Goal: Information Seeking & Learning: Understand process/instructions

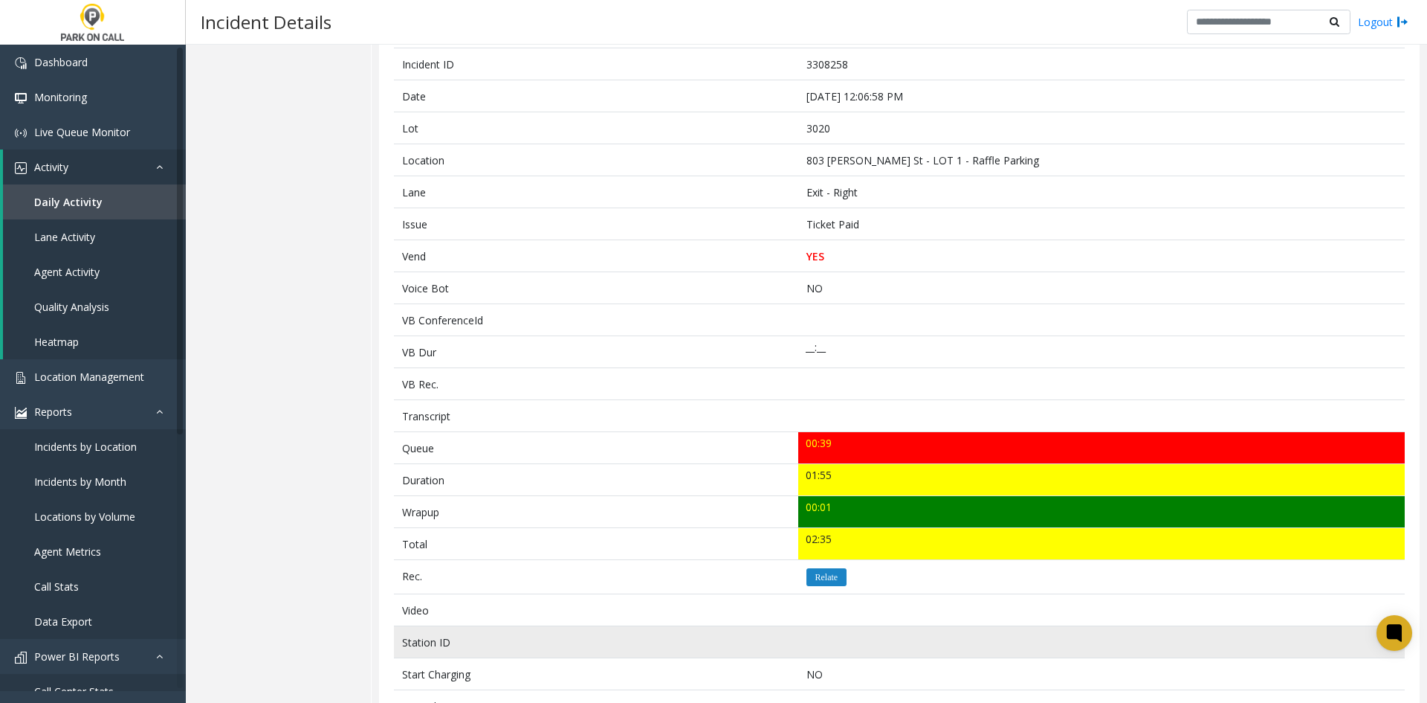
scroll to position [502, 0]
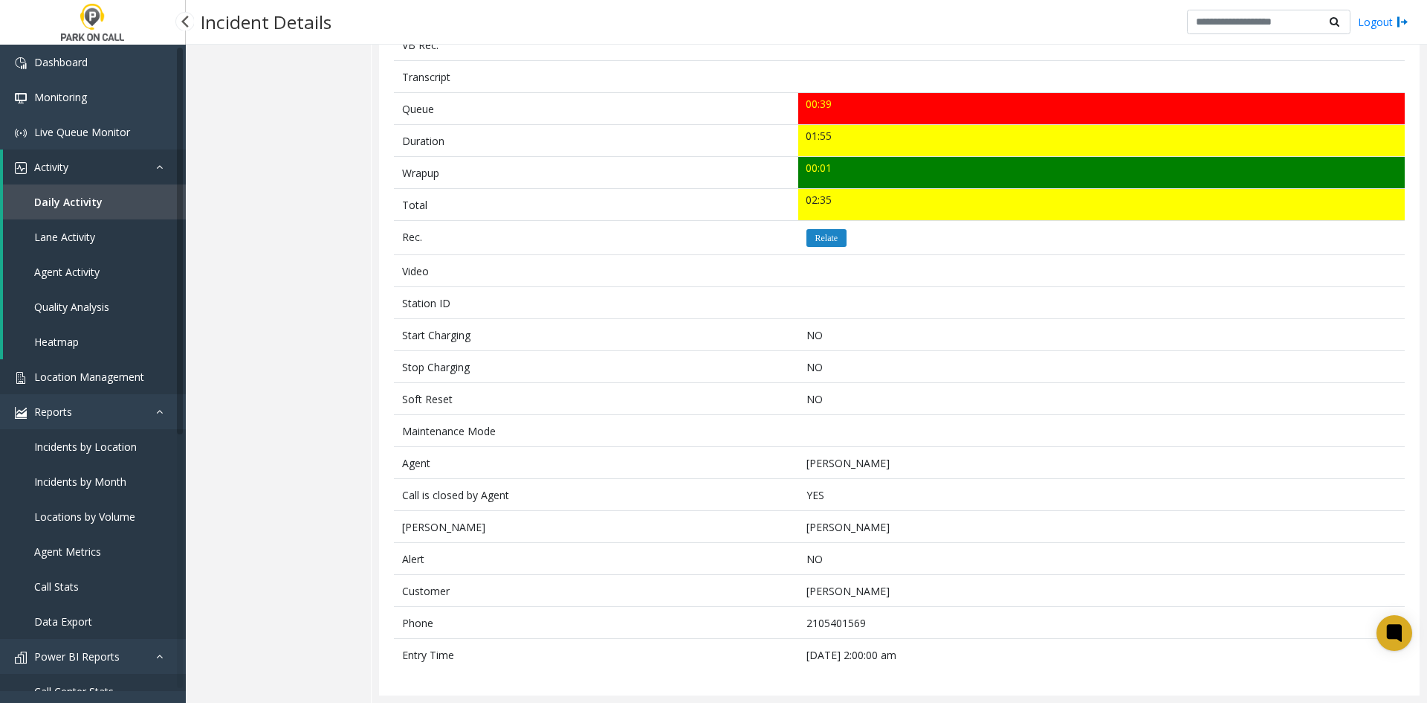
click at [114, 384] on link "Location Management" at bounding box center [93, 376] width 186 height 35
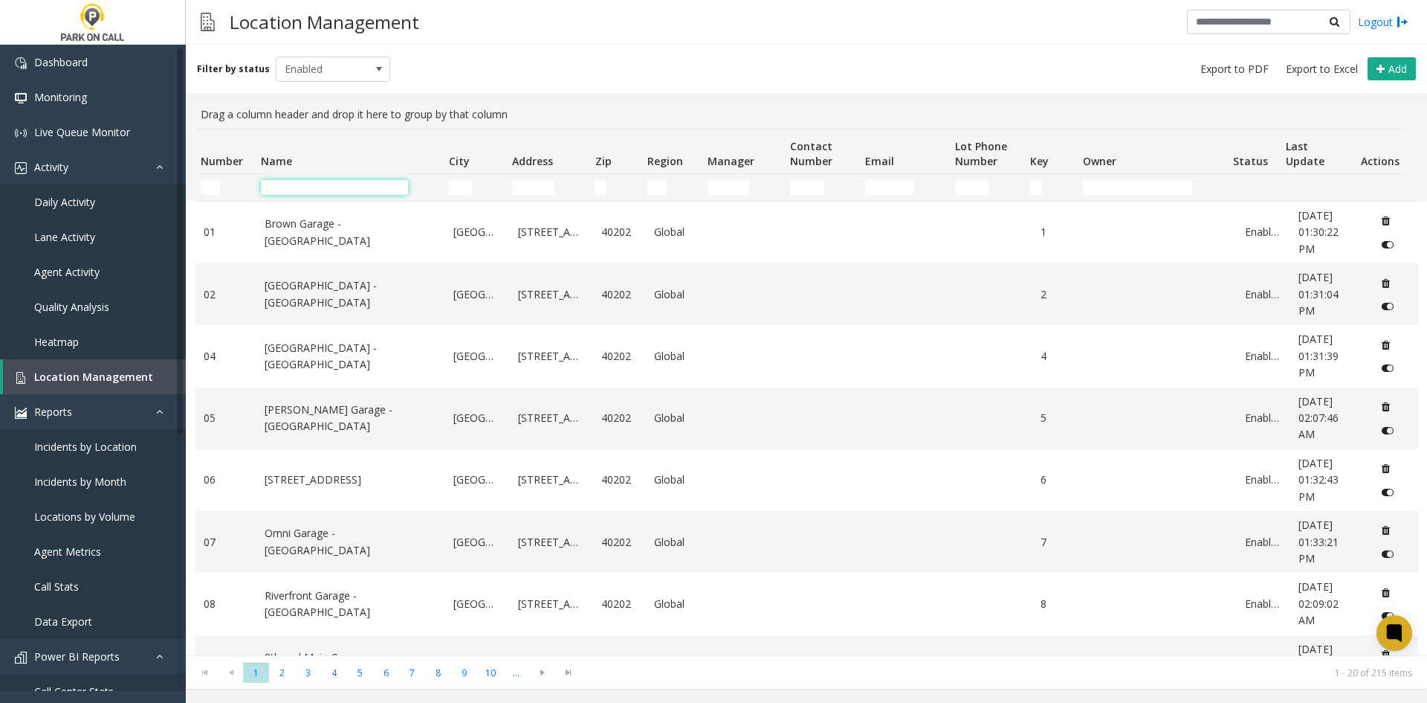
click at [404, 185] on input "Name Filter" at bounding box center [334, 187] width 147 height 15
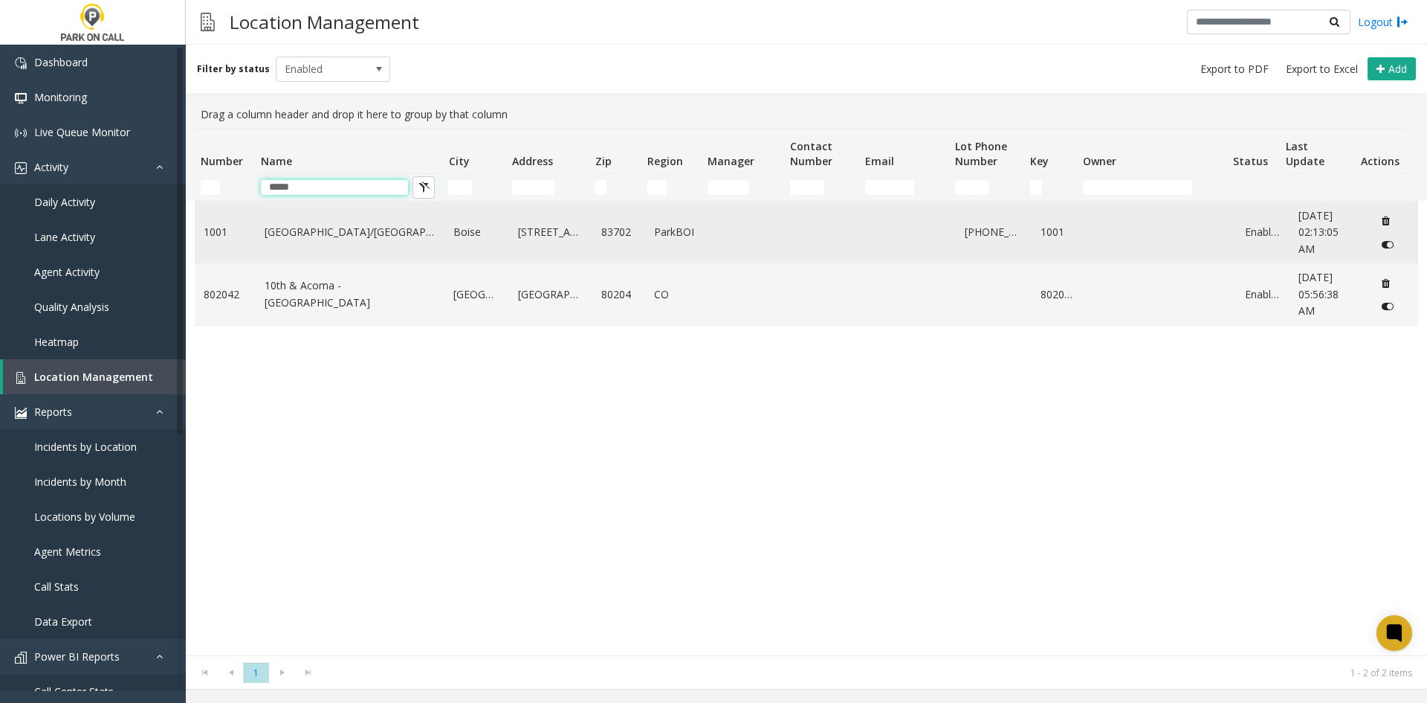
type input "****"
click at [355, 230] on link "10th & Front Street/Hotel 43 - ParkBOI" at bounding box center [351, 232] width 172 height 16
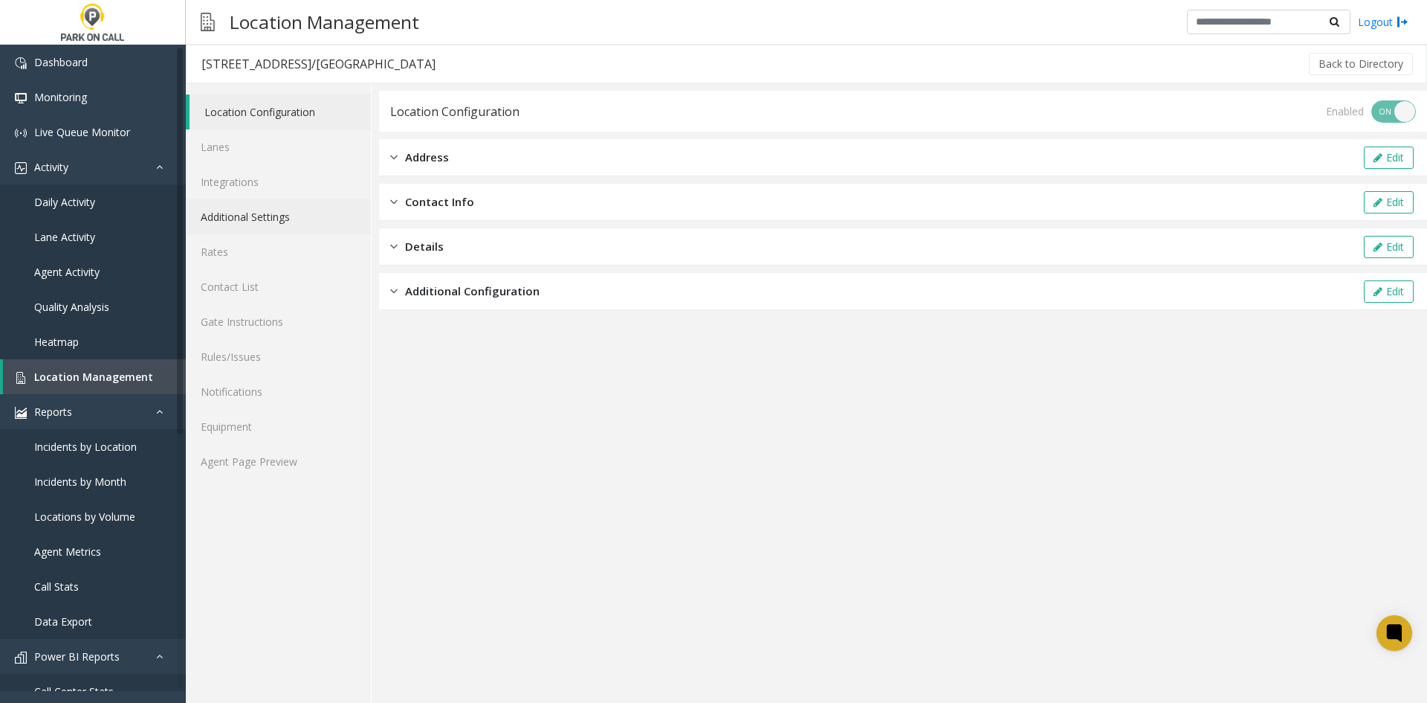
click at [314, 226] on link "Additional Settings" at bounding box center [278, 216] width 185 height 35
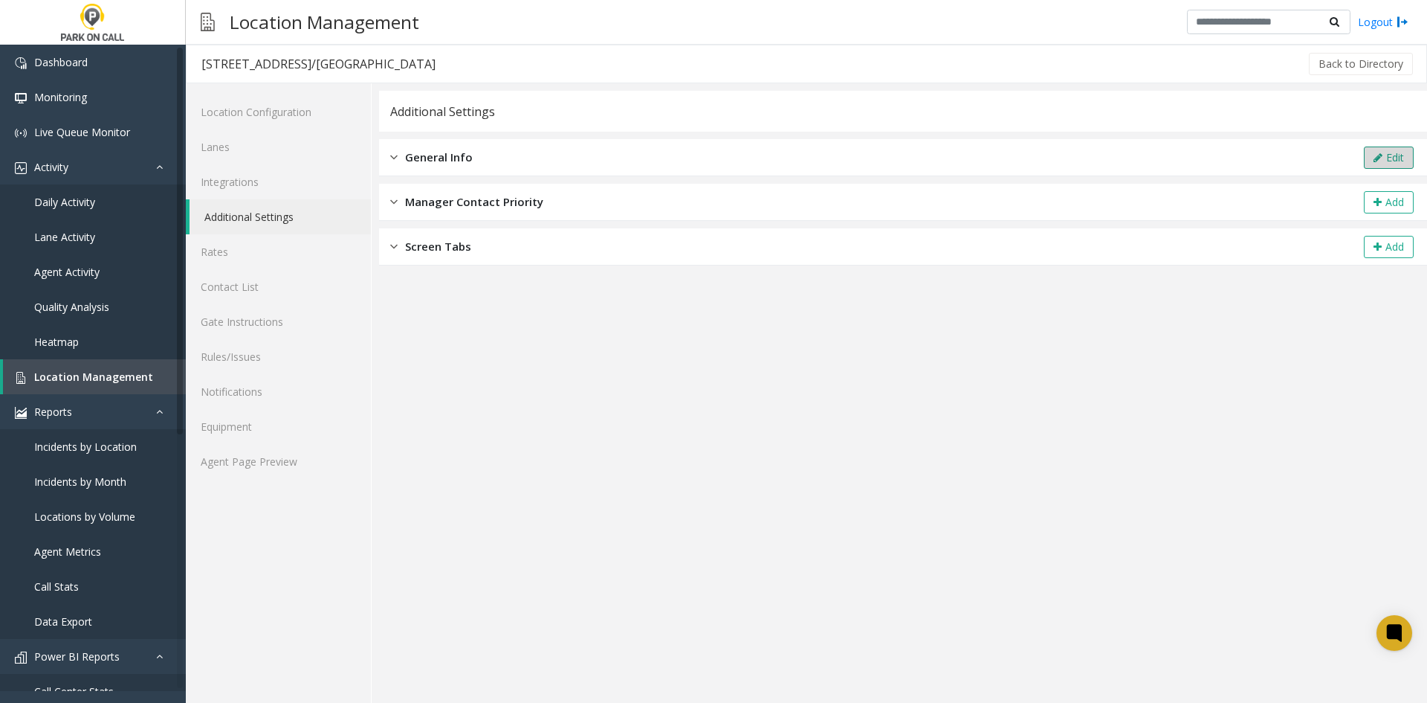
click at [1395, 166] on button "Edit" at bounding box center [1389, 157] width 50 height 22
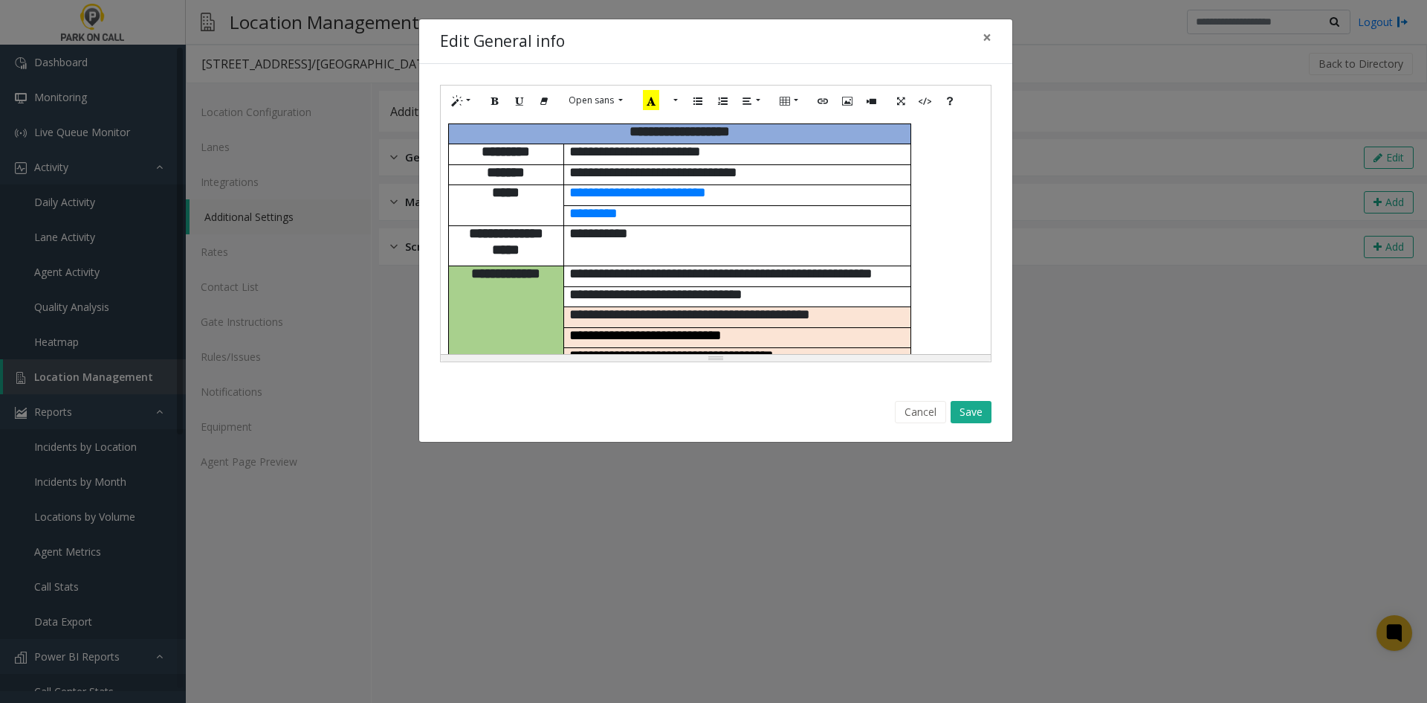
click at [746, 268] on p "**********" at bounding box center [737, 274] width 336 height 16
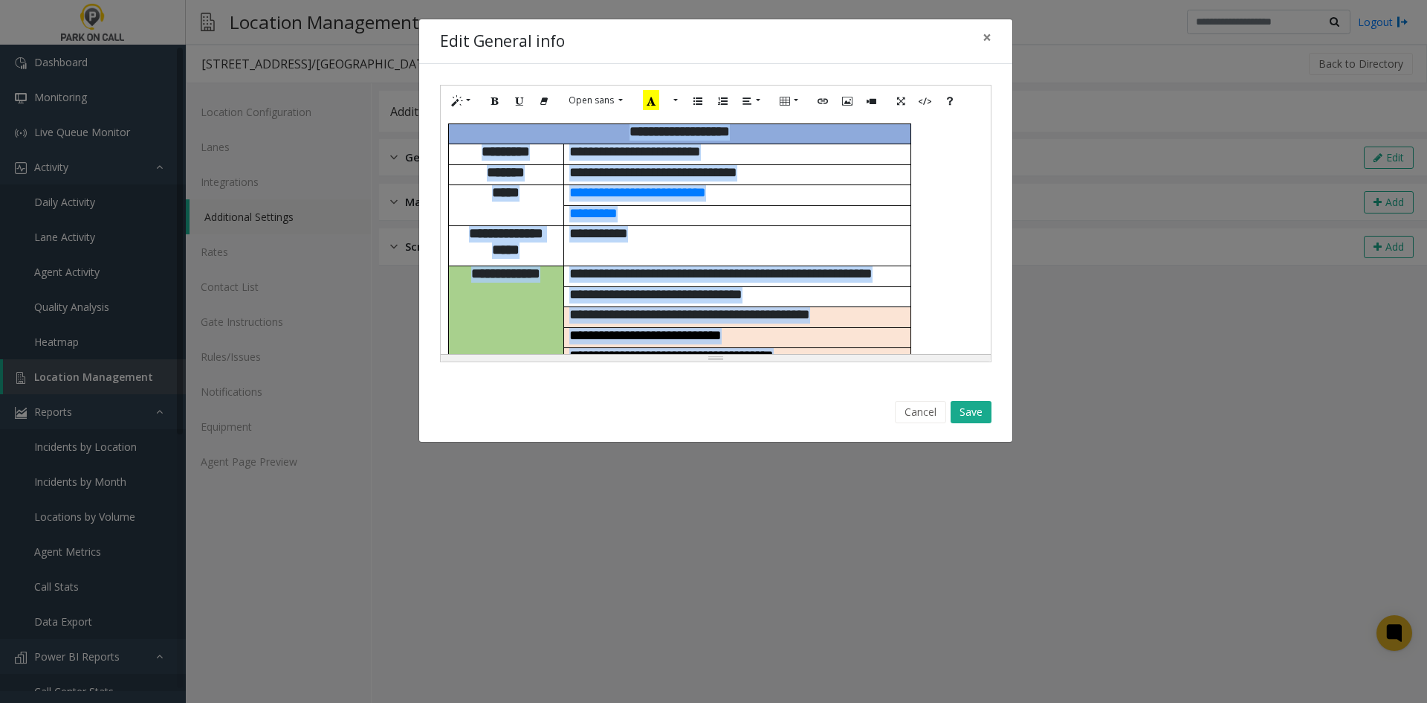
copy div "**********"
click at [804, 206] on p "*********" at bounding box center [737, 214] width 336 height 16
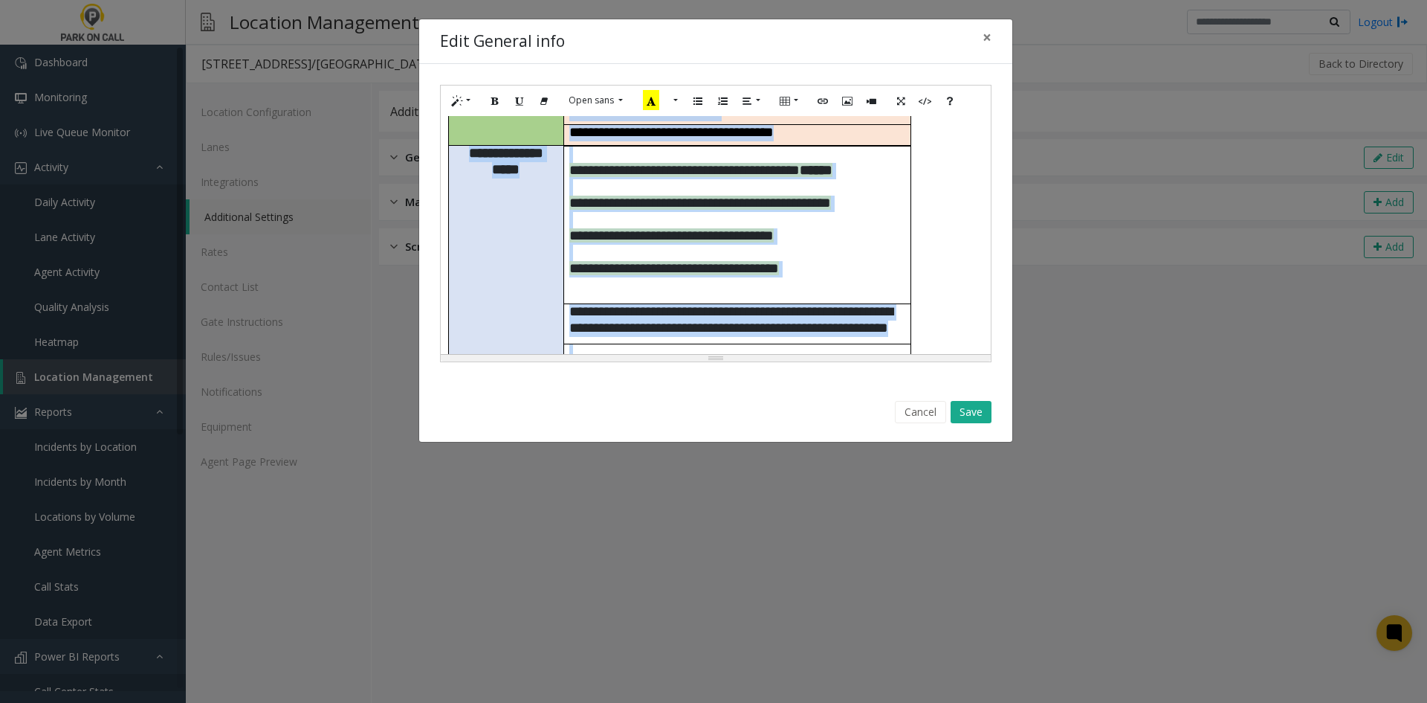
click at [804, 212] on p at bounding box center [737, 220] width 336 height 16
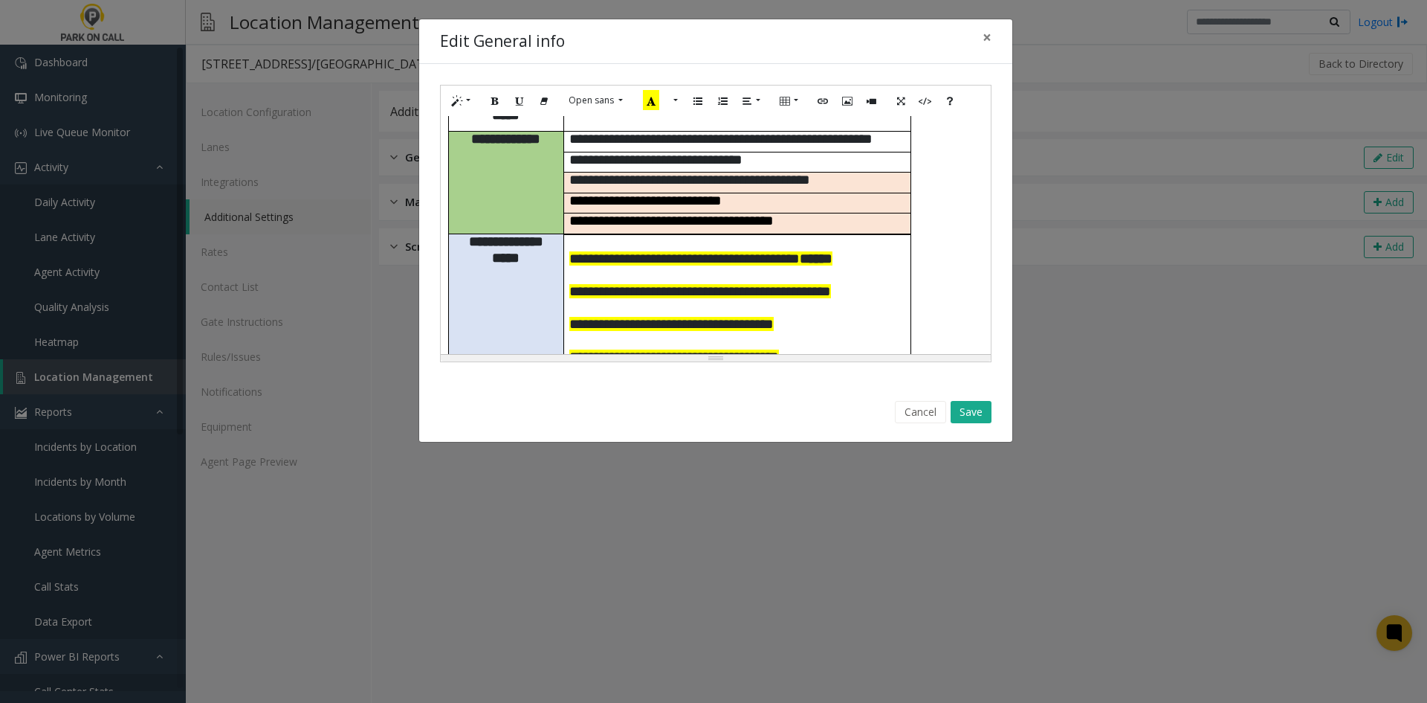
scroll to position [209, 0]
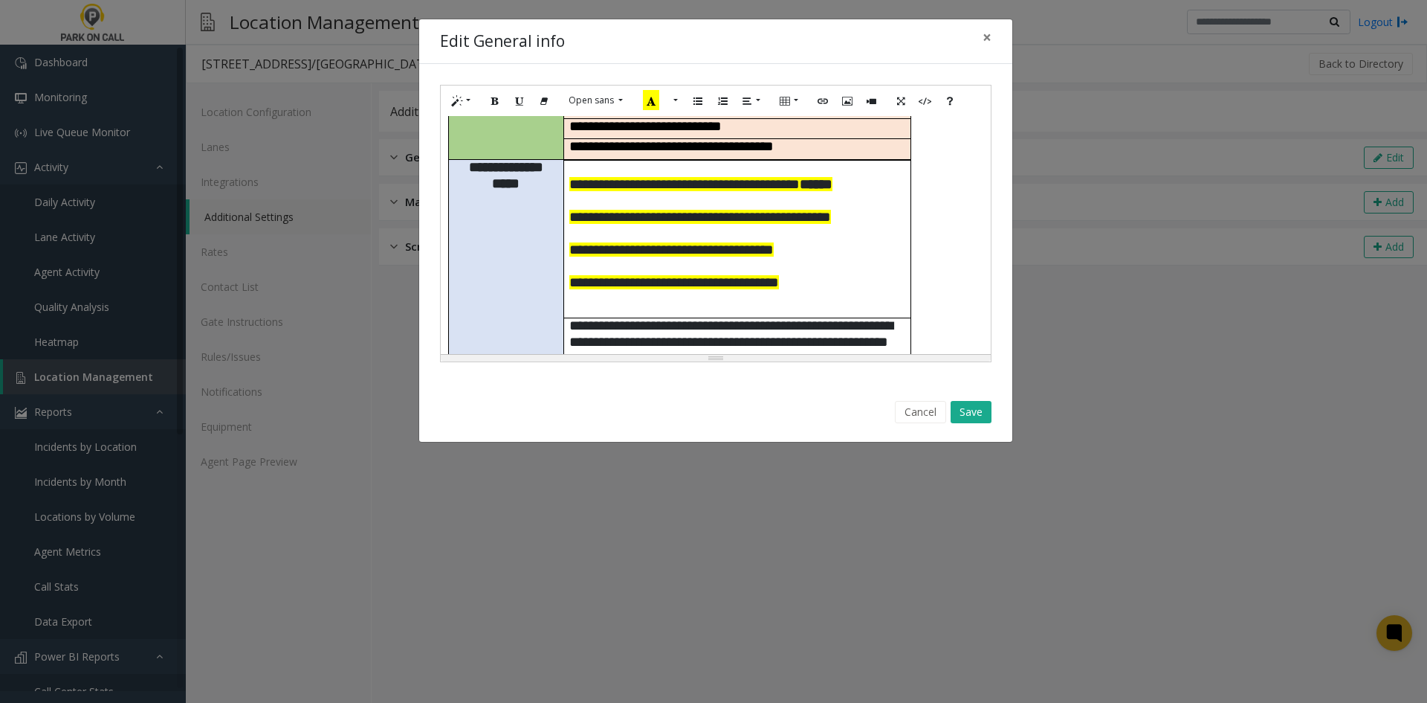
click at [607, 193] on p at bounding box center [737, 201] width 336 height 16
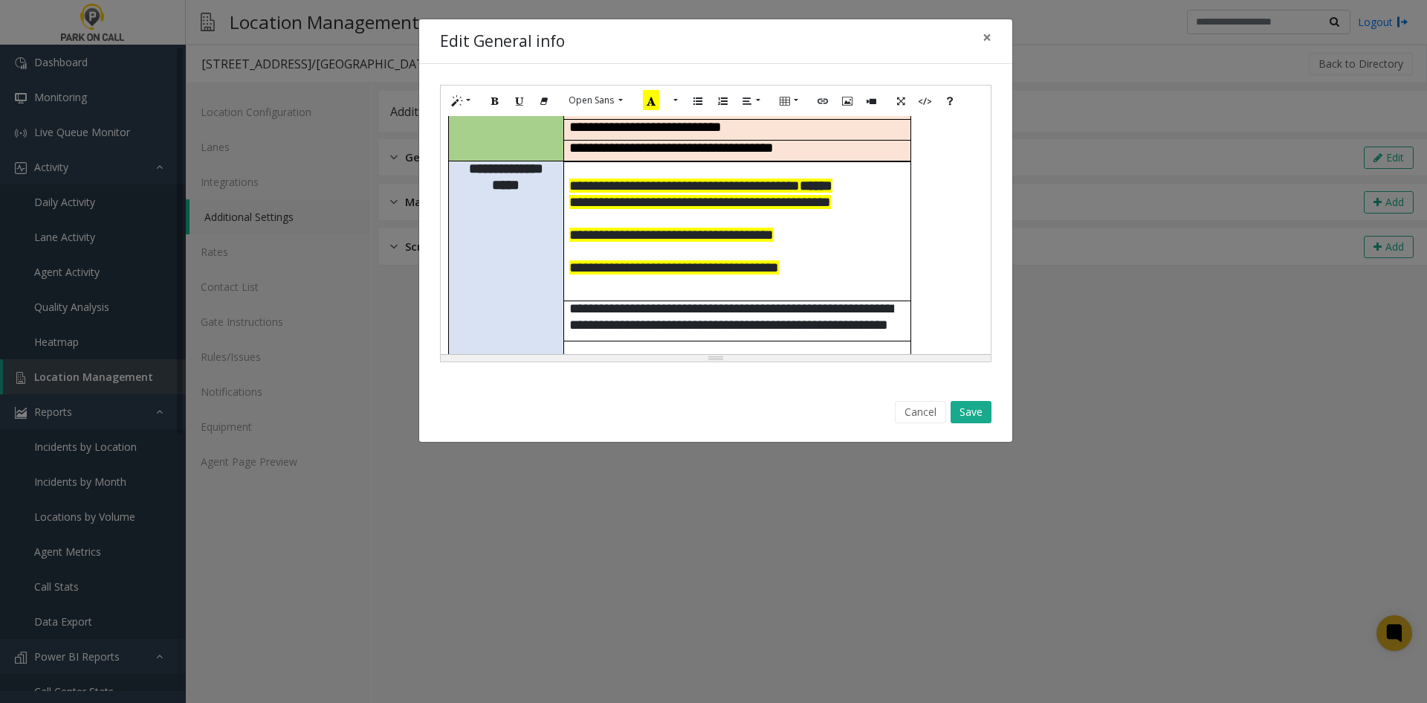
click at [584, 211] on p at bounding box center [737, 219] width 336 height 16
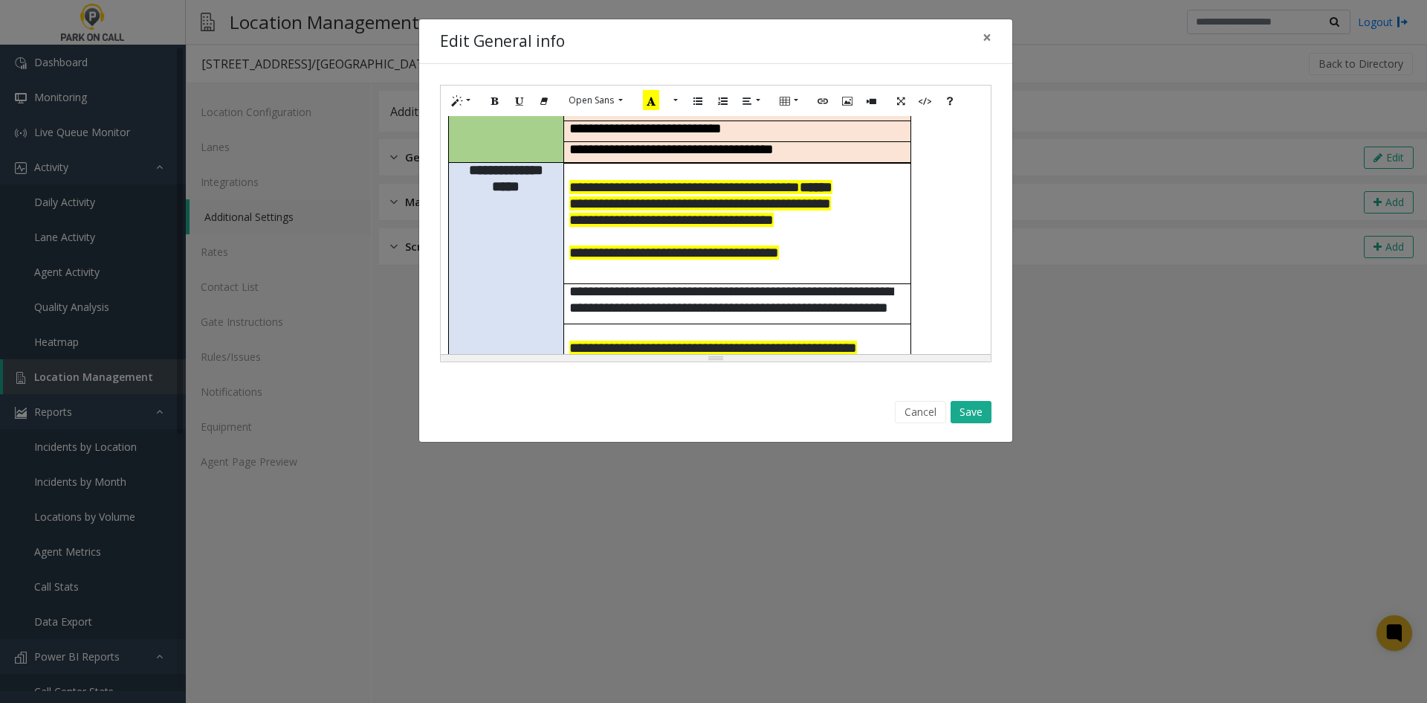
click at [582, 213] on span "**********" at bounding box center [671, 220] width 204 height 14
click at [581, 229] on p at bounding box center [737, 237] width 336 height 16
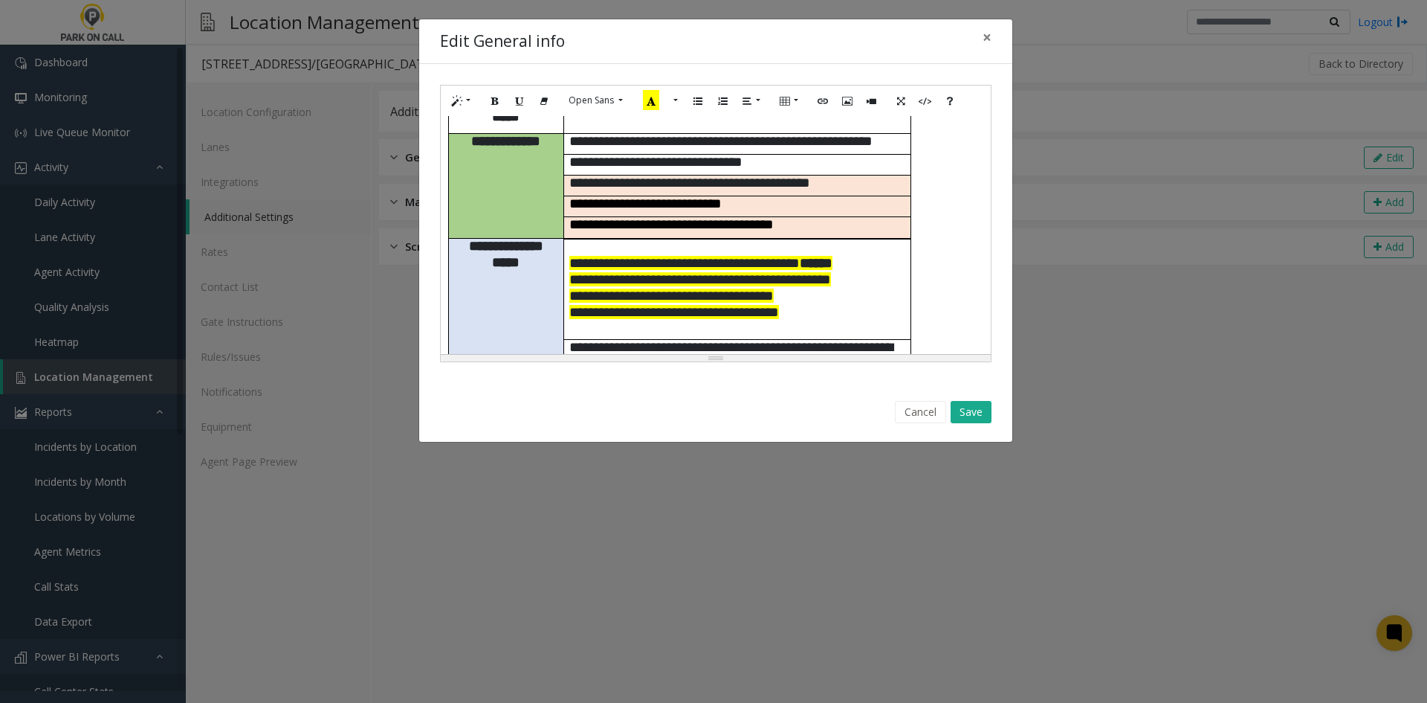
scroll to position [135, 0]
click at [574, 240] on p at bounding box center [737, 248] width 336 height 16
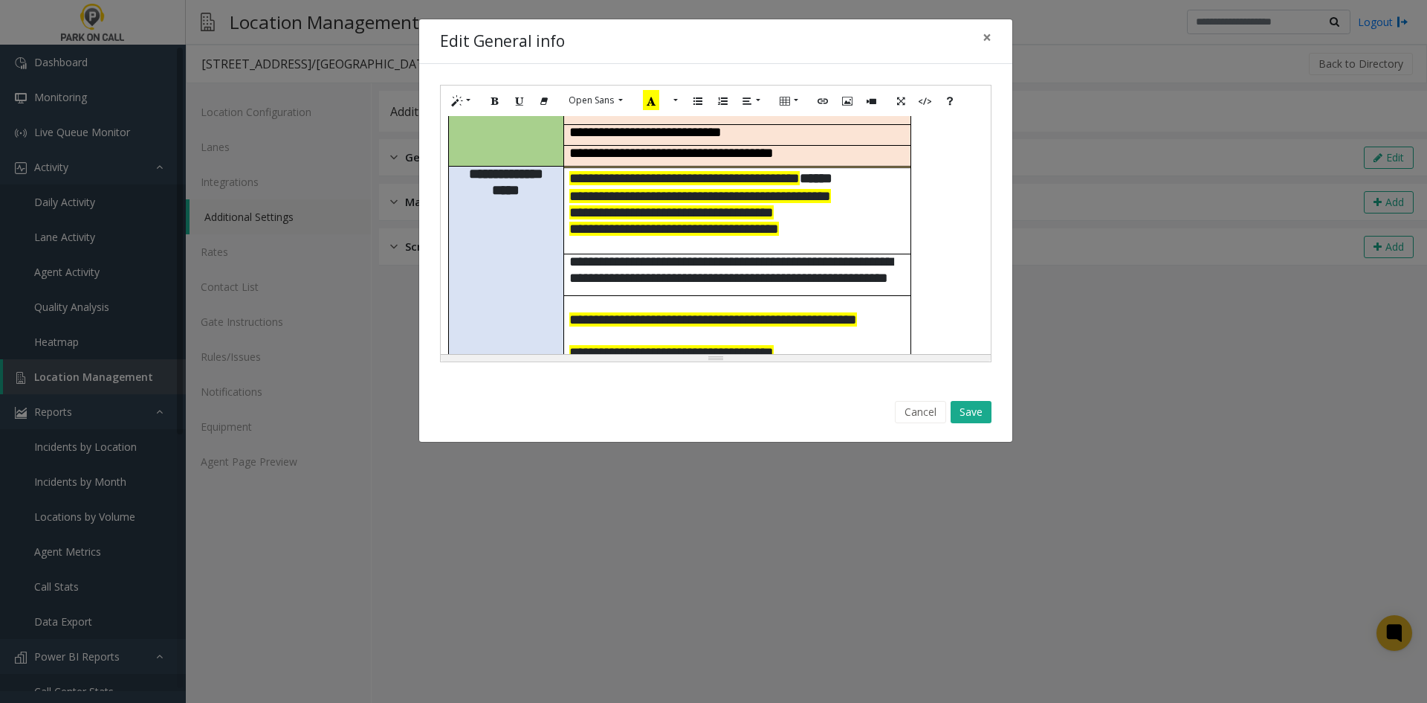
scroll to position [209, 0]
click at [619, 295] on p at bounding box center [737, 303] width 336 height 16
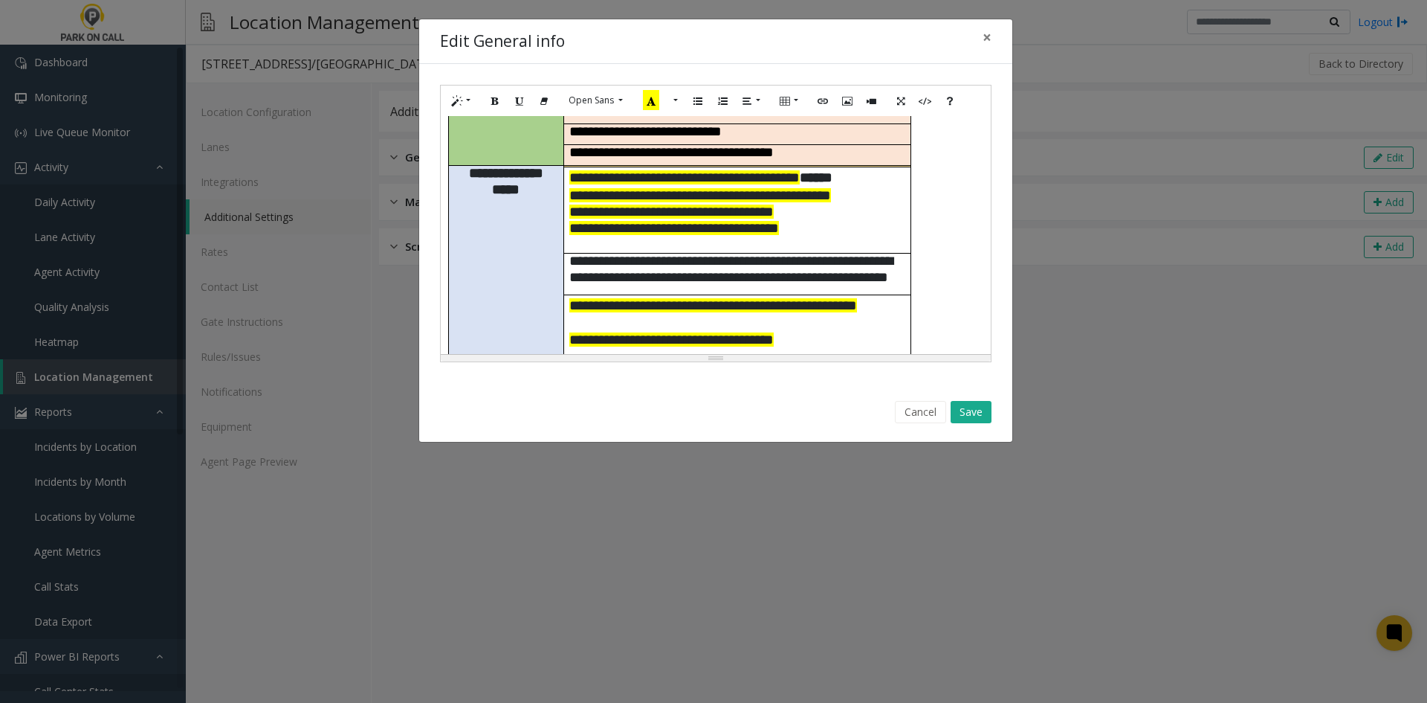
click at [598, 316] on p at bounding box center [737, 324] width 336 height 16
click at [580, 337] on p at bounding box center [737, 345] width 336 height 16
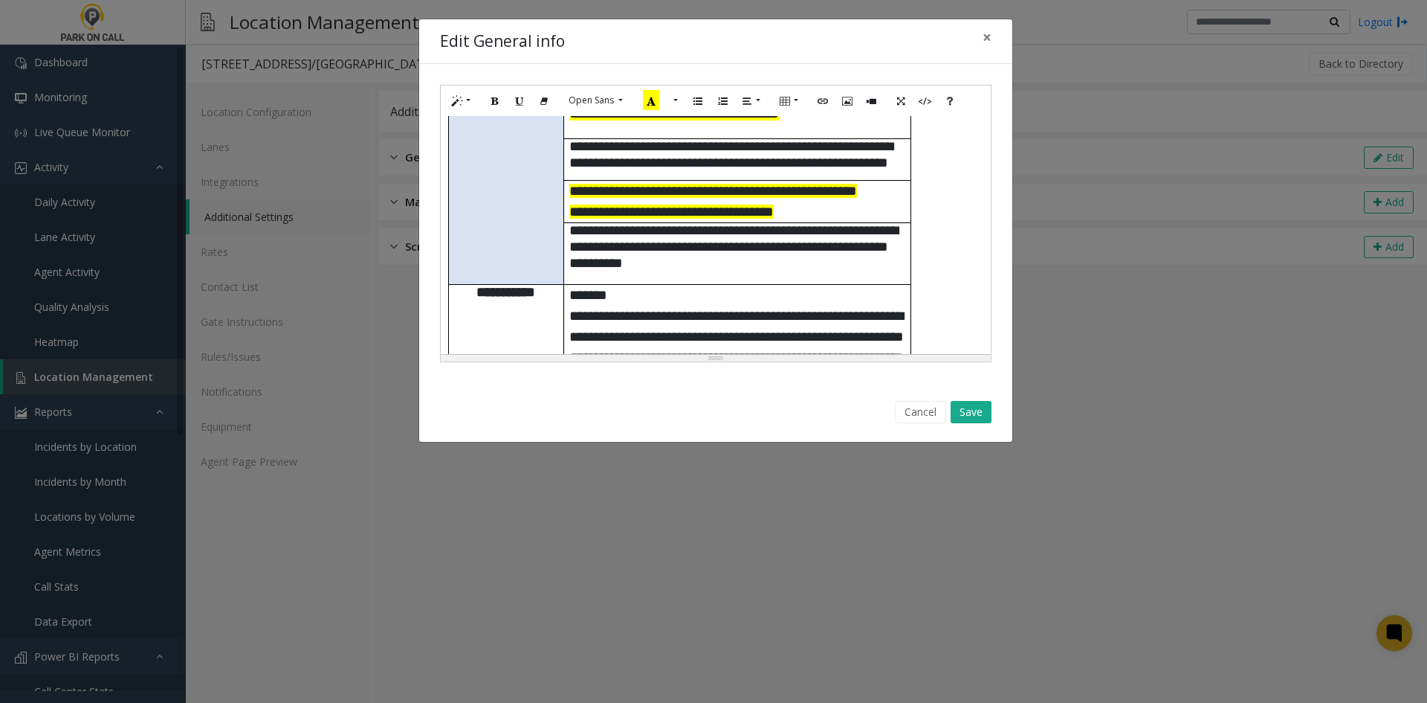
scroll to position [283, 0]
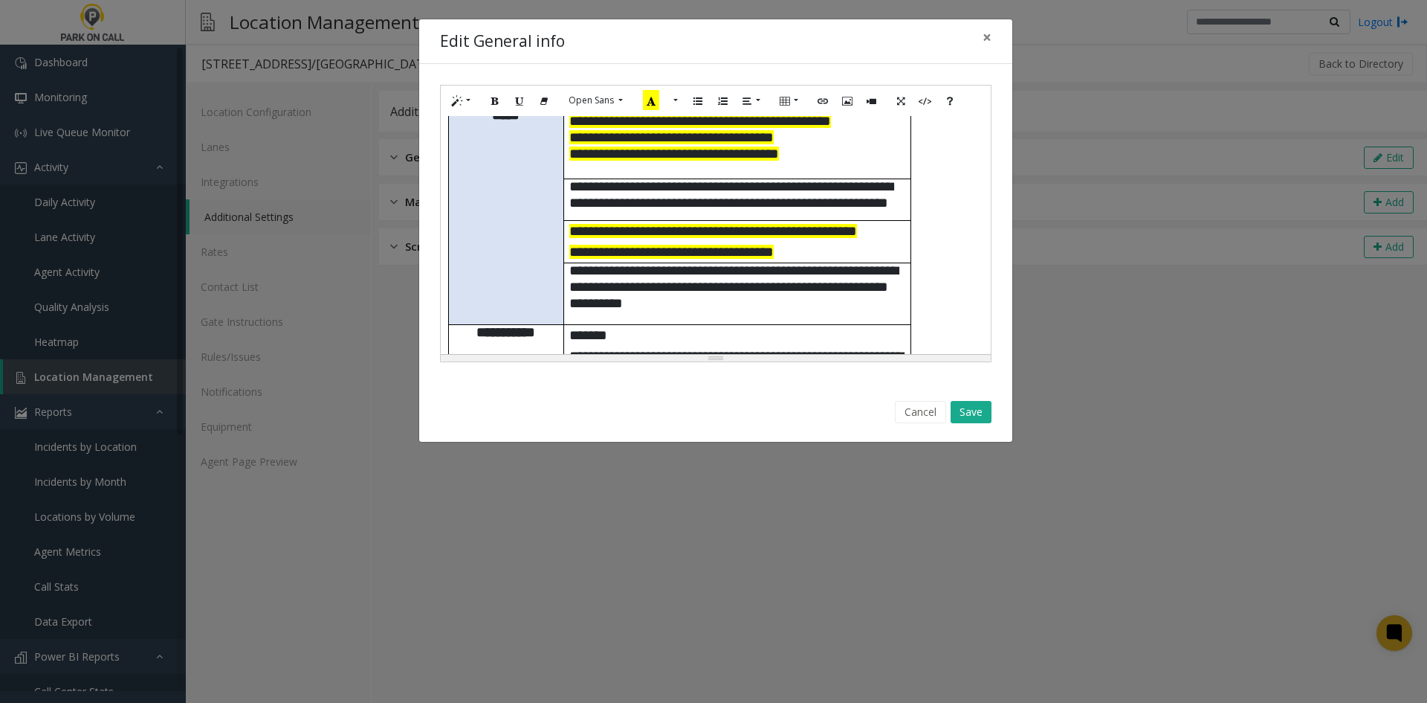
click at [898, 263] on p "**********" at bounding box center [737, 287] width 336 height 49
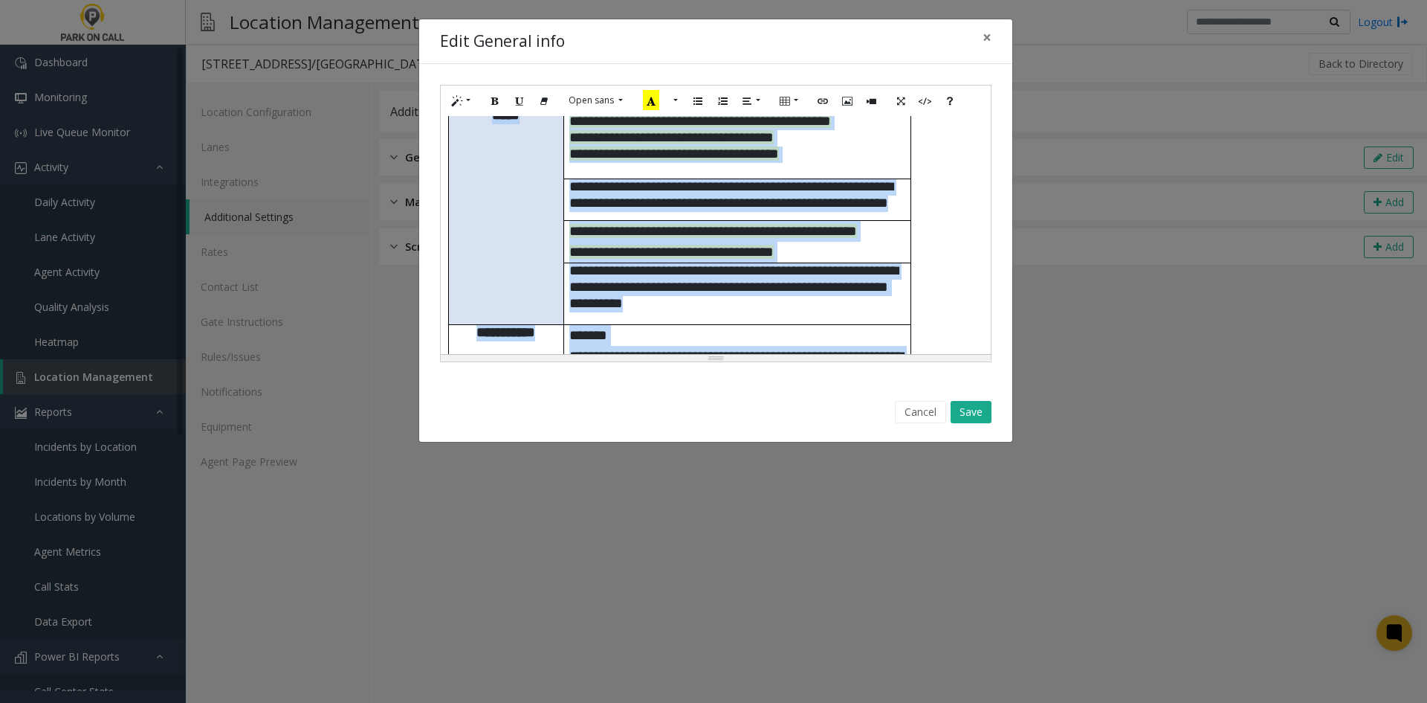
copy div "**********"
click at [752, 325] on p "*******" at bounding box center [737, 335] width 336 height 21
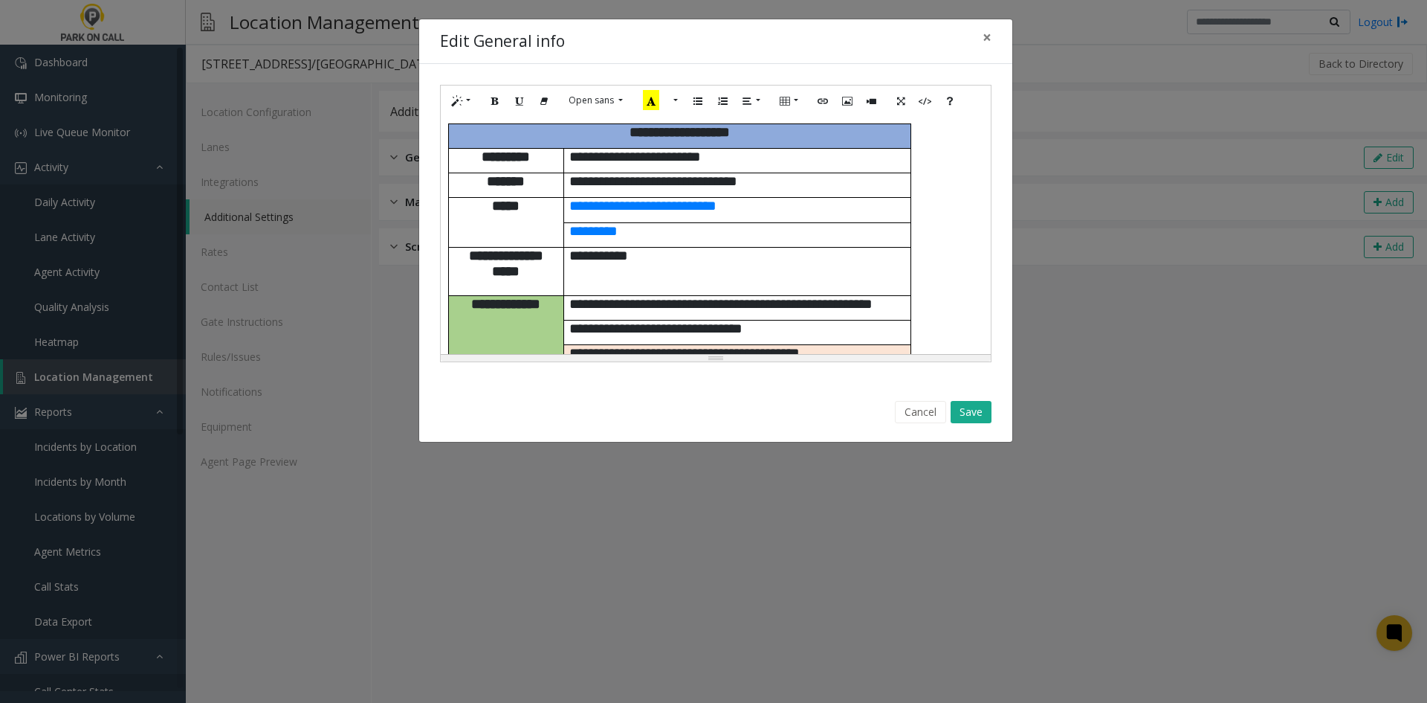
scroll to position [855, 0]
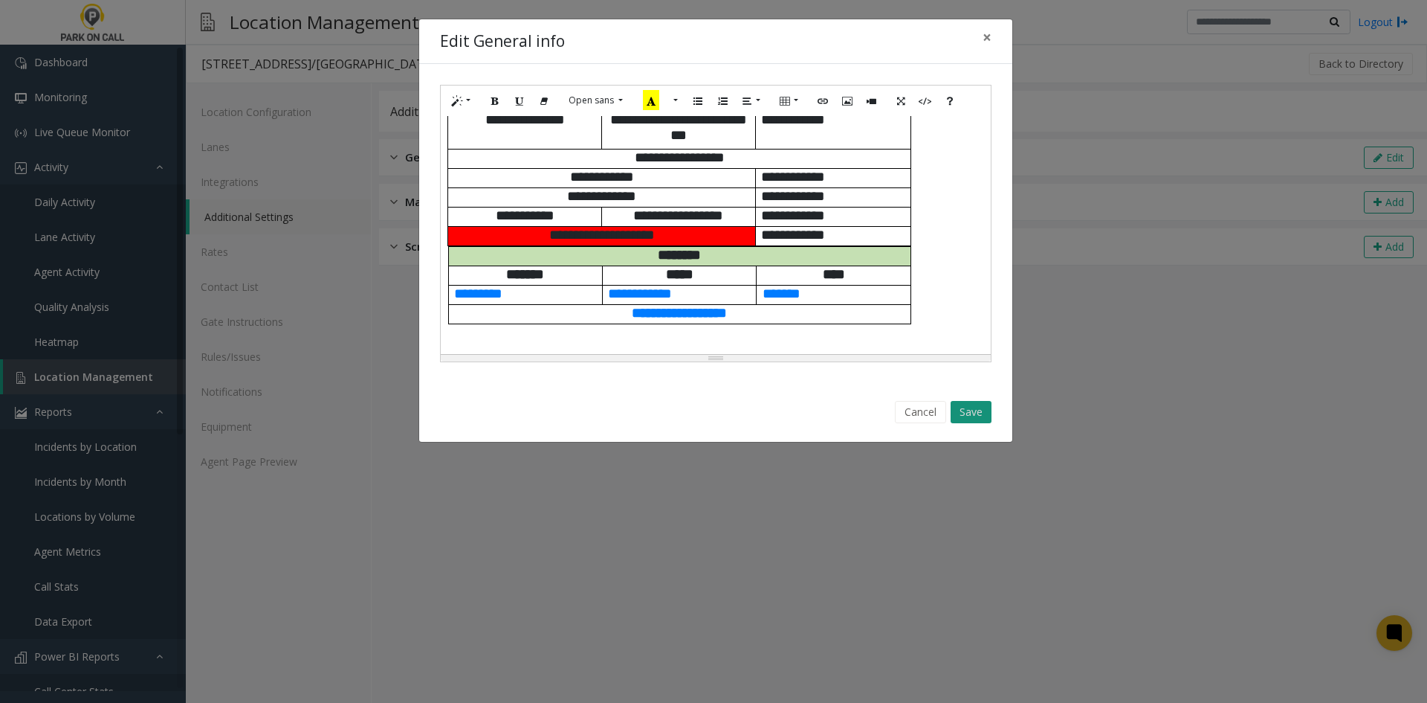
click at [978, 414] on button "Save" at bounding box center [971, 412] width 41 height 22
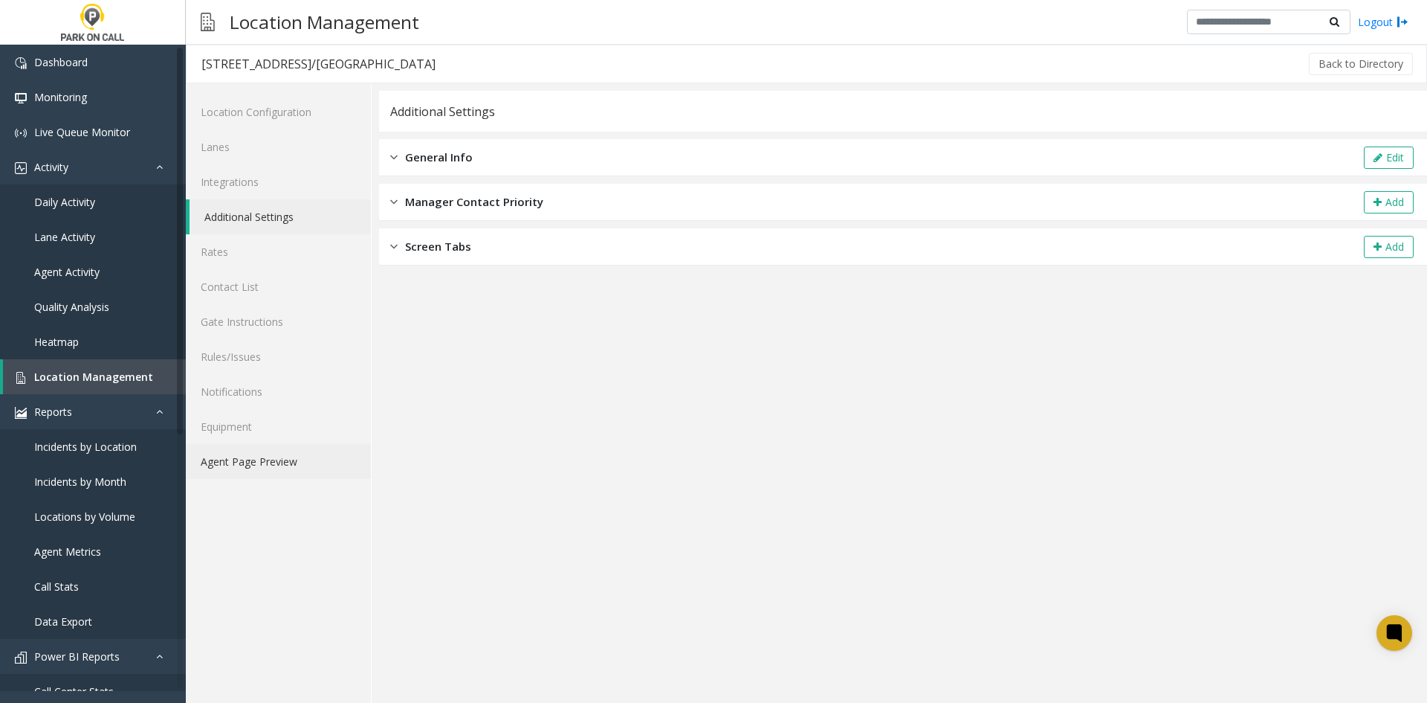
click at [255, 470] on link "Agent Page Preview" at bounding box center [278, 461] width 185 height 35
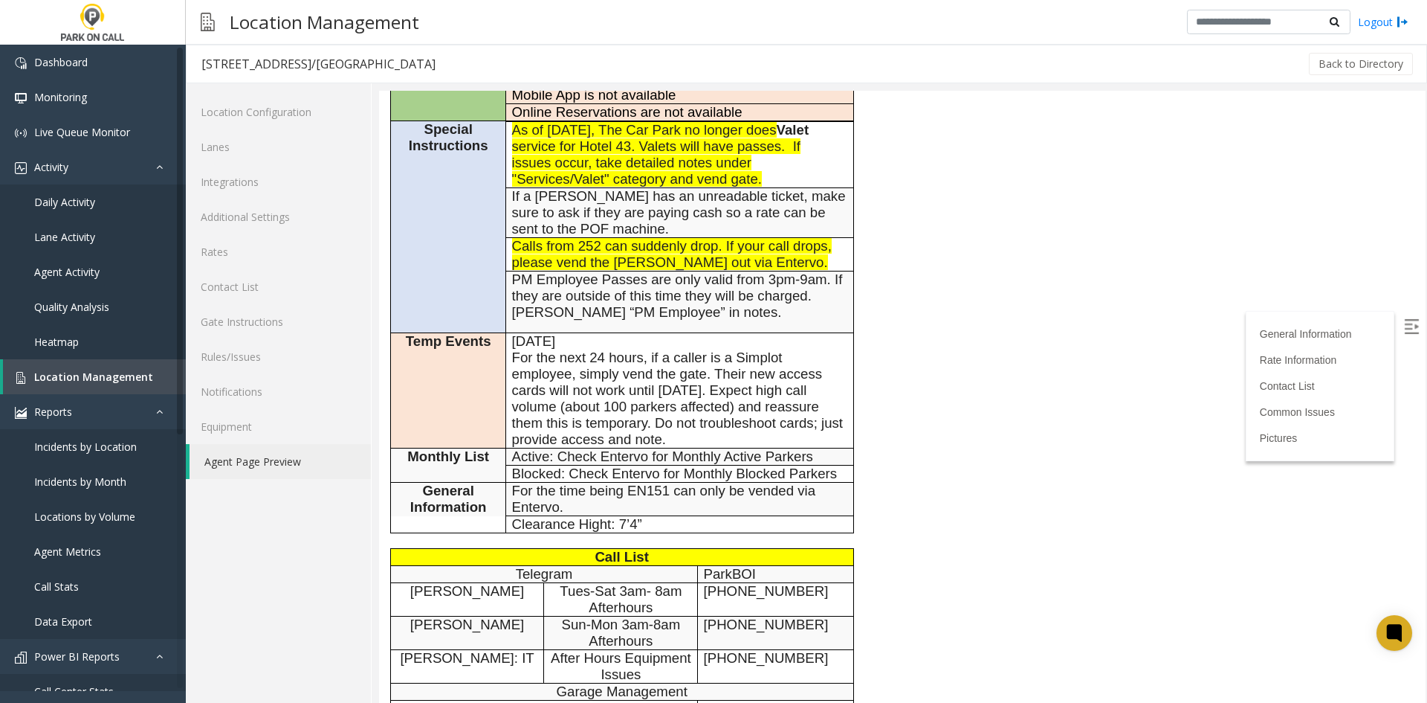
scroll to position [297, 0]
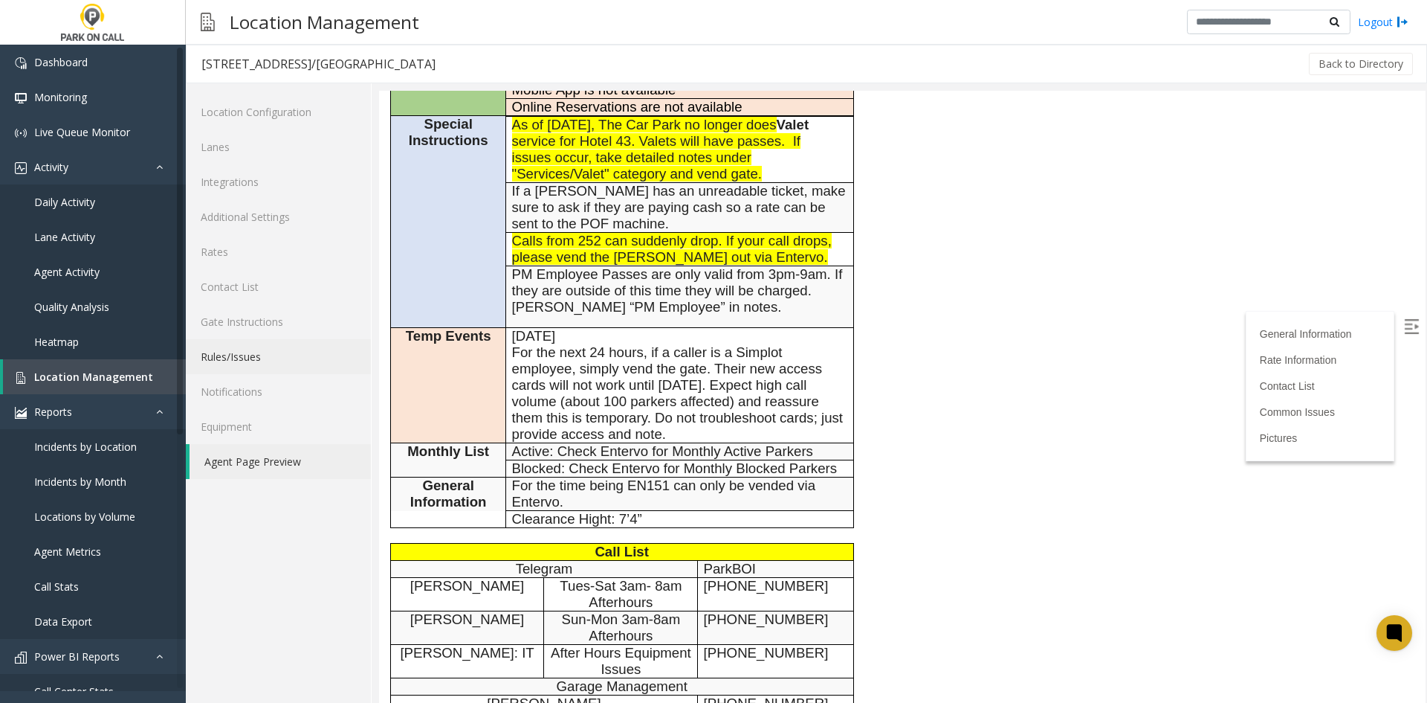
click at [272, 370] on link "Rules/Issues" at bounding box center [278, 356] width 185 height 35
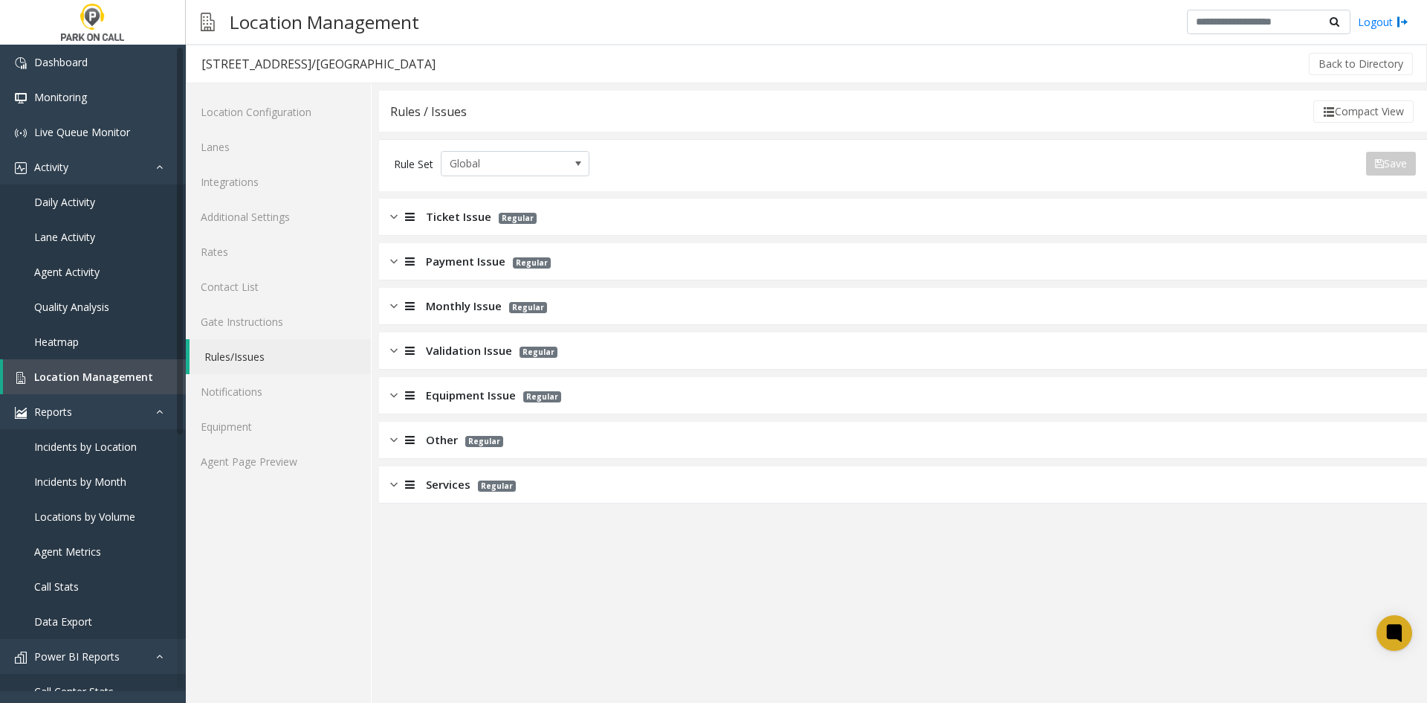
click at [433, 201] on div "Ticket Issue Regular" at bounding box center [903, 217] width 1048 height 37
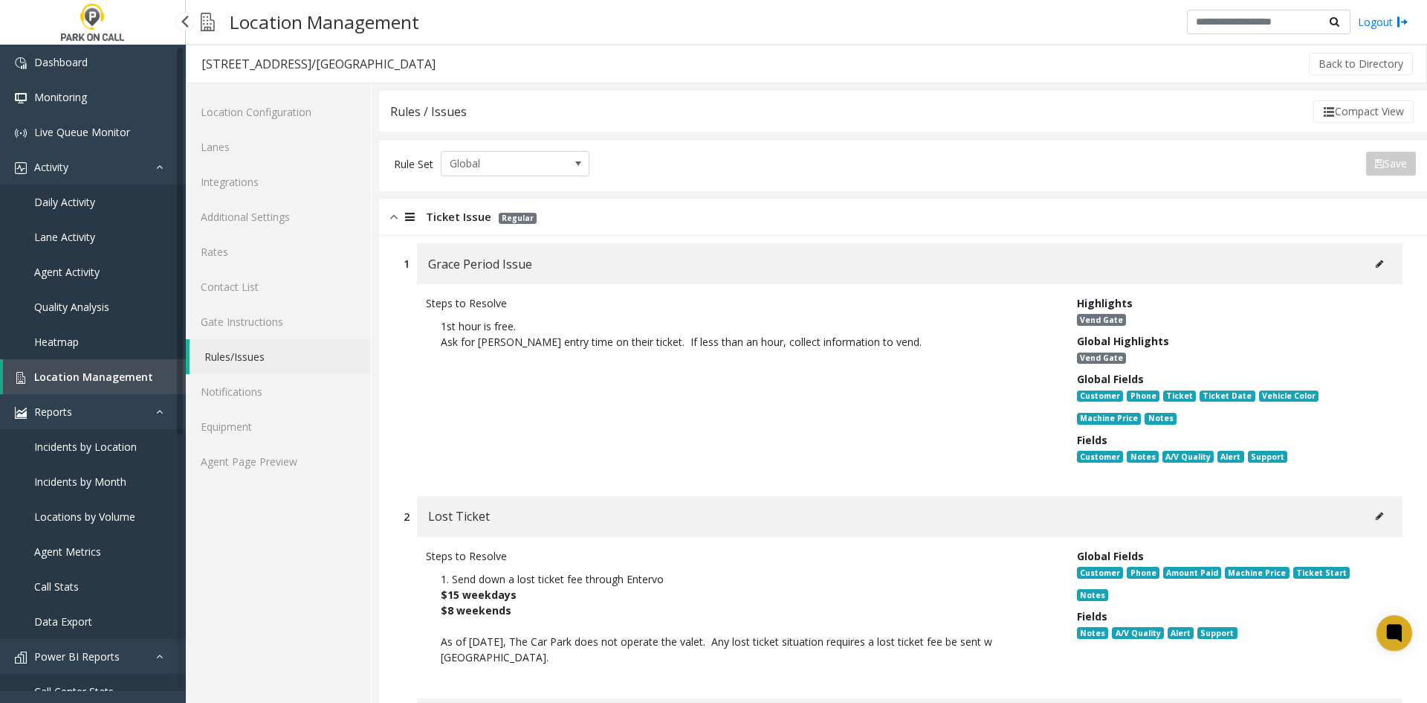
click at [117, 384] on link "Location Management" at bounding box center [94, 376] width 183 height 35
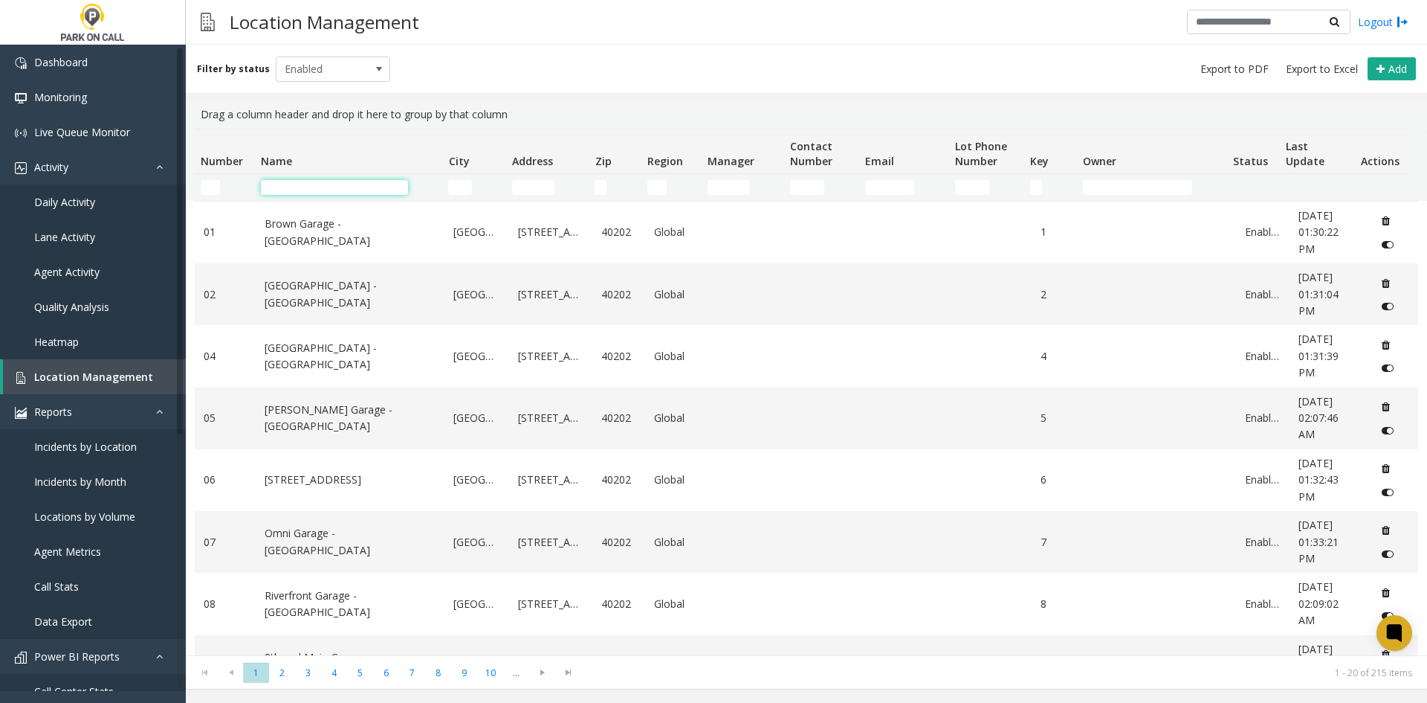
click at [351, 187] on input "Name Filter" at bounding box center [334, 187] width 147 height 15
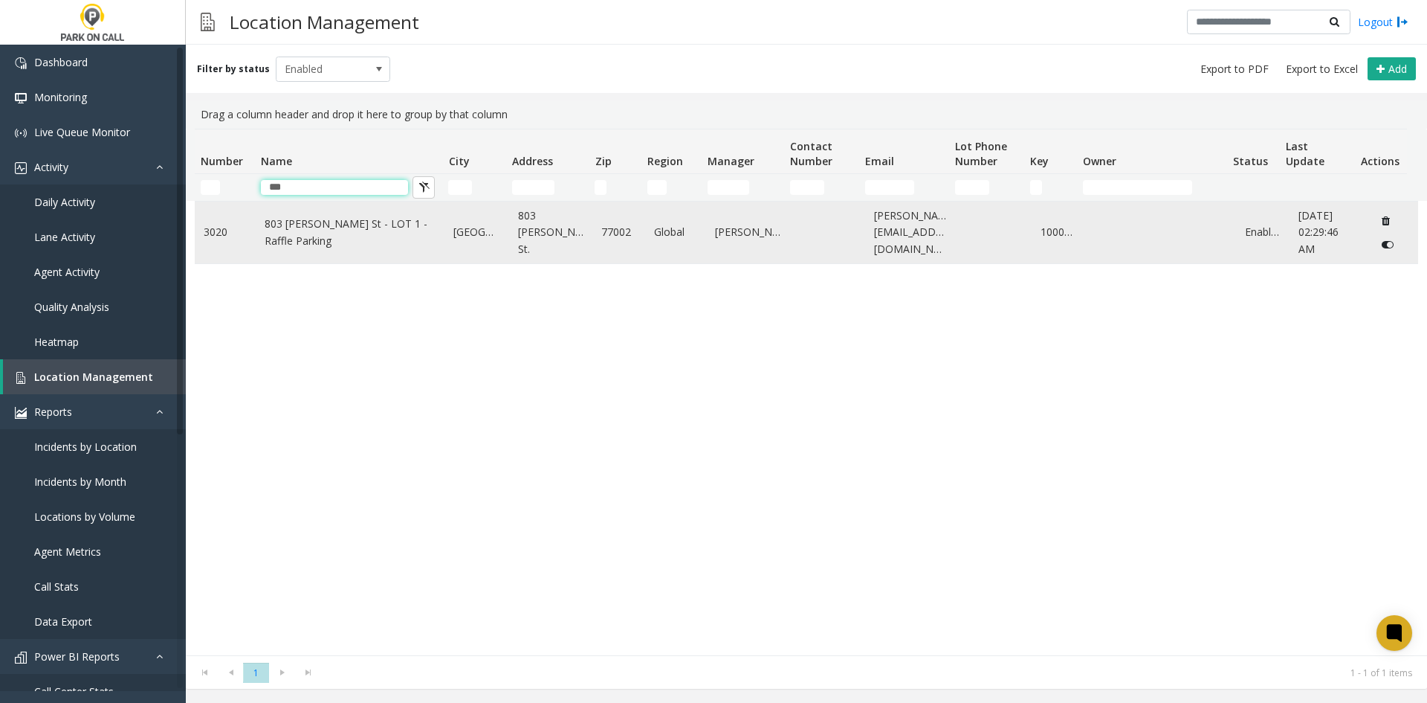
type input "***"
click at [296, 242] on link "803 Fannin St - LOT 1 - Raffle Parking" at bounding box center [351, 232] width 172 height 33
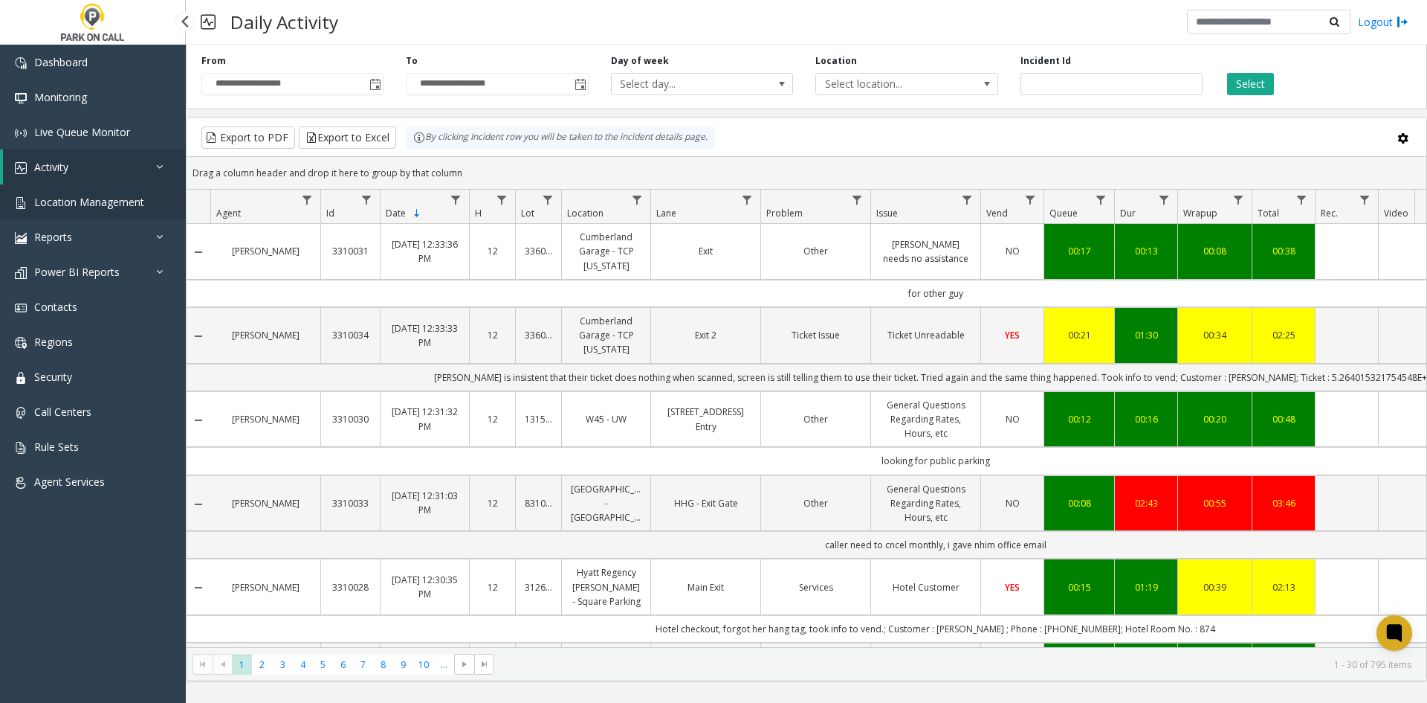
click at [115, 208] on span "Location Management" at bounding box center [89, 202] width 110 height 14
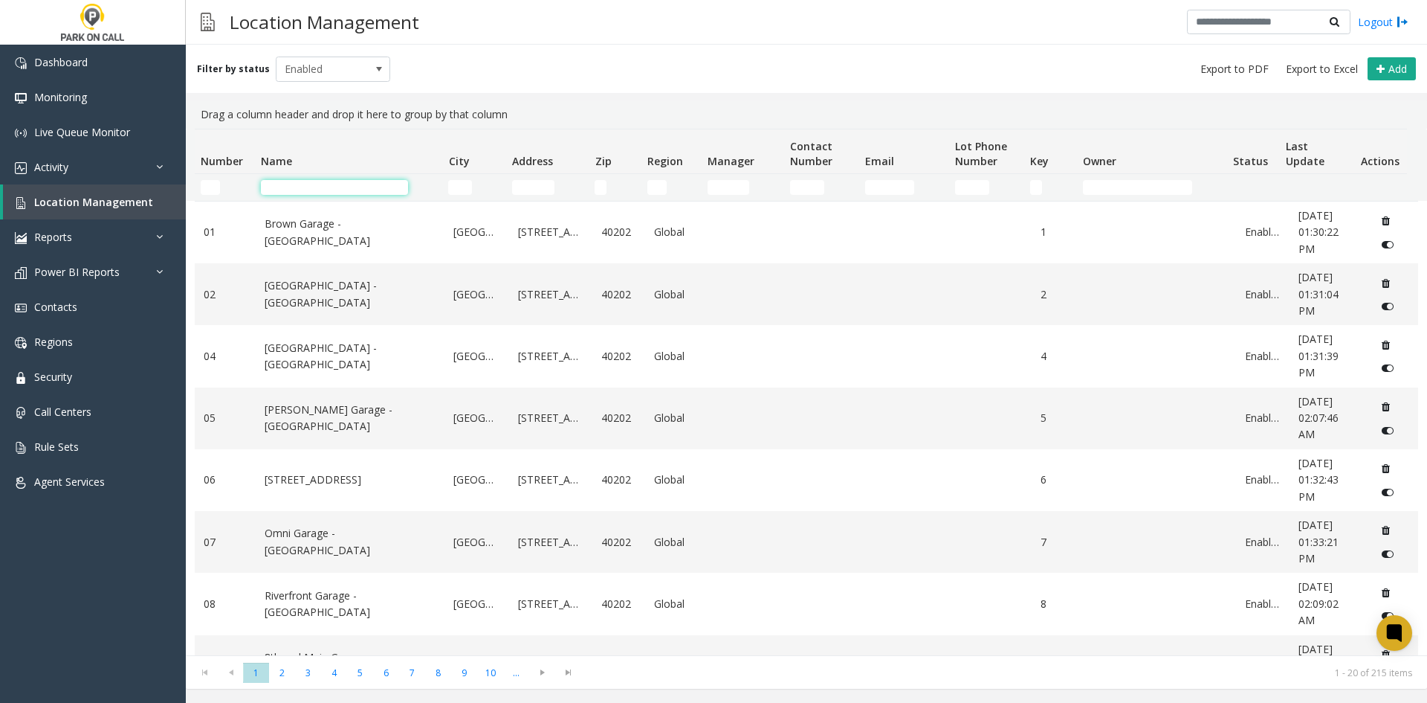
click at [288, 182] on input "Name Filter" at bounding box center [334, 187] width 147 height 15
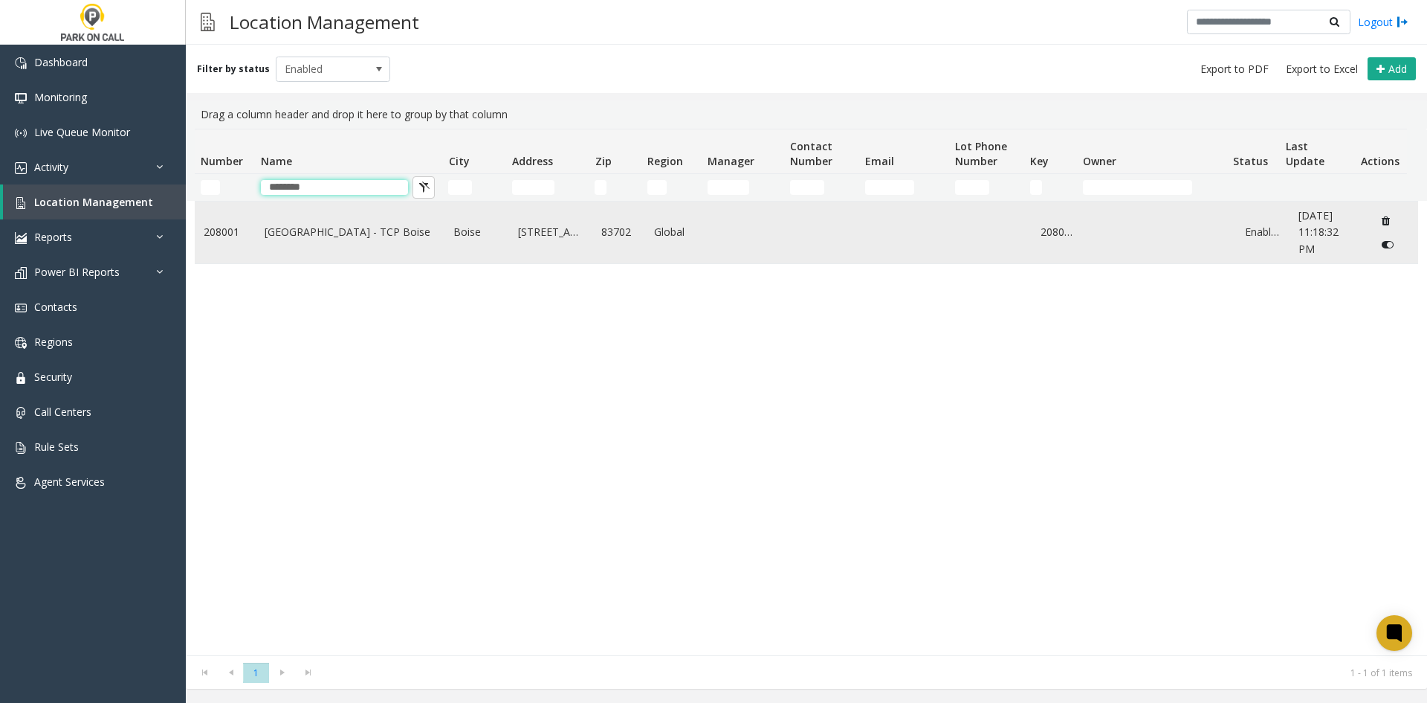
type input "********"
click at [265, 233] on link "Boise Plaza - TCP Boise" at bounding box center [351, 232] width 172 height 16
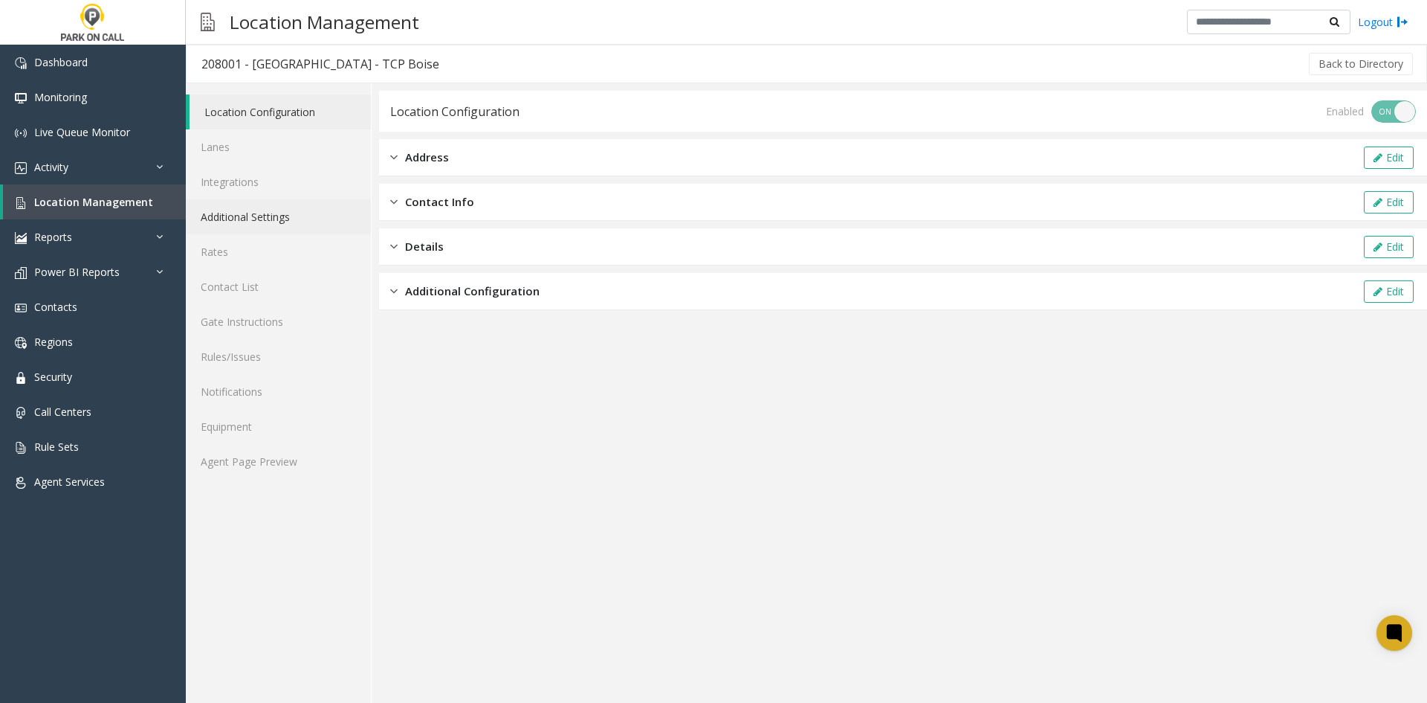
click at [206, 217] on link "Additional Settings" at bounding box center [278, 216] width 185 height 35
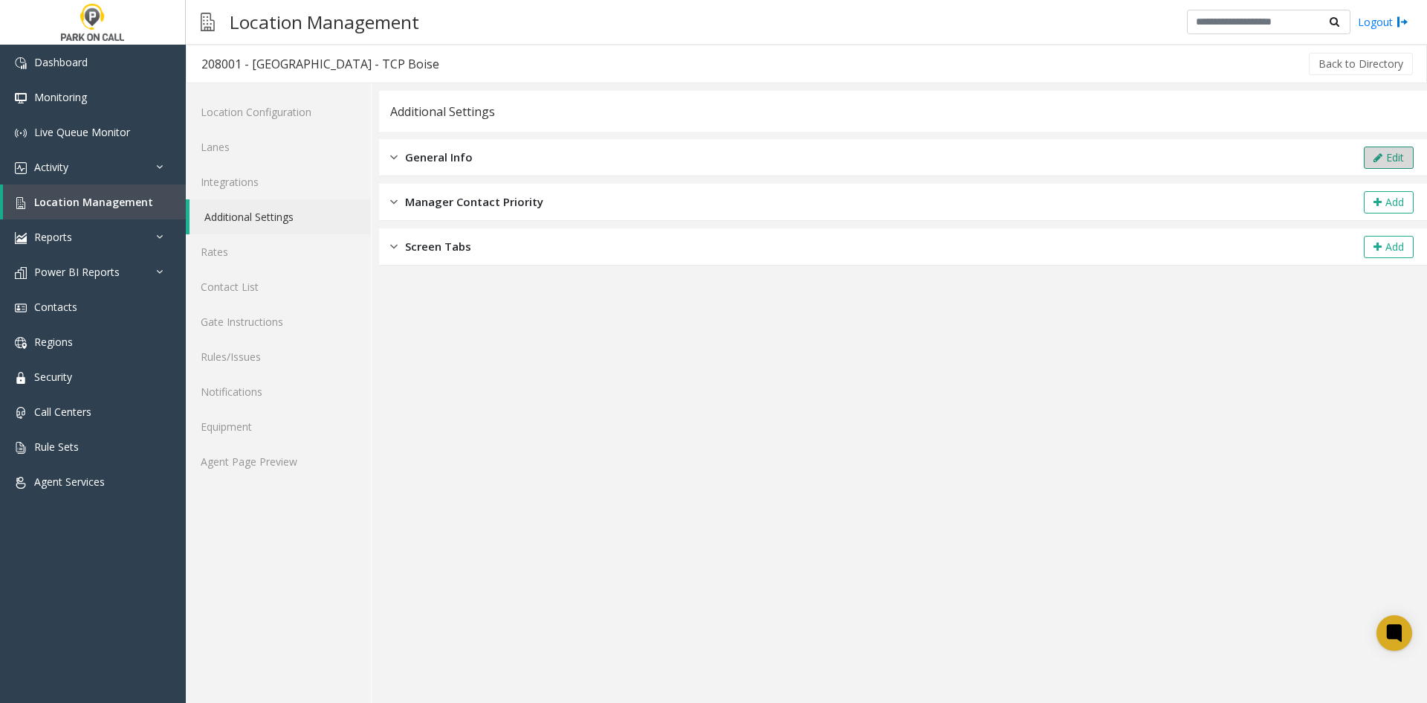
click at [1399, 154] on button "Edit" at bounding box center [1389, 157] width 50 height 22
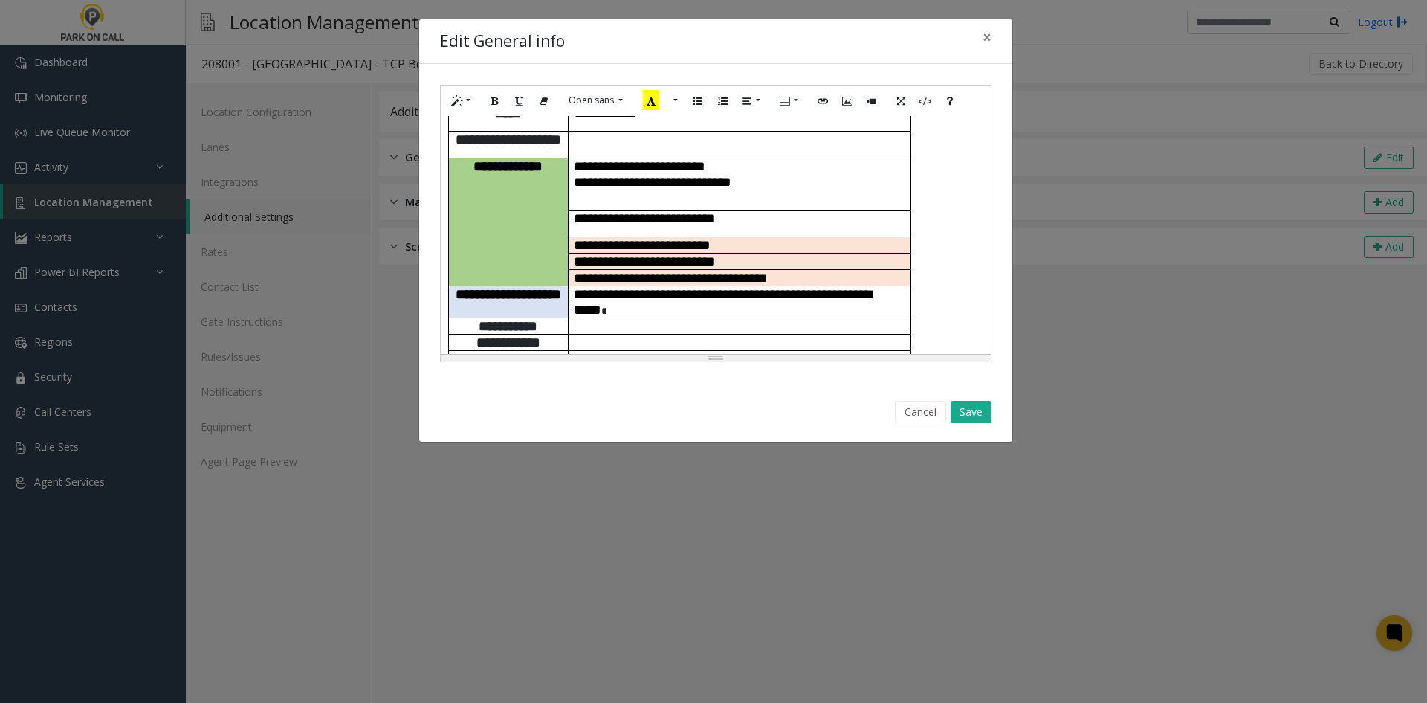
scroll to position [149, 0]
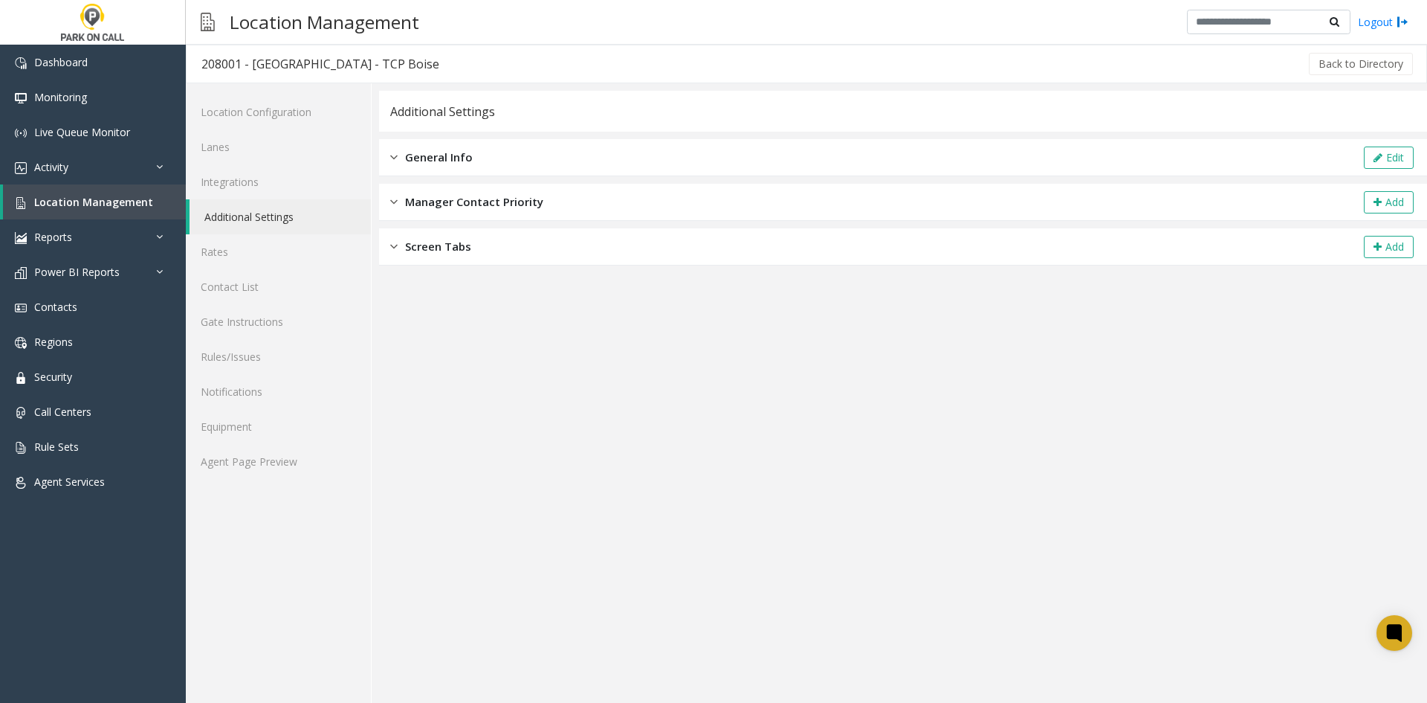
click at [810, 567] on app-general-info "**********" at bounding box center [903, 397] width 1048 height 612
click at [236, 364] on link "Rules/Issues" at bounding box center [278, 356] width 185 height 35
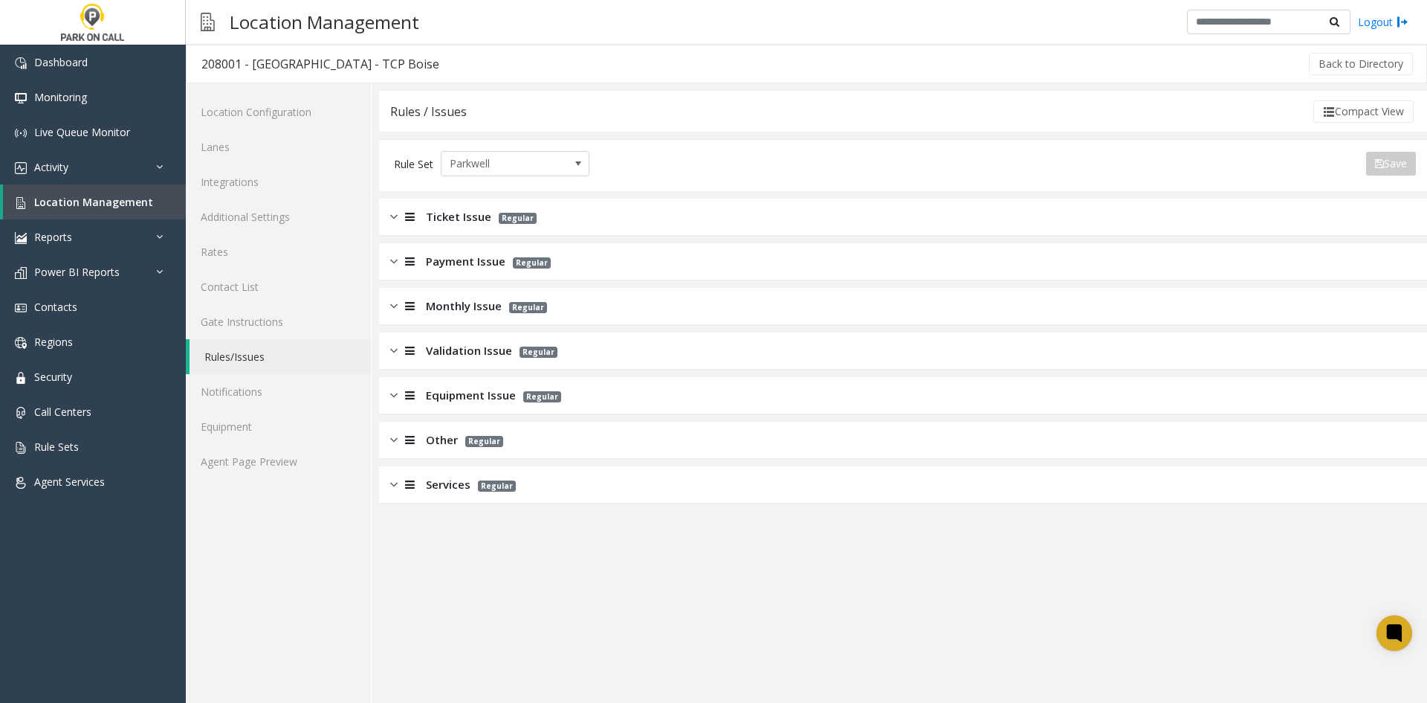
click at [477, 302] on span "Monthly Issue" at bounding box center [464, 305] width 76 height 17
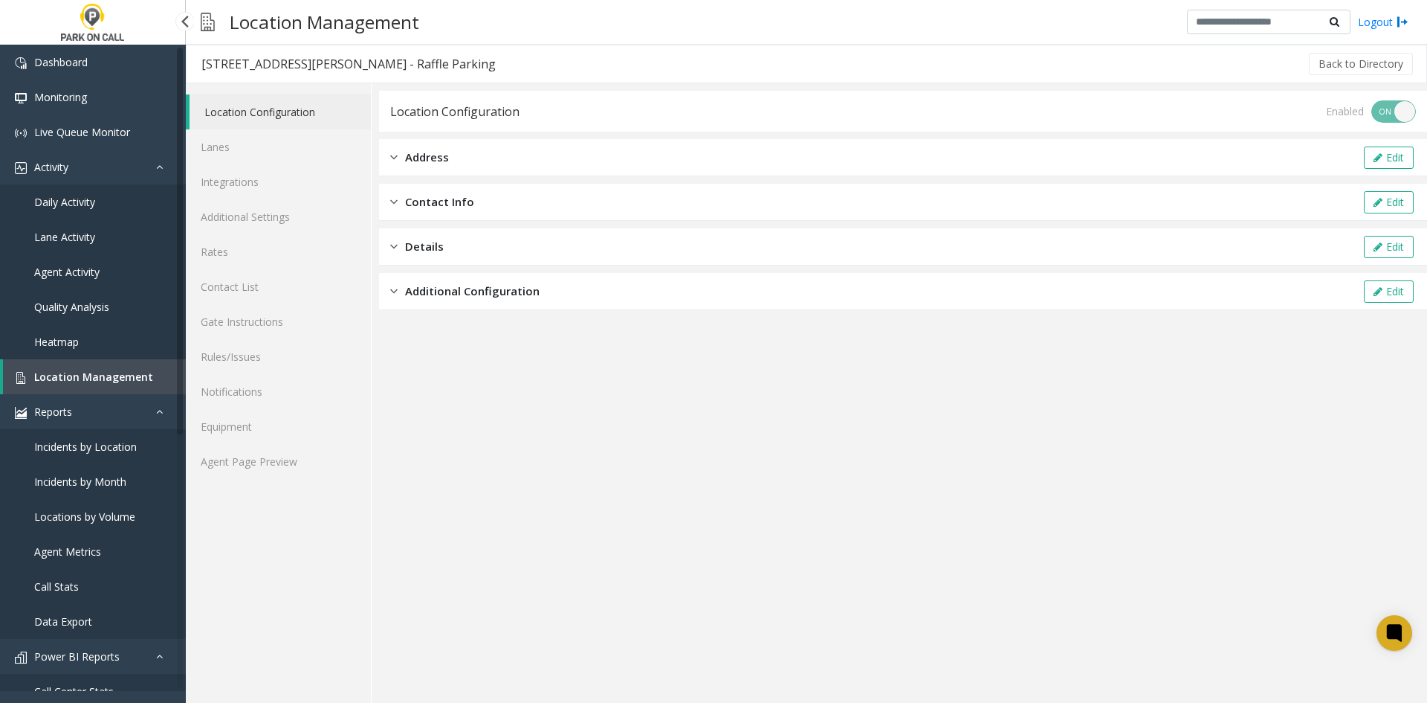
click at [86, 381] on span "Location Management" at bounding box center [93, 376] width 119 height 14
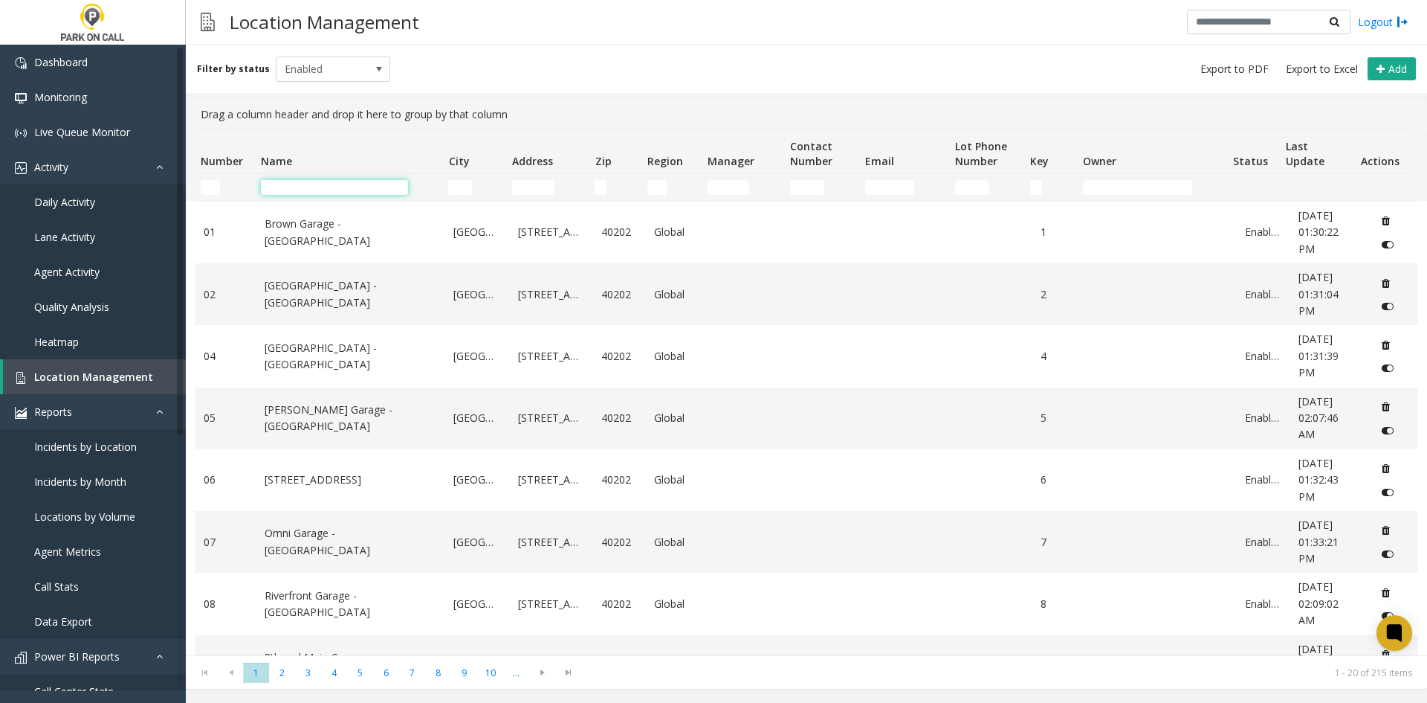
click at [280, 184] on input "Name Filter" at bounding box center [334, 187] width 147 height 15
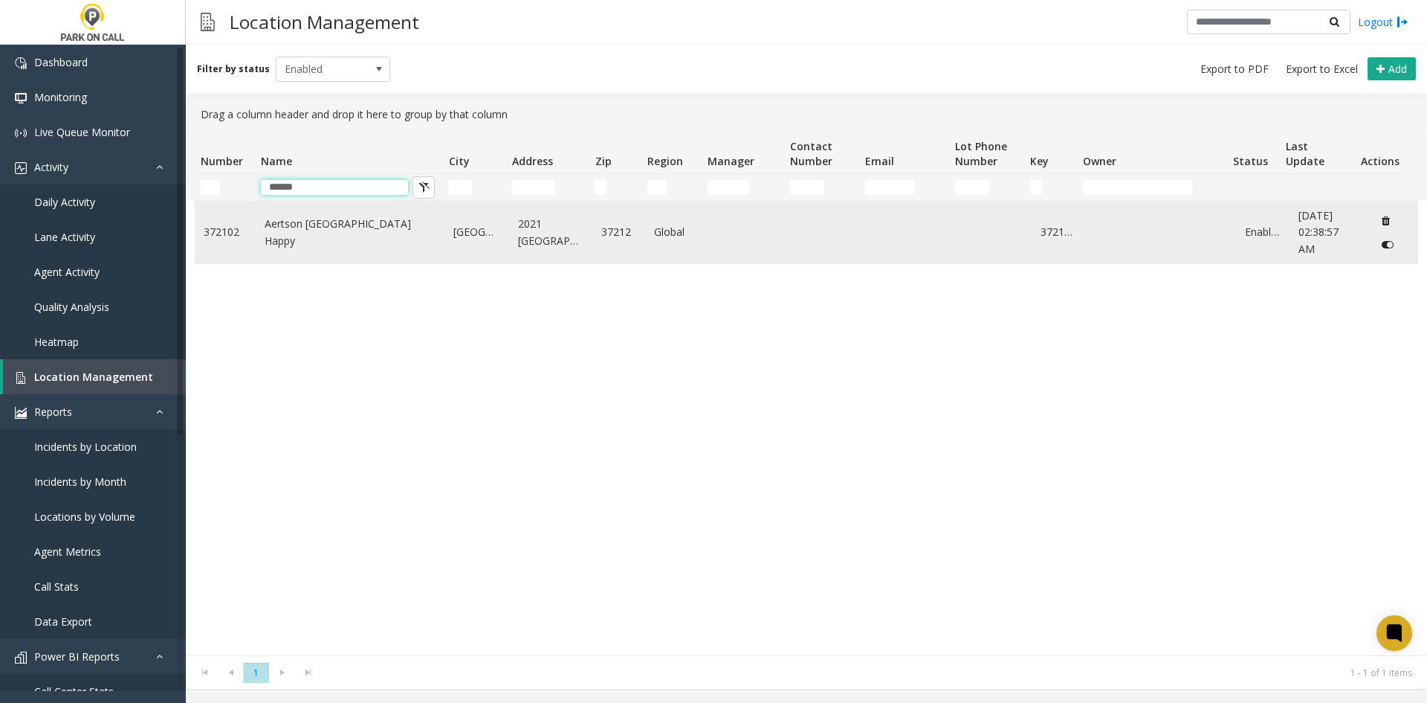
type input "******"
click at [292, 225] on link "Aertson [GEOGRAPHIC_DATA] Happy" at bounding box center [351, 232] width 172 height 33
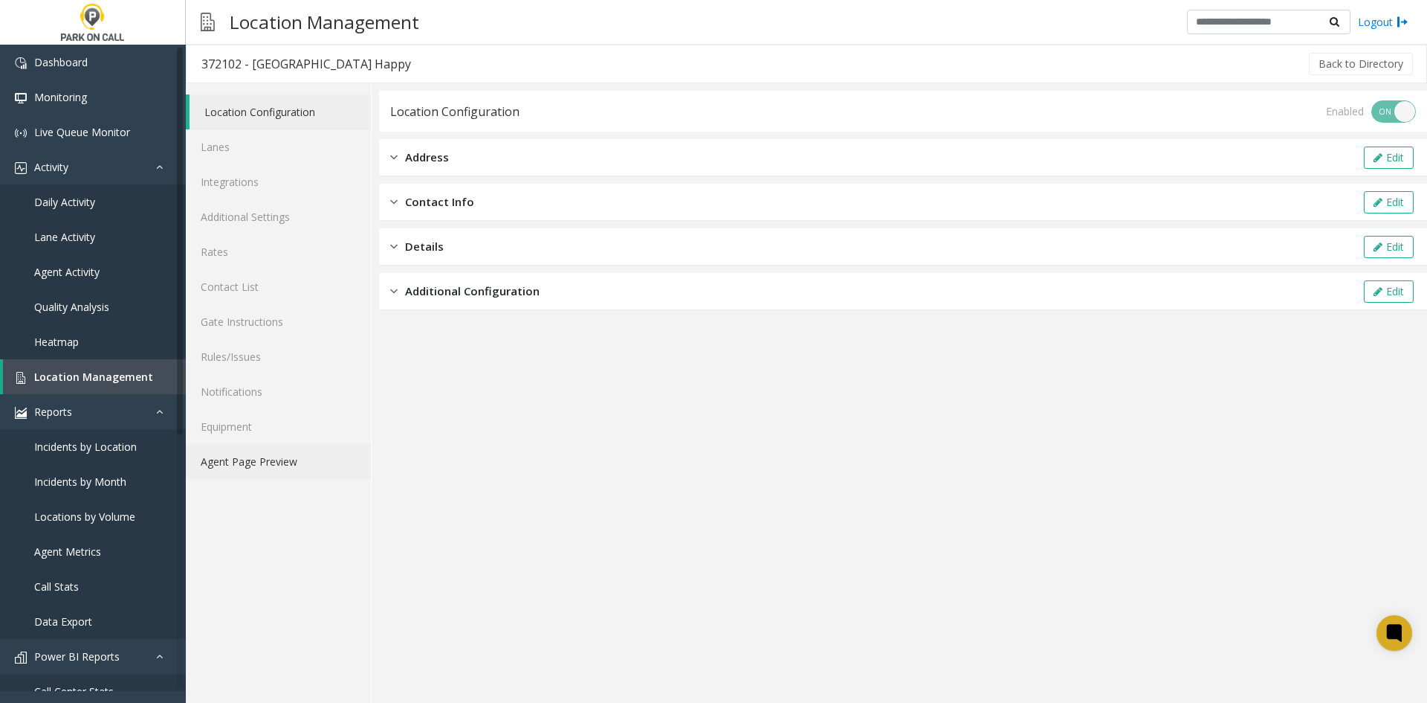
click at [243, 467] on link "Agent Page Preview" at bounding box center [278, 461] width 185 height 35
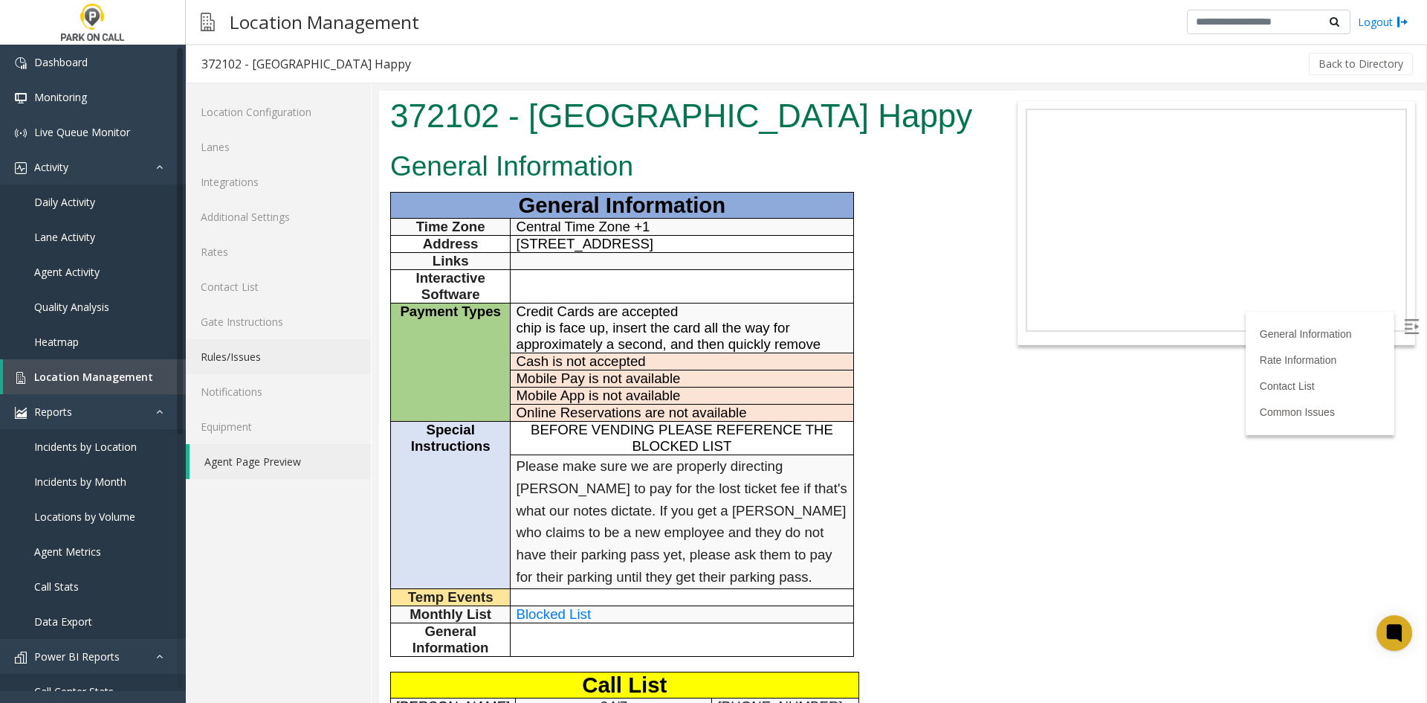
click at [271, 351] on link "Rules/Issues" at bounding box center [278, 356] width 185 height 35
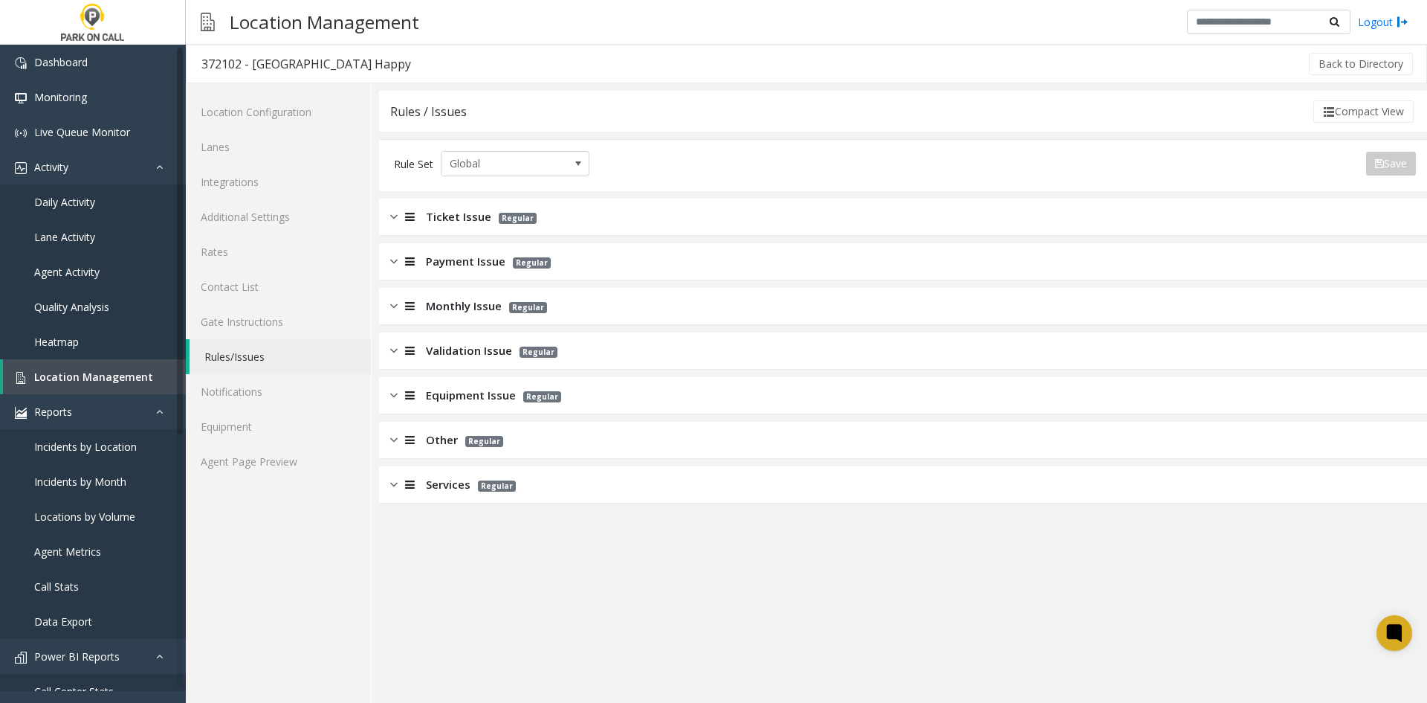
click at [436, 303] on span "Monthly Issue" at bounding box center [464, 305] width 76 height 17
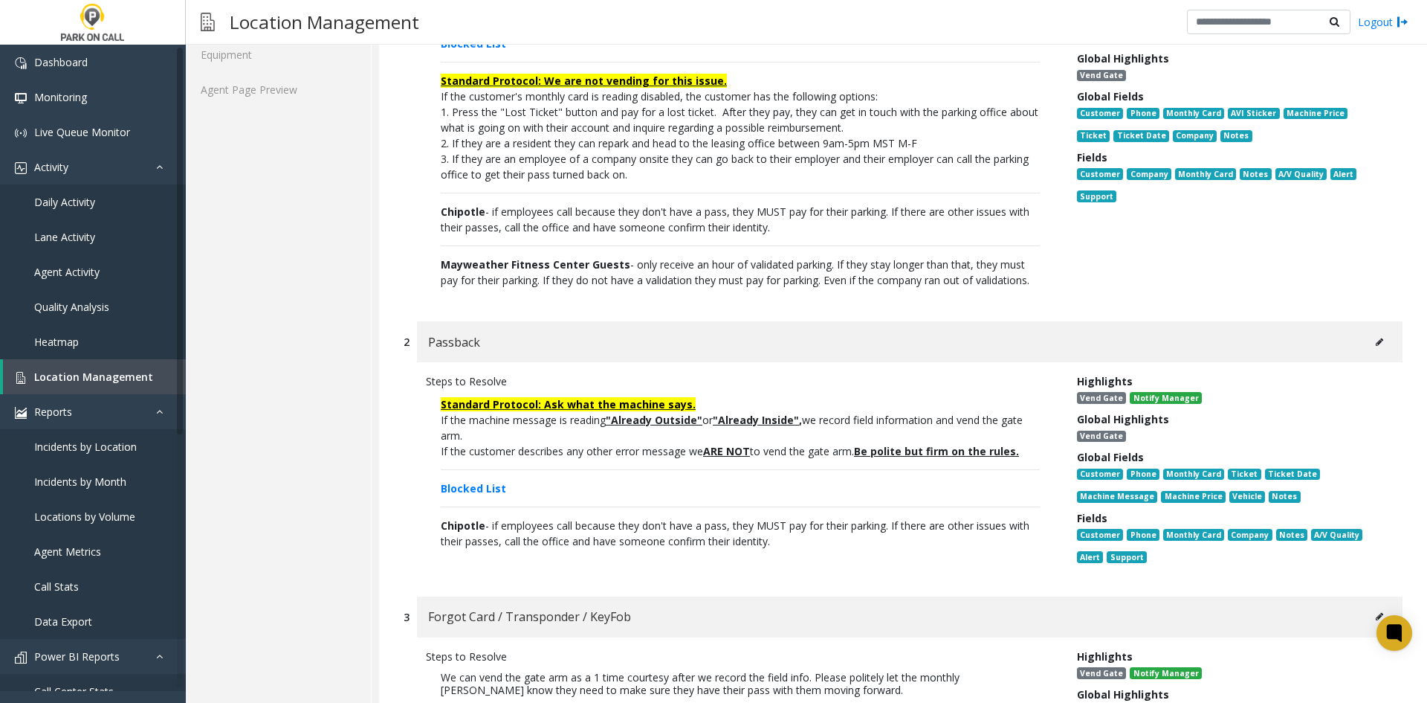
scroll to position [520, 0]
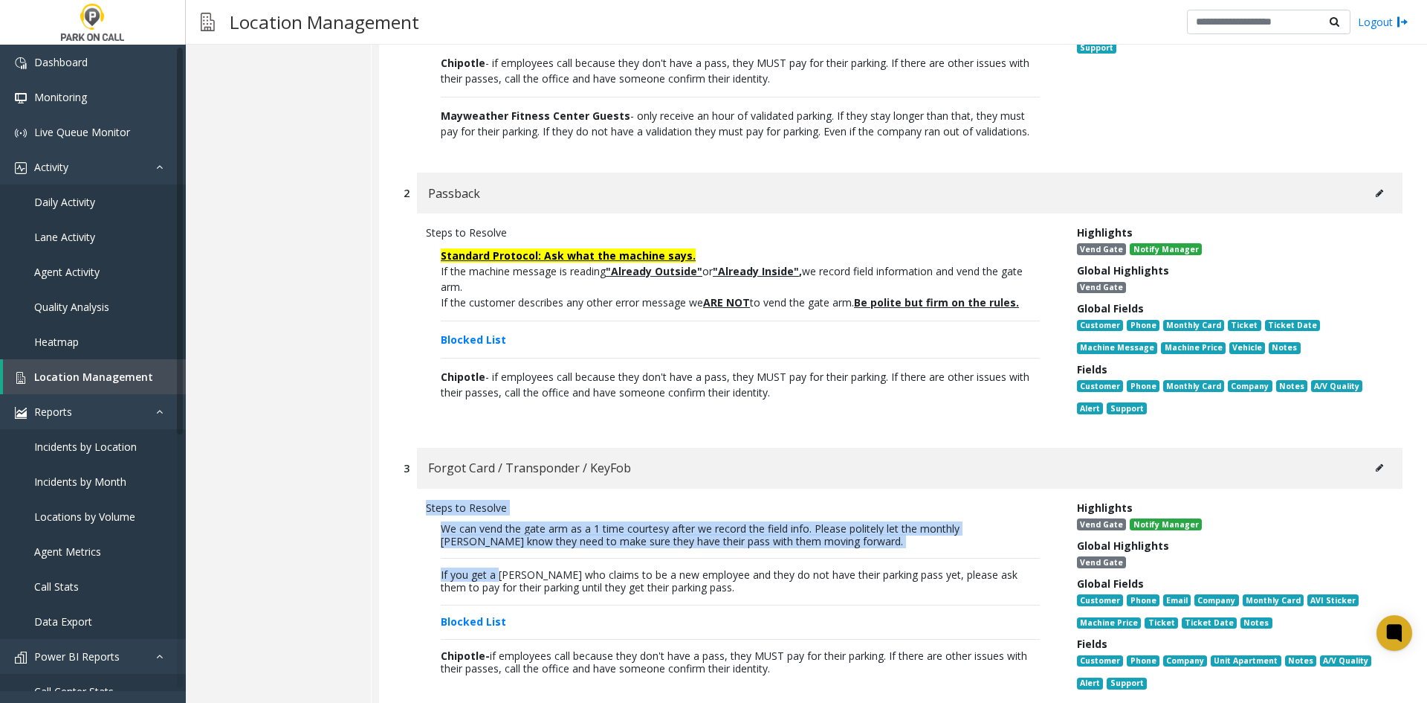
drag, startPoint x: 711, startPoint y: 456, endPoint x: 498, endPoint y: 588, distance: 250.7
click at [498, 588] on div "1 Disabled Card Steps to Resolve Blocked List Standard Protocol: We are not ven…" at bounding box center [903, 677] width 1048 height 1746
click at [498, 588] on div "If you get a [PERSON_NAME] who claims to be a new employee and they do not have…" at bounding box center [740, 581] width 599 height 25
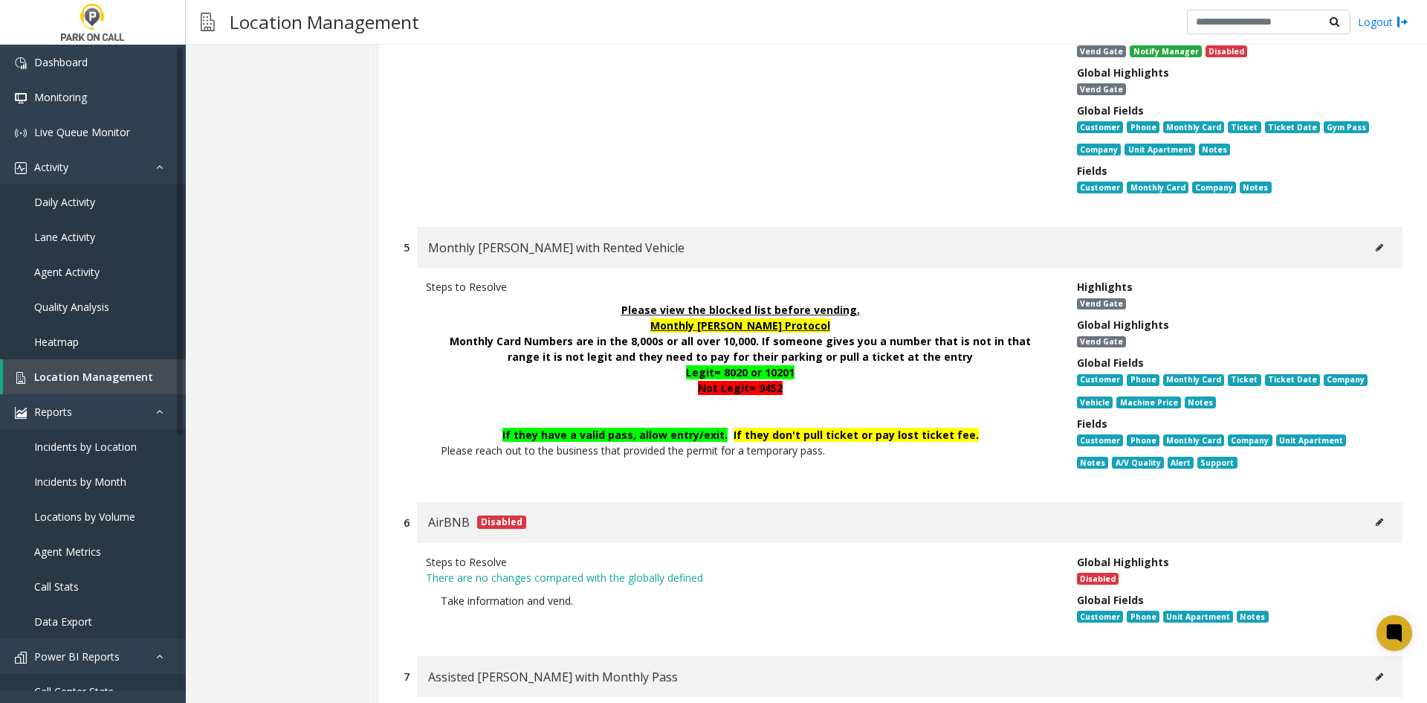
scroll to position [1338, 0]
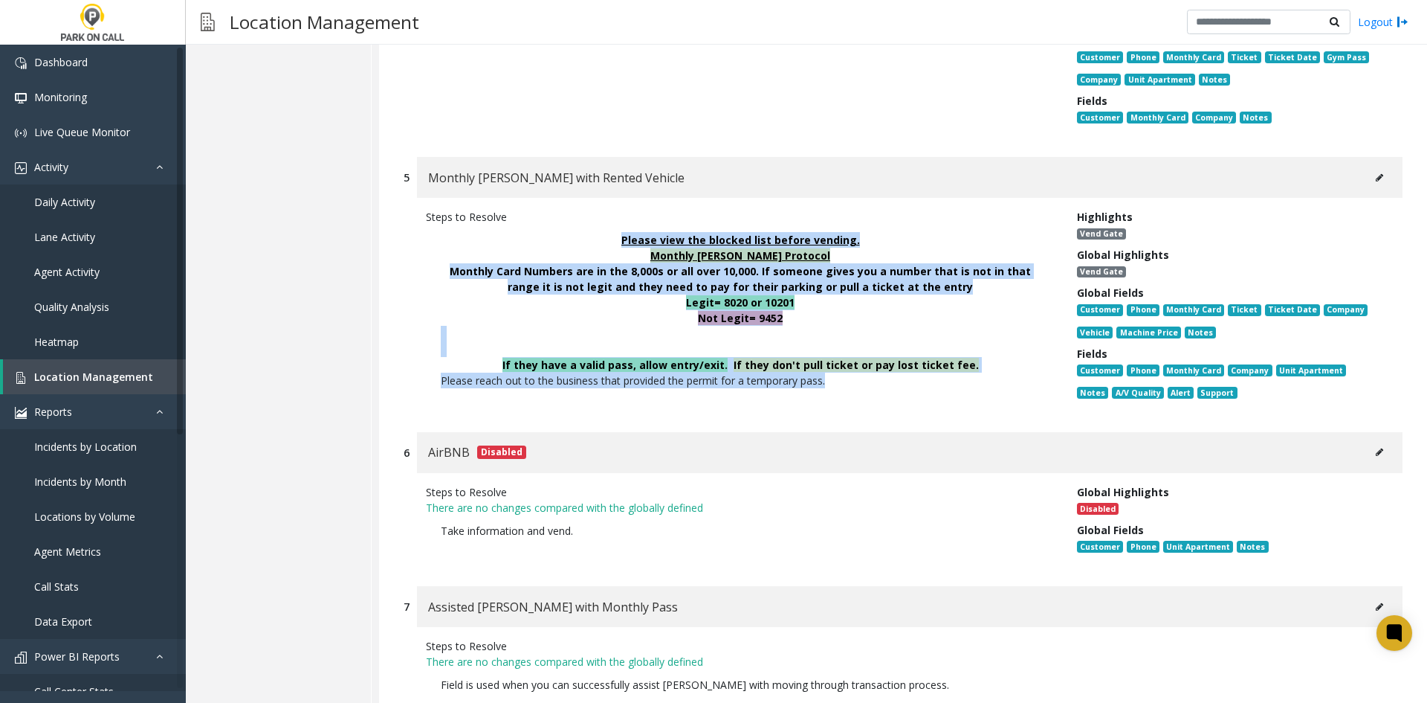
drag, startPoint x: 914, startPoint y: 416, endPoint x: 586, endPoint y: 250, distance: 368.1
click at [586, 250] on div "Steps to Resolve Please view the blocked list before vending. Monthly [PERSON_N…" at bounding box center [740, 307] width 651 height 197
click at [586, 248] on p "Please view the blocked list before vending." at bounding box center [740, 240] width 599 height 16
drag, startPoint x: 586, startPoint y: 250, endPoint x: 885, endPoint y: 390, distance: 330.9
click at [888, 389] on p "Please view the blocked list before vending. Monthly [PERSON_NAME] Protocol Mon…" at bounding box center [740, 310] width 629 height 171
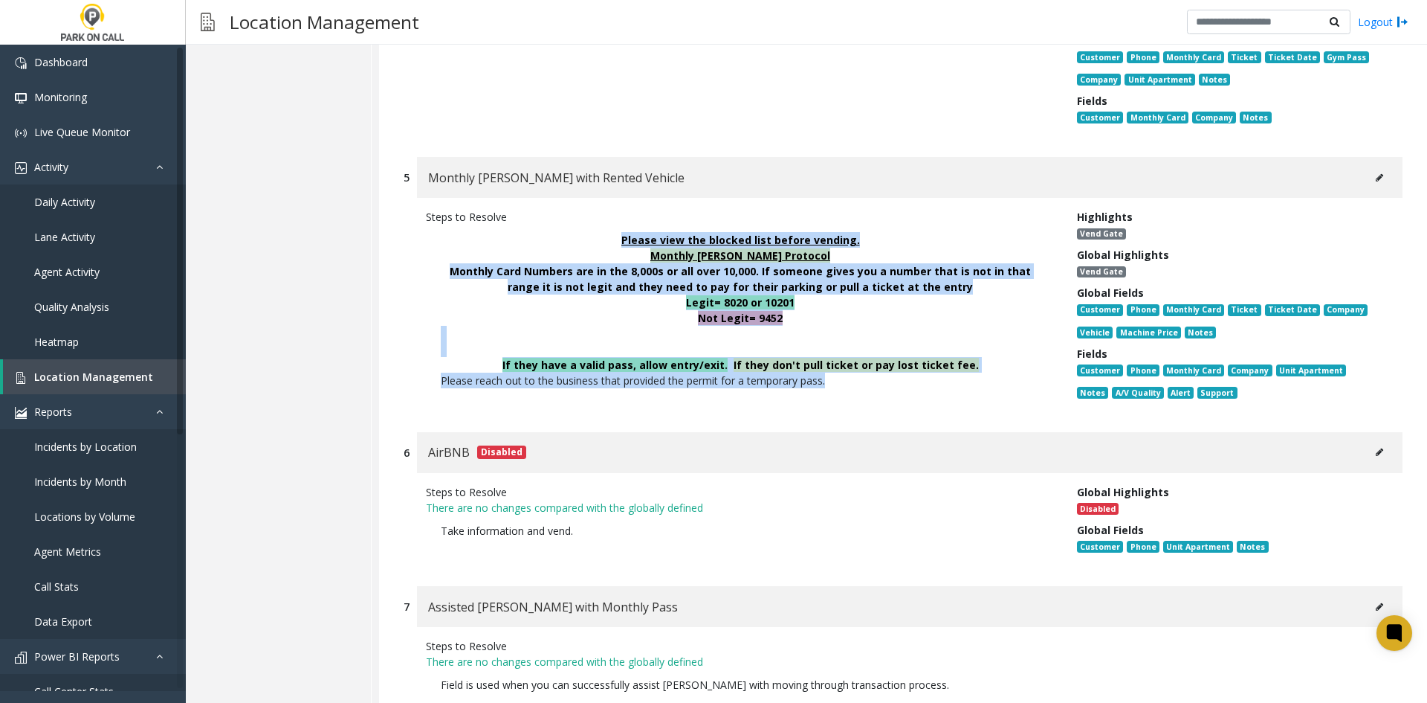
click at [885, 388] on p "Please reach out to the business that provided the permit for a temporary pass." at bounding box center [740, 380] width 599 height 16
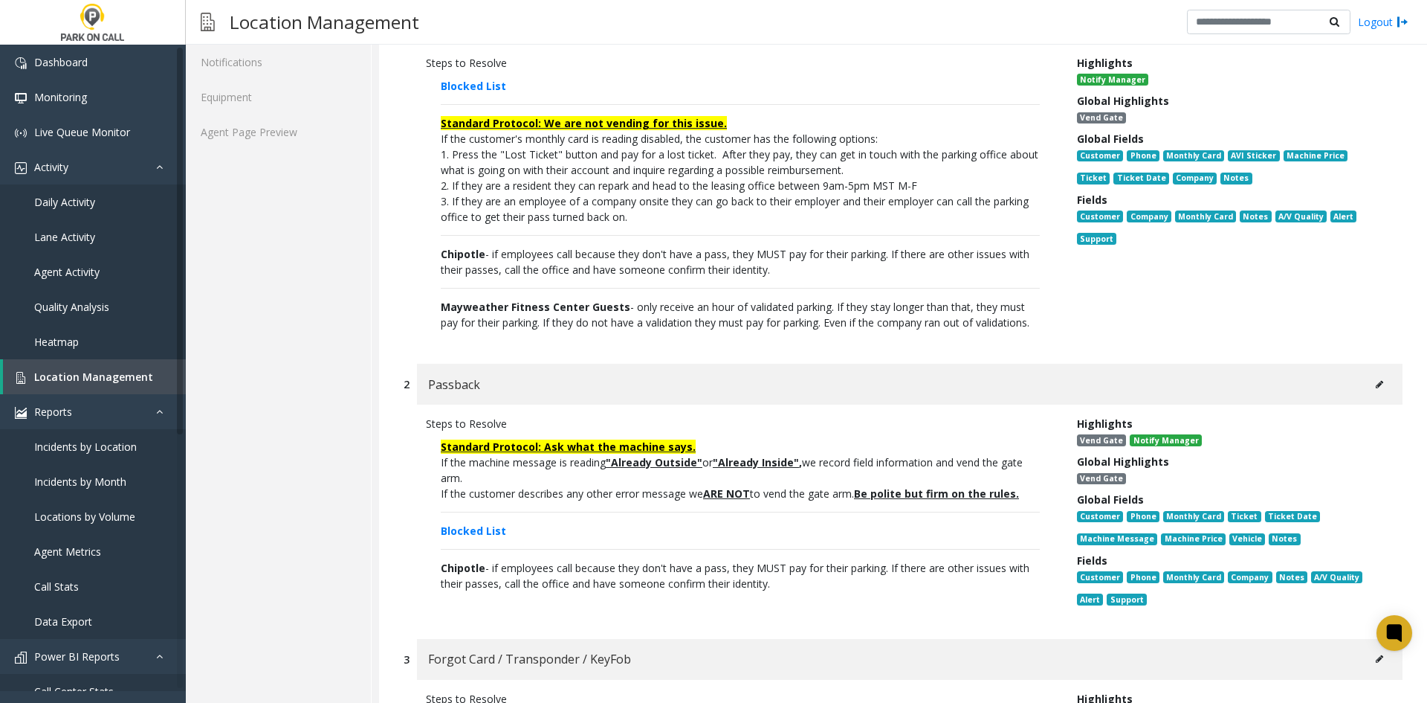
scroll to position [0, 0]
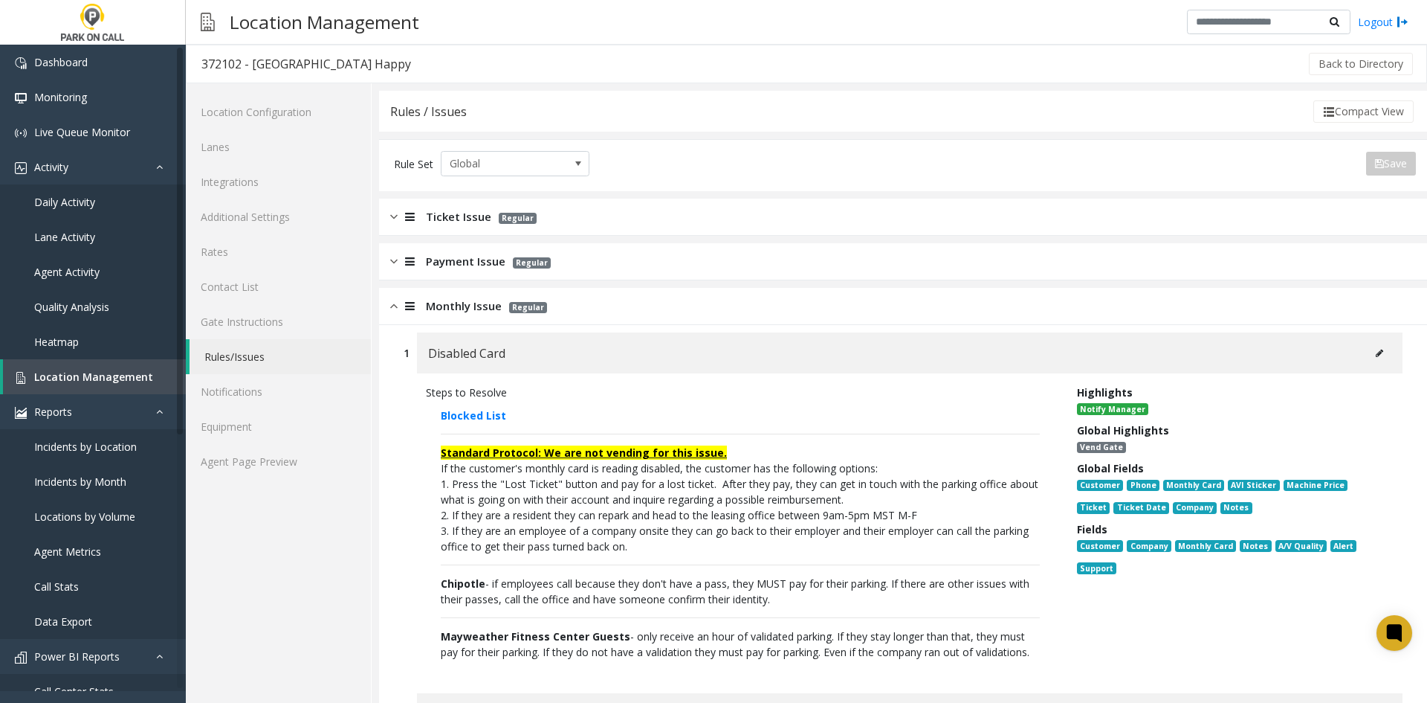
click at [463, 269] on span "Payment Issue" at bounding box center [466, 261] width 80 height 17
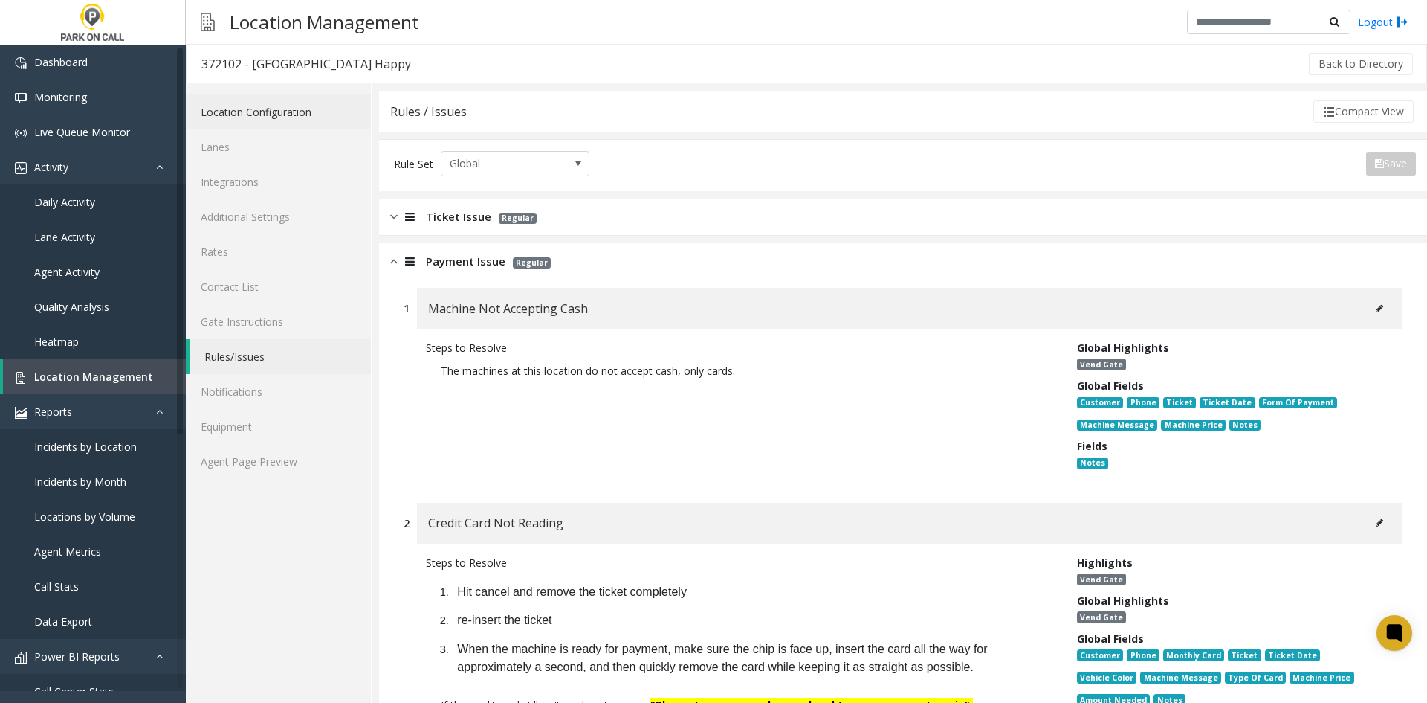
click at [219, 117] on link "Location Configuration" at bounding box center [278, 111] width 185 height 35
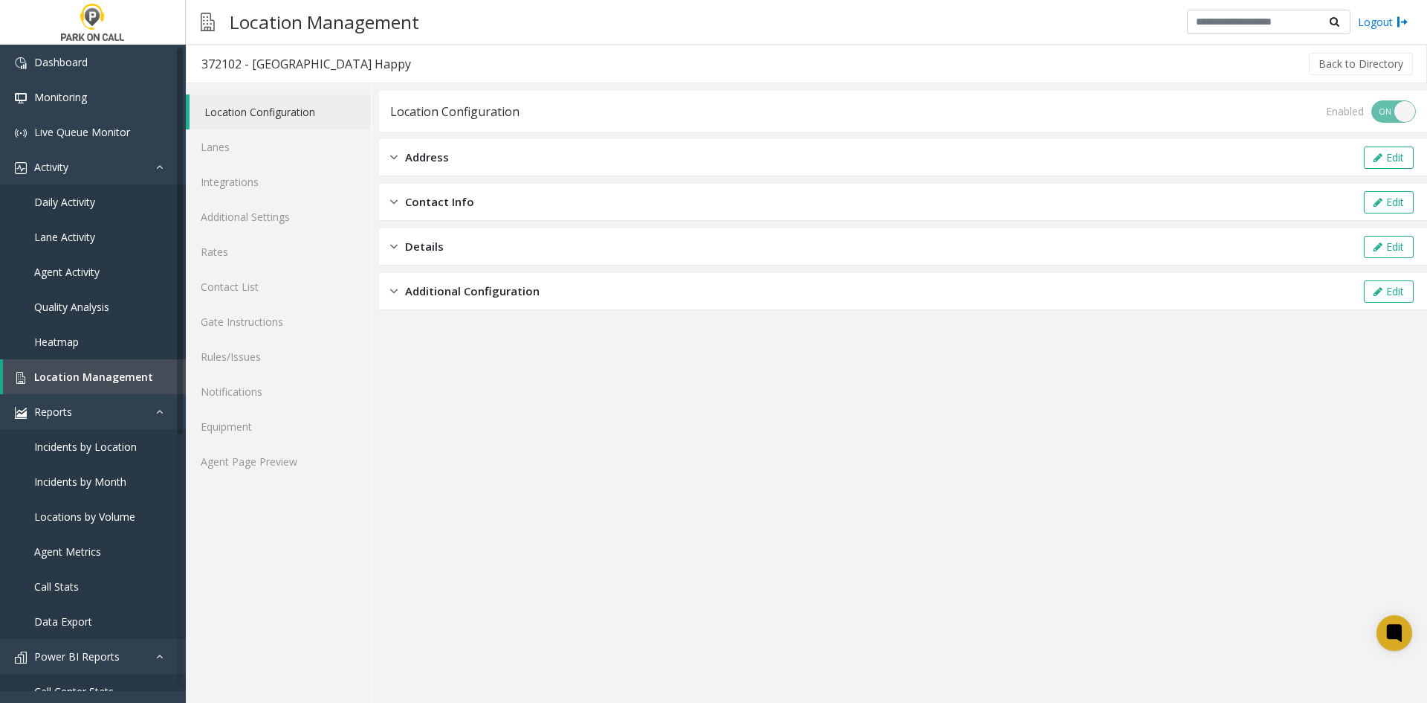
click at [409, 157] on span "Address" at bounding box center [427, 157] width 44 height 17
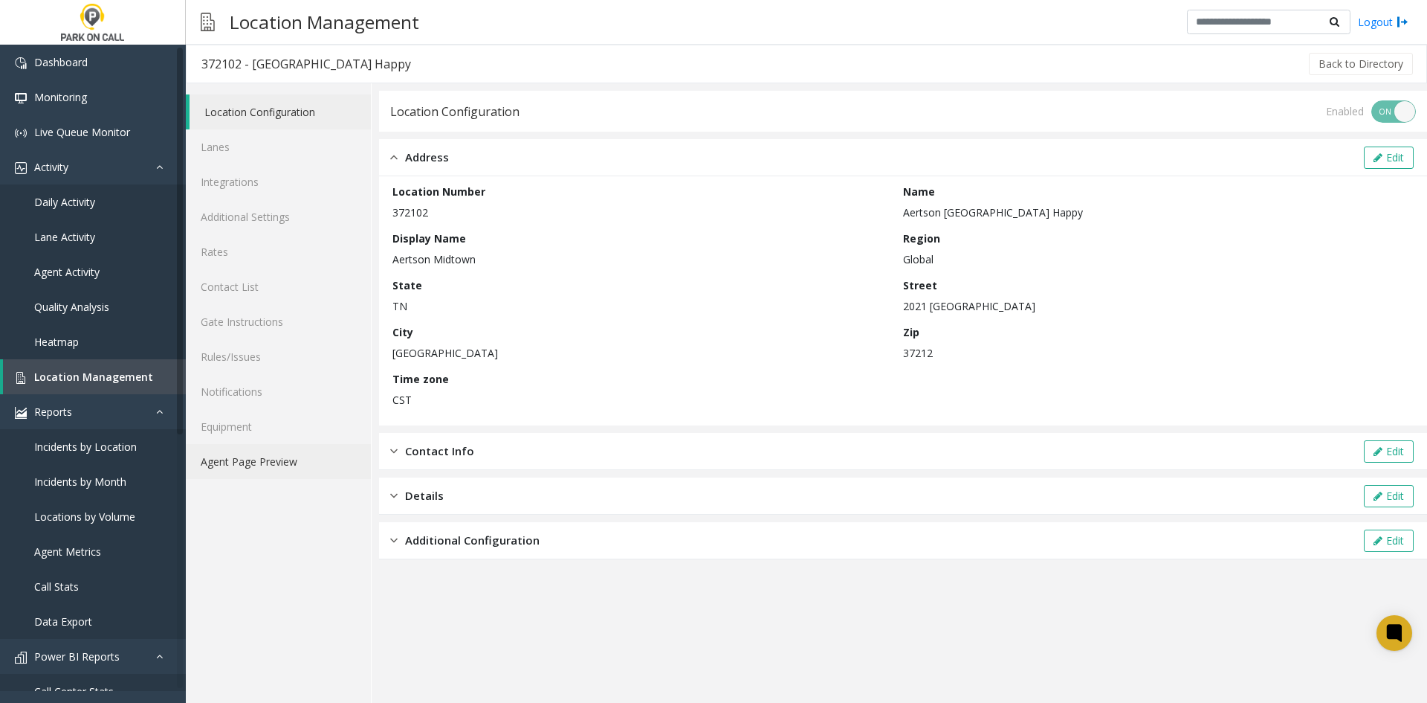
click at [296, 472] on link "Agent Page Preview" at bounding box center [278, 461] width 185 height 35
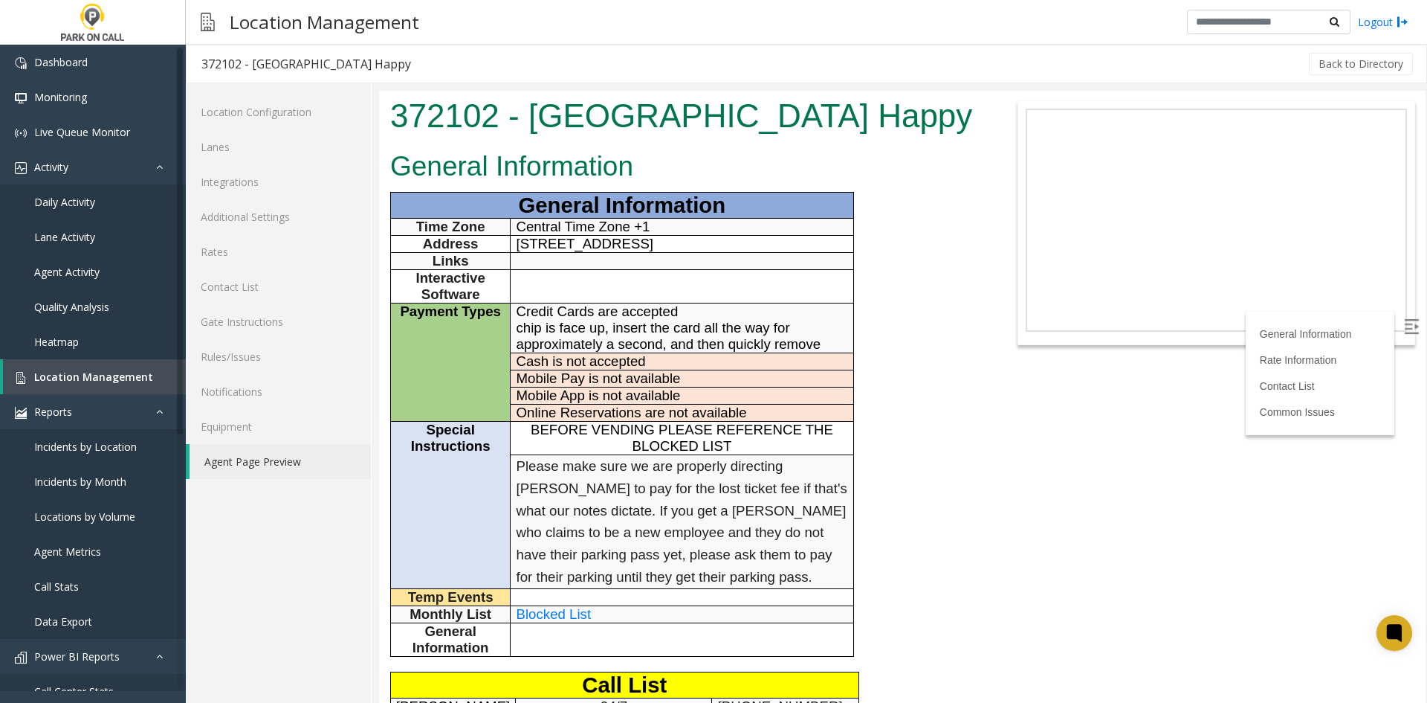
click at [286, 456] on link "Agent Page Preview" at bounding box center [280, 461] width 181 height 35
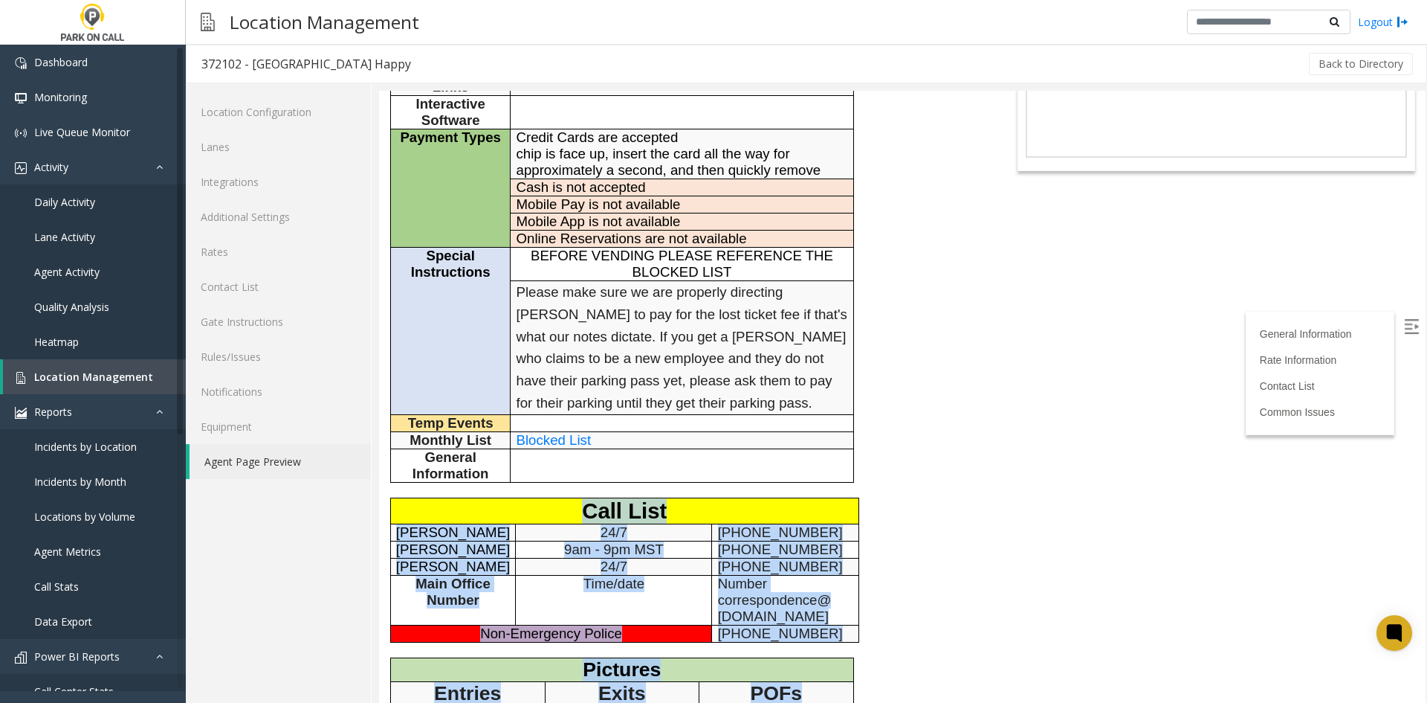
scroll to position [149, 0]
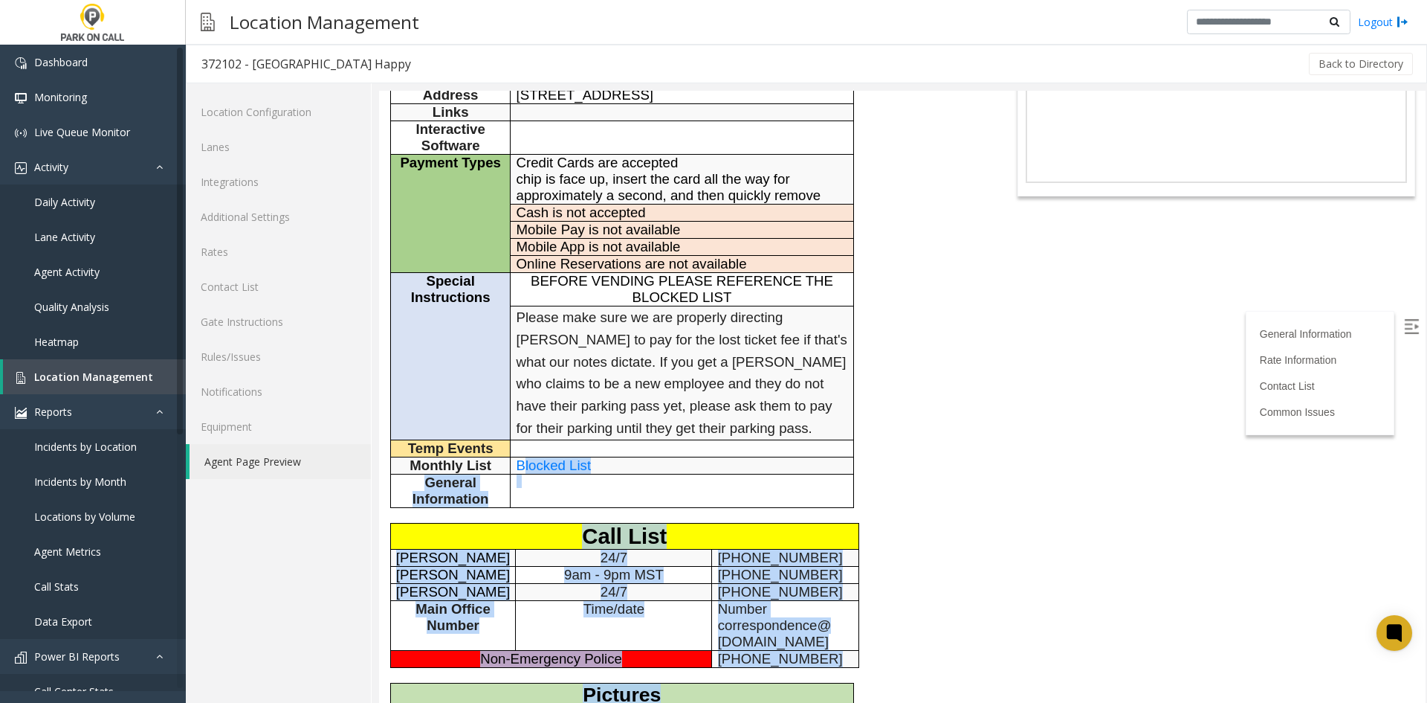
drag, startPoint x: 773, startPoint y: 520, endPoint x: 523, endPoint y: 466, distance: 256.2
click at [523, 466] on div "General Information General Information Time Zone Central Time Zone +1 Address …" at bounding box center [684, 415] width 610 height 838
click at [523, 467] on span "Blocked List" at bounding box center [554, 465] width 75 height 16
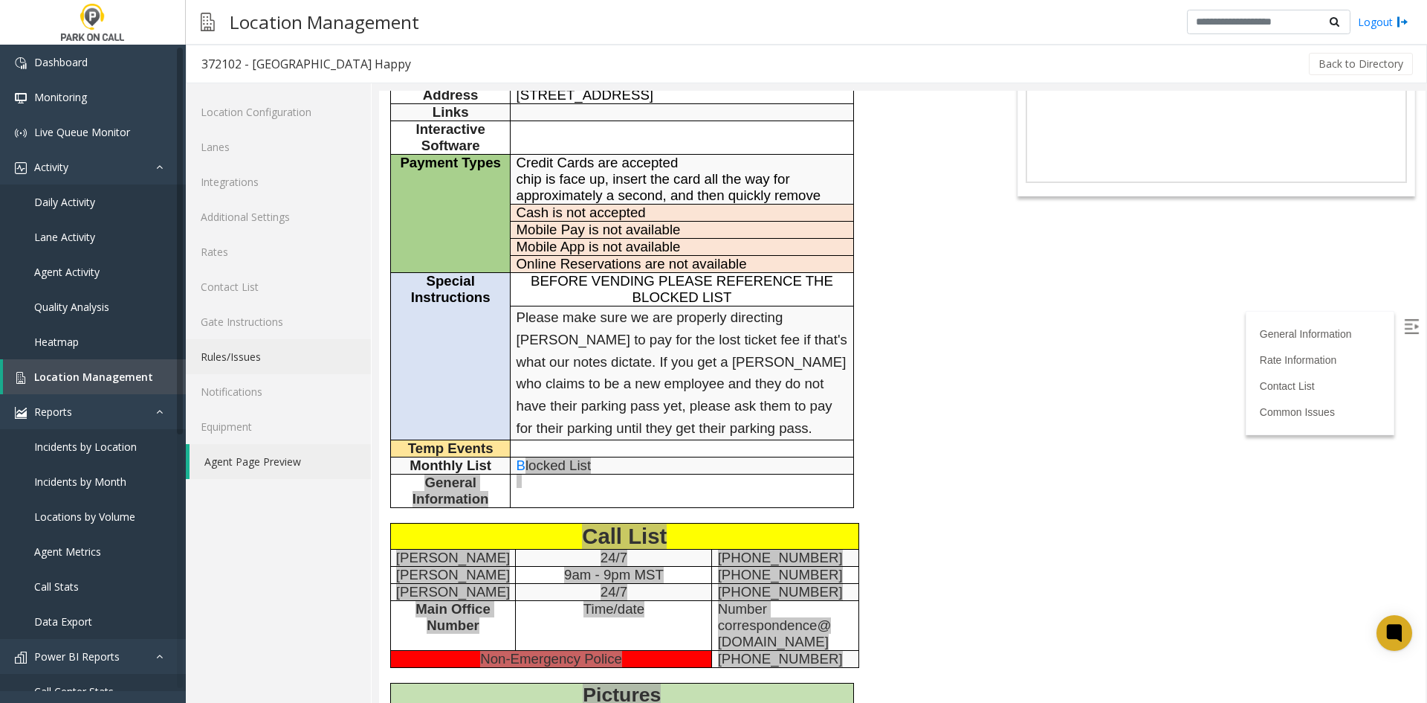
click at [256, 355] on link "Rules/Issues" at bounding box center [278, 356] width 185 height 35
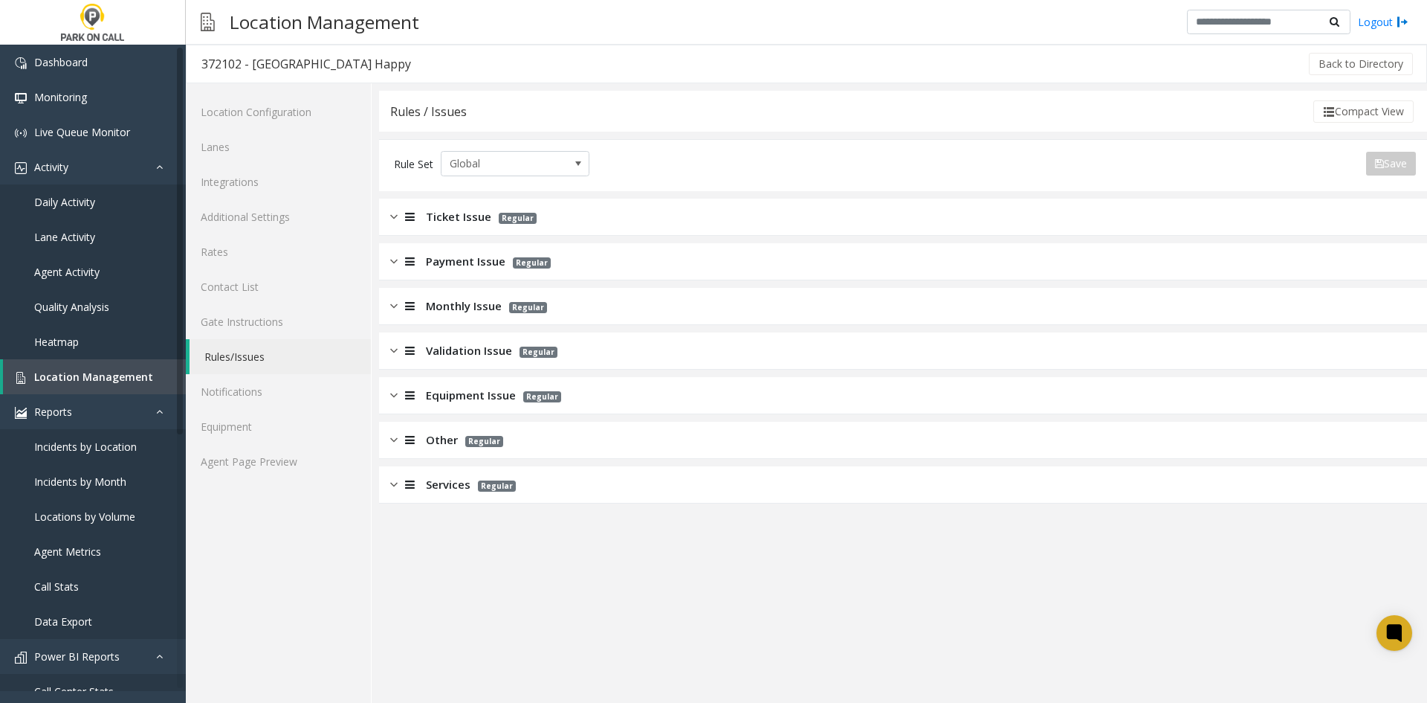
click at [410, 363] on div "Validation Issue Regular" at bounding box center [903, 350] width 1048 height 37
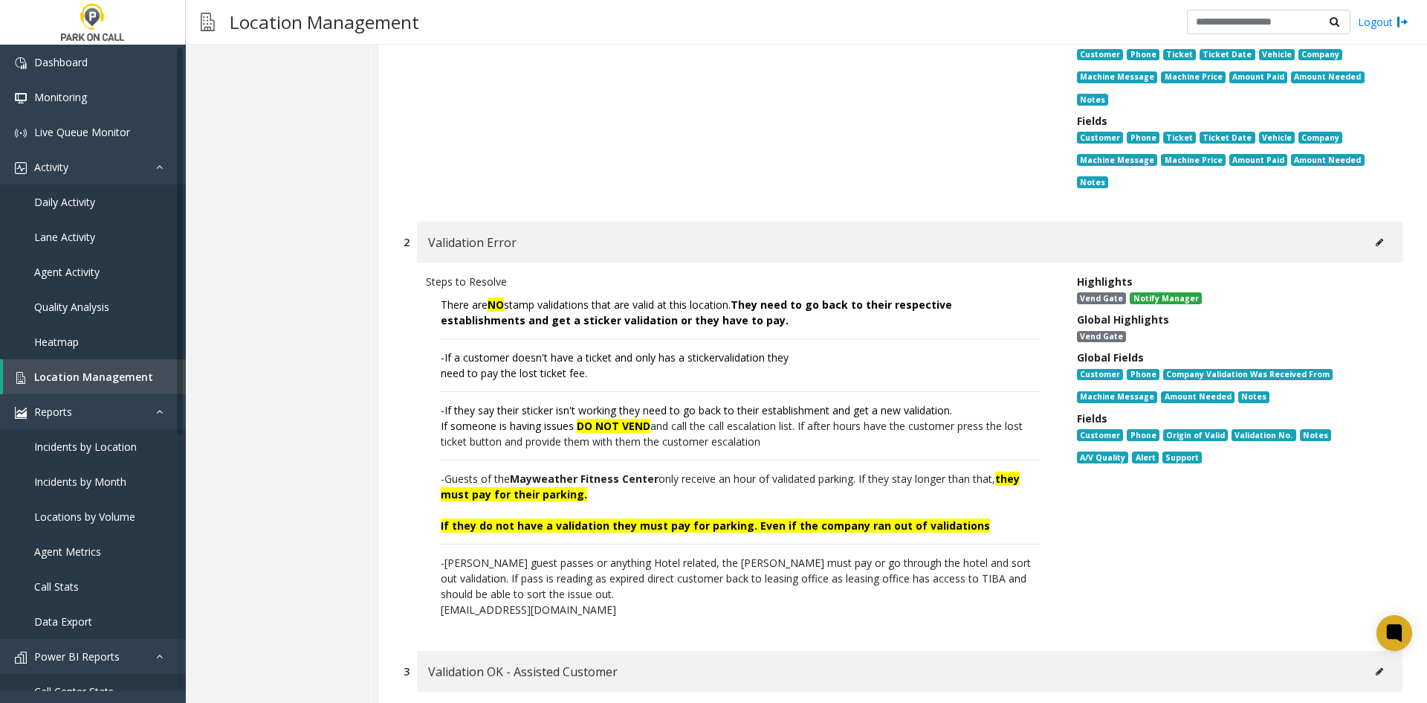
scroll to position [134, 0]
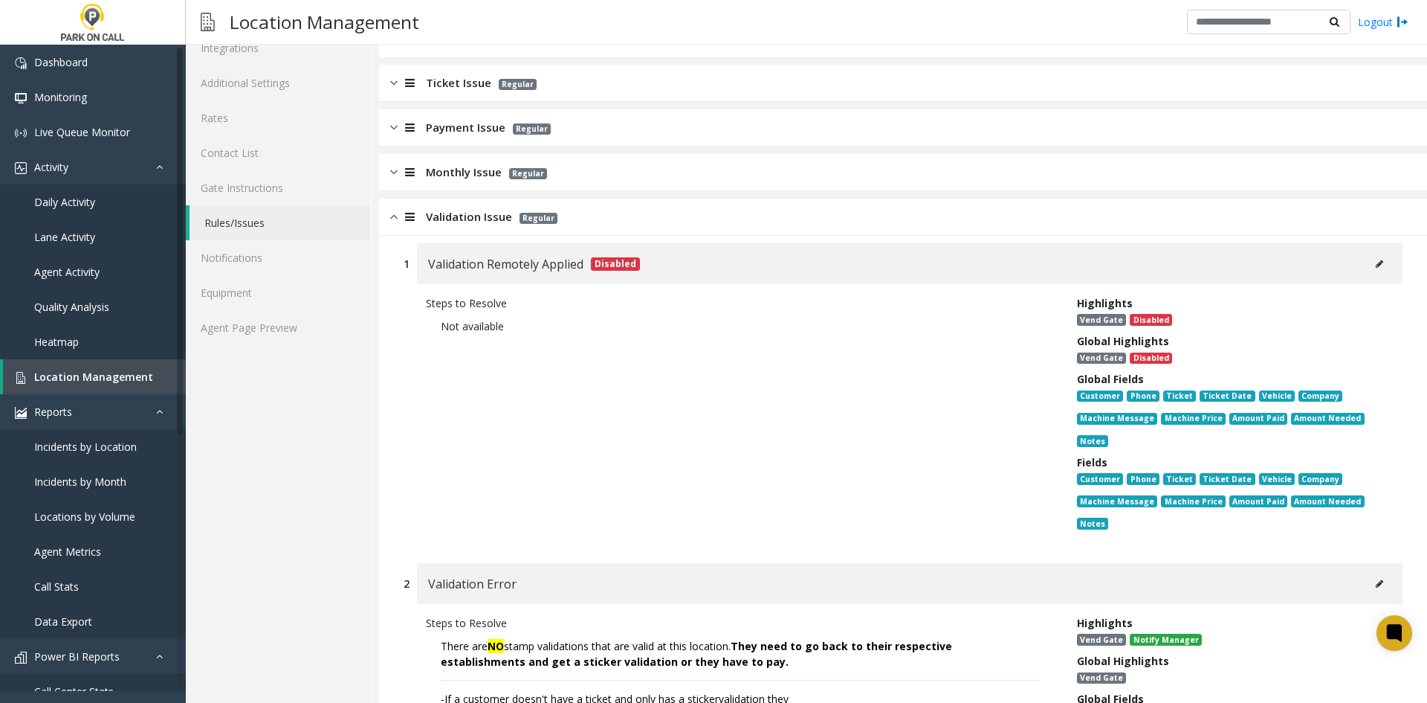
drag, startPoint x: 675, startPoint y: 181, endPoint x: 666, endPoint y: 185, distance: 9.7
click at [671, 177] on div "Monthly Issue Regular" at bounding box center [903, 172] width 1048 height 37
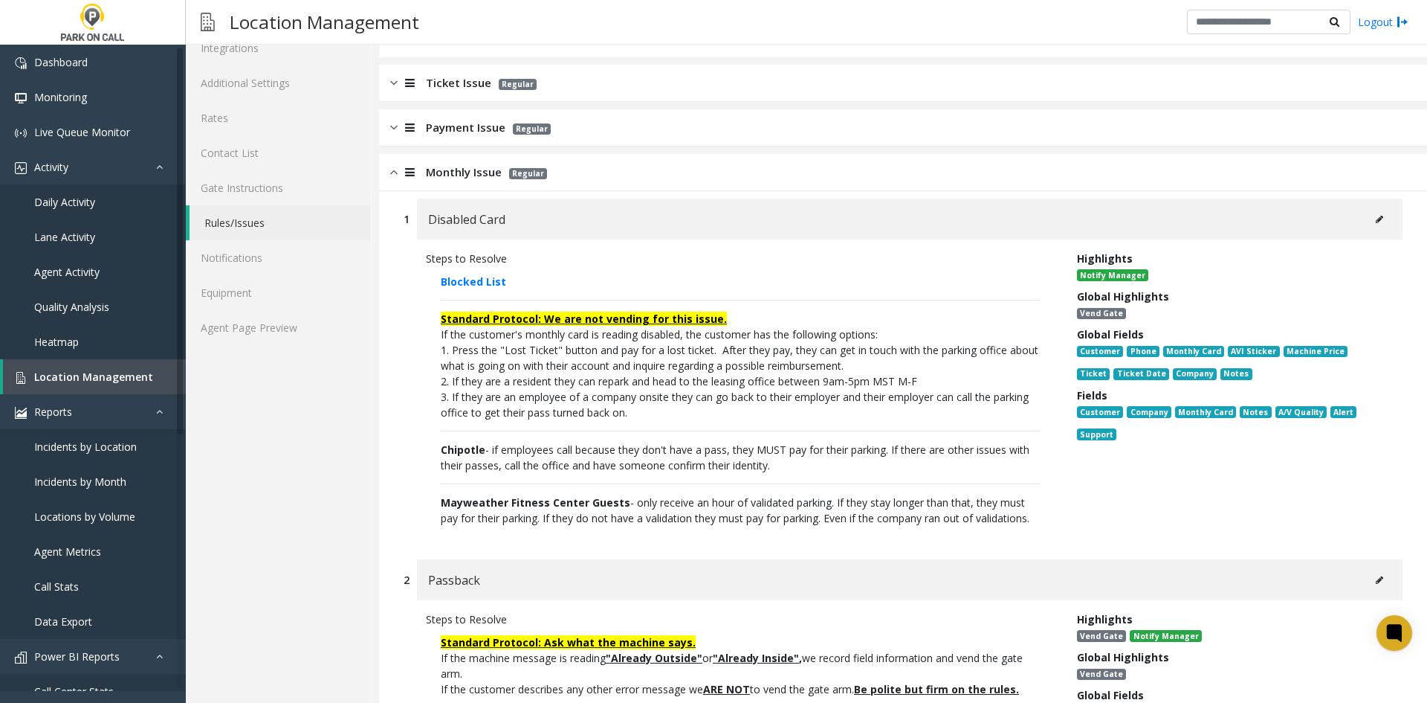
scroll to position [0, 0]
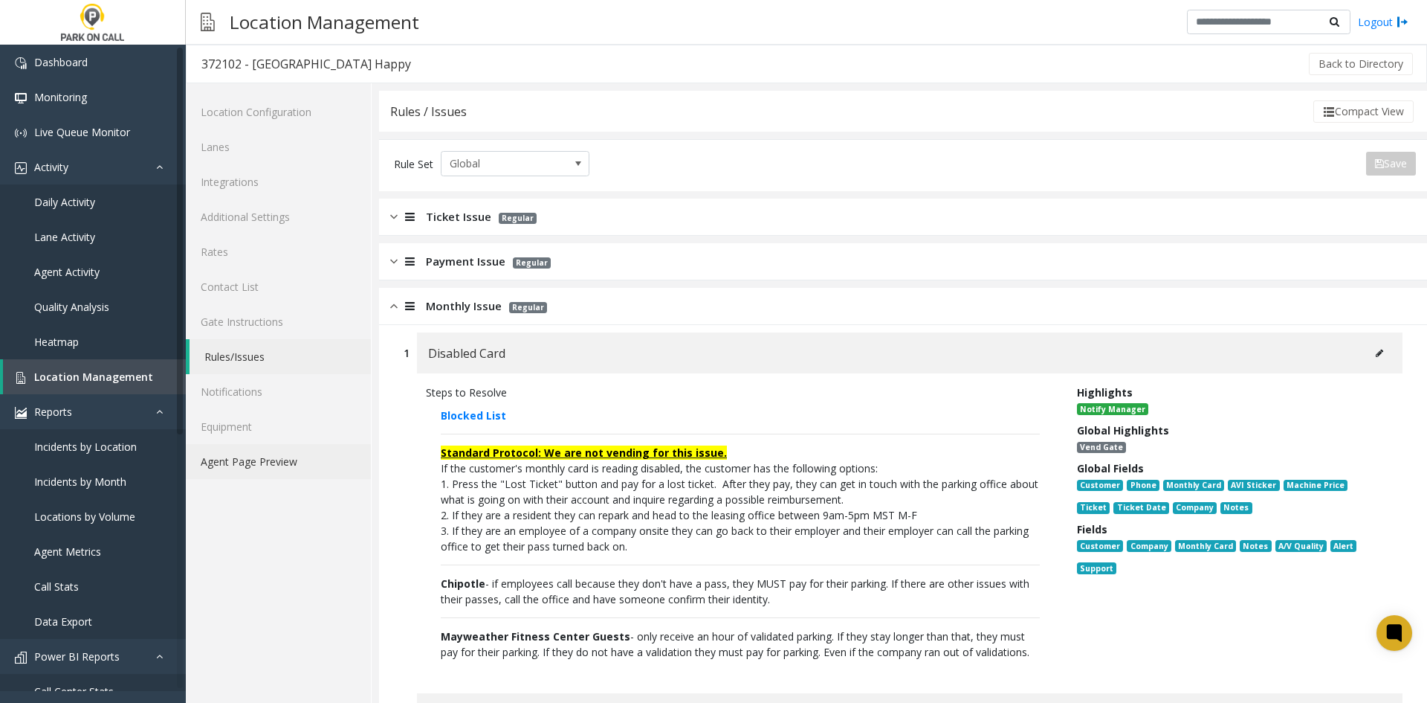
click at [294, 475] on link "Agent Page Preview" at bounding box center [278, 461] width 185 height 35
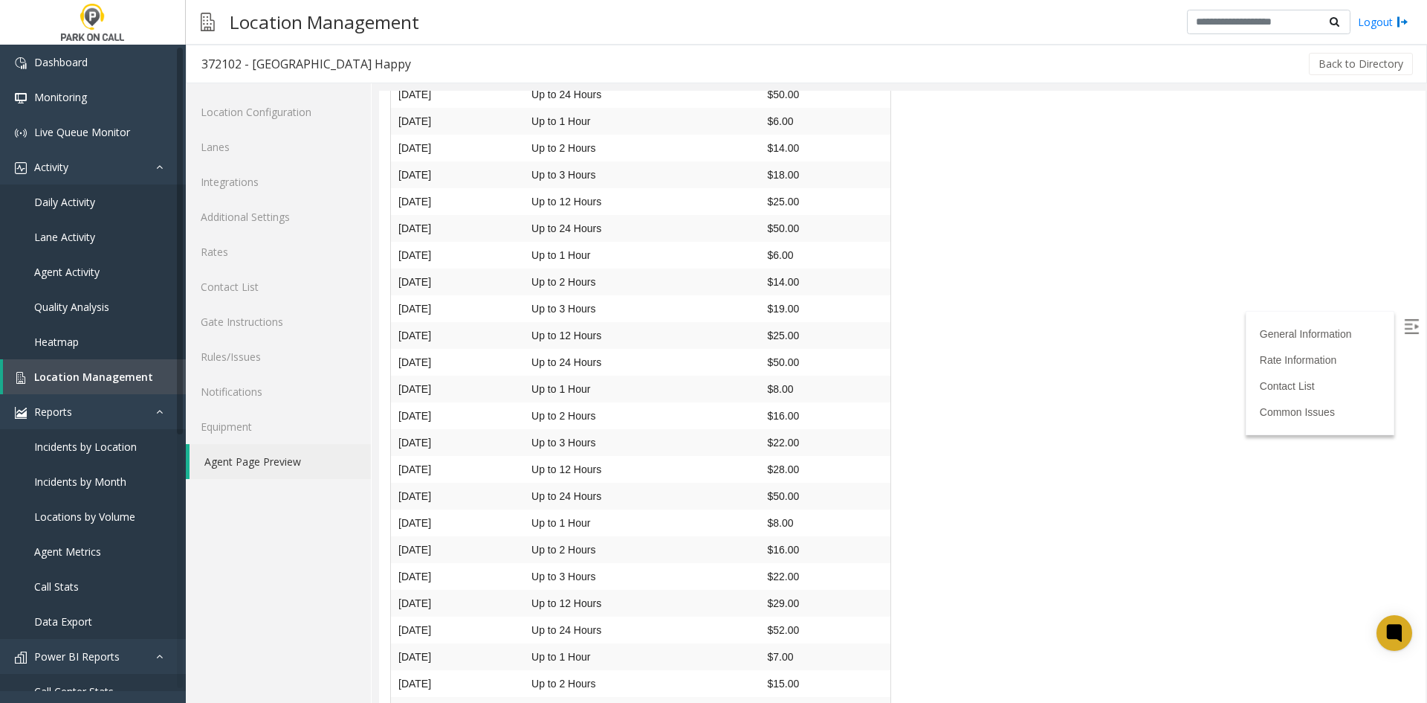
scroll to position [1416, 0]
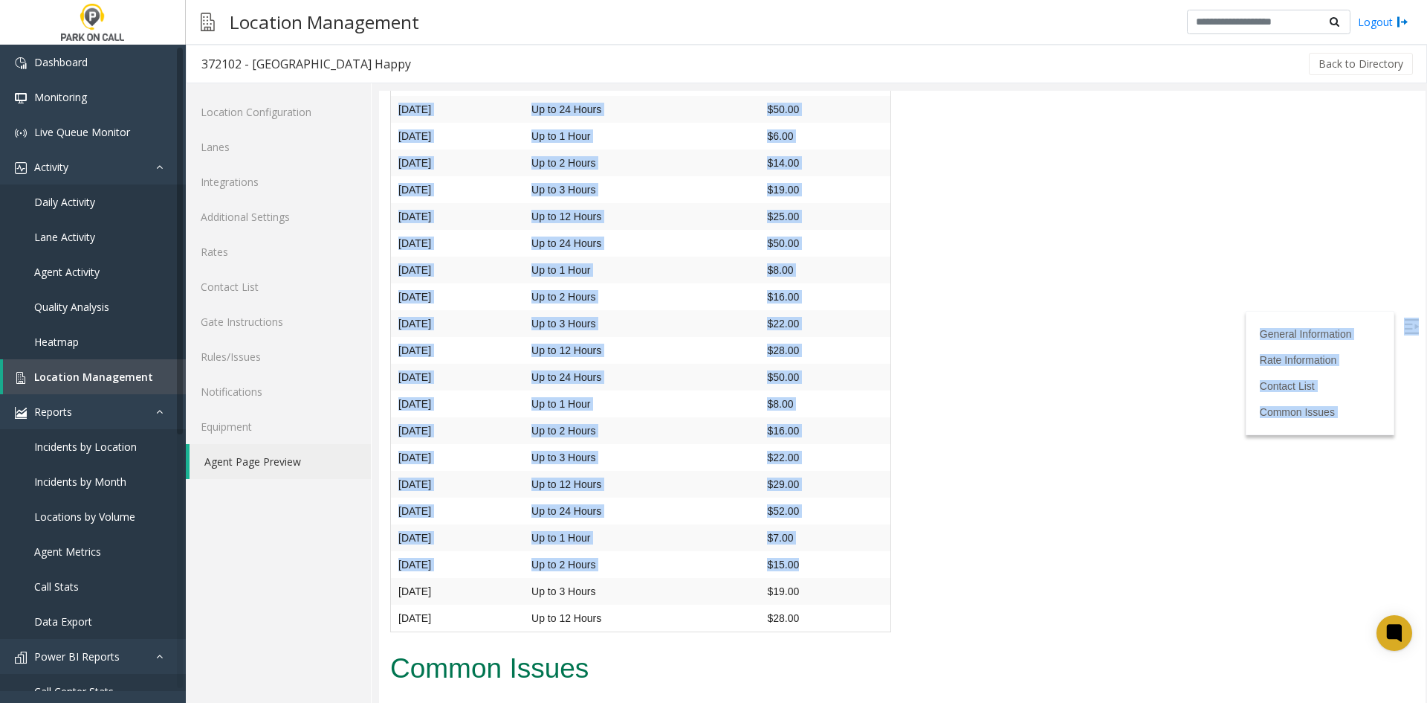
drag, startPoint x: 918, startPoint y: 582, endPoint x: 824, endPoint y: 565, distance: 96.0
click at [824, 565] on td "$15.00" at bounding box center [825, 564] width 131 height 27
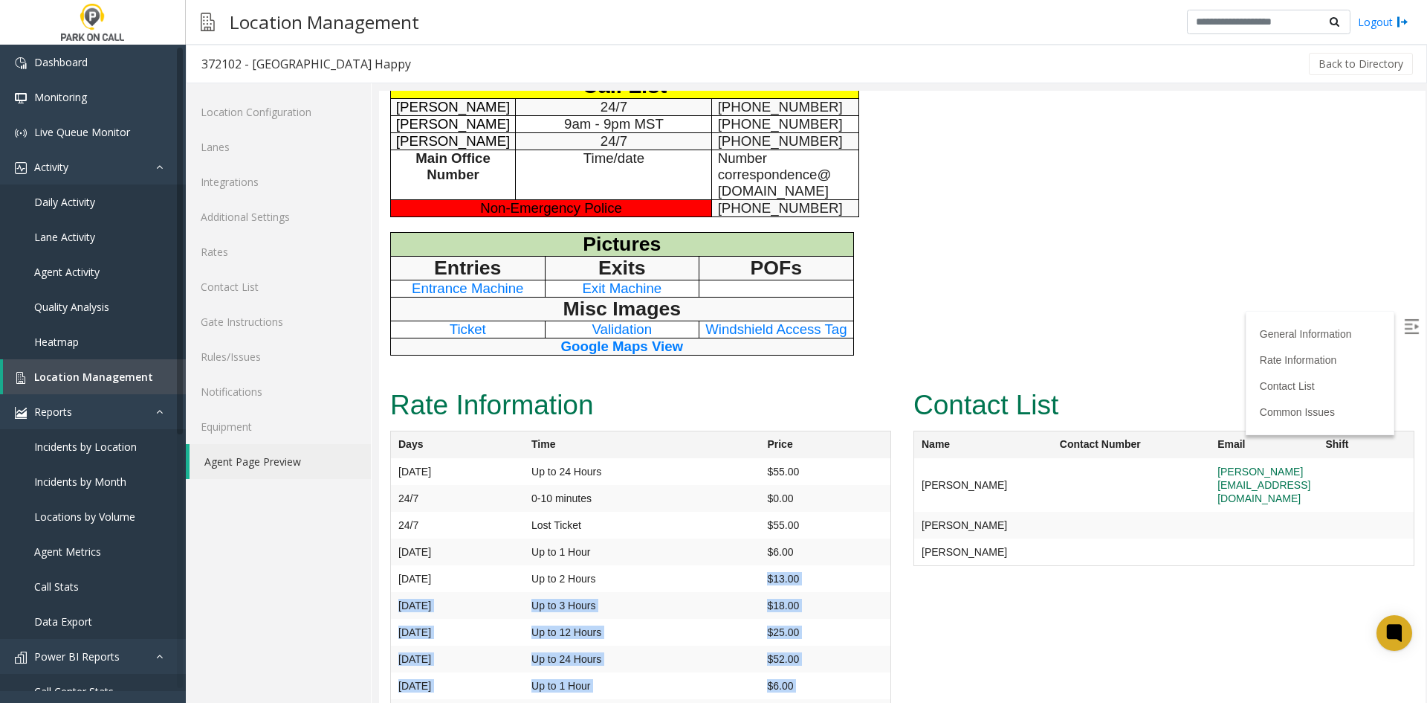
scroll to position [598, 0]
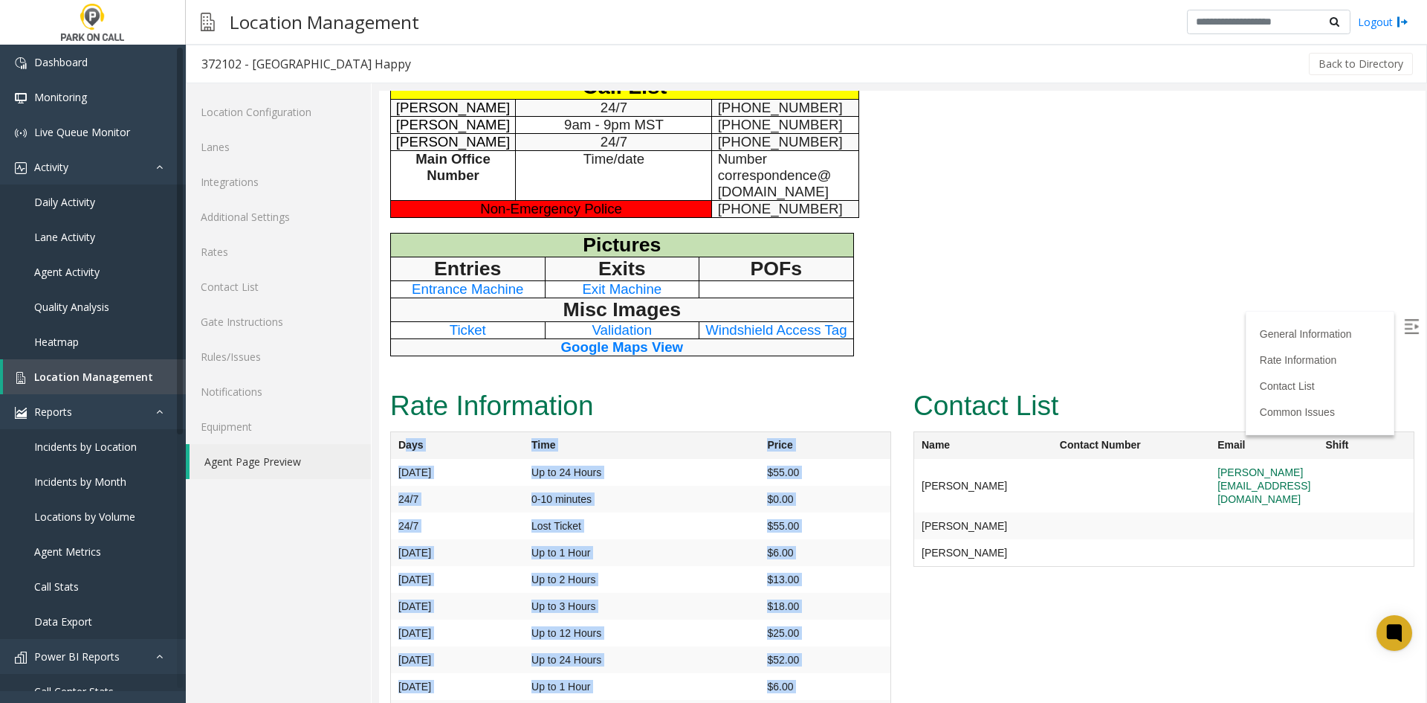
drag, startPoint x: 811, startPoint y: 616, endPoint x: 404, endPoint y: 451, distance: 439.9
click at [403, 451] on th "Days" at bounding box center [458, 446] width 134 height 28
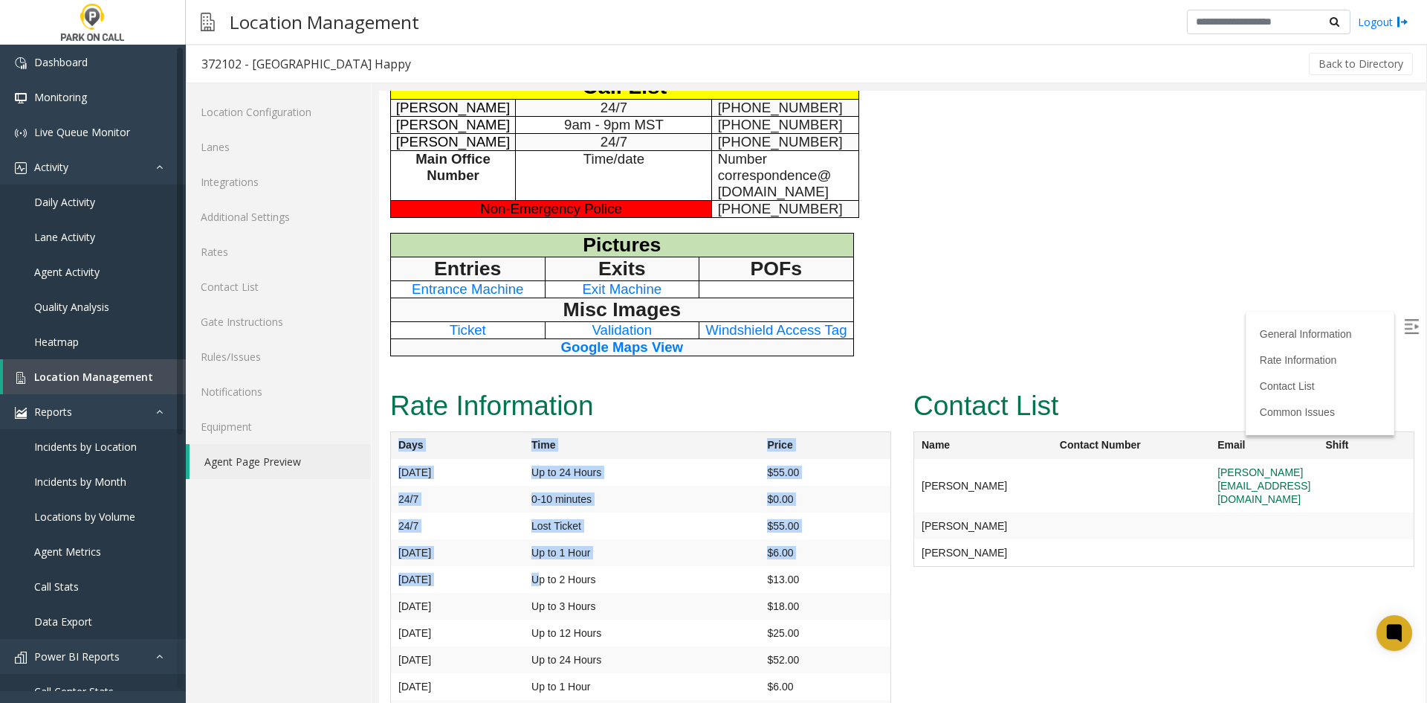
drag, startPoint x: 401, startPoint y: 449, endPoint x: 574, endPoint y: 577, distance: 215.3
click at [574, 577] on td "Up to 2 Hours" at bounding box center [642, 579] width 236 height 27
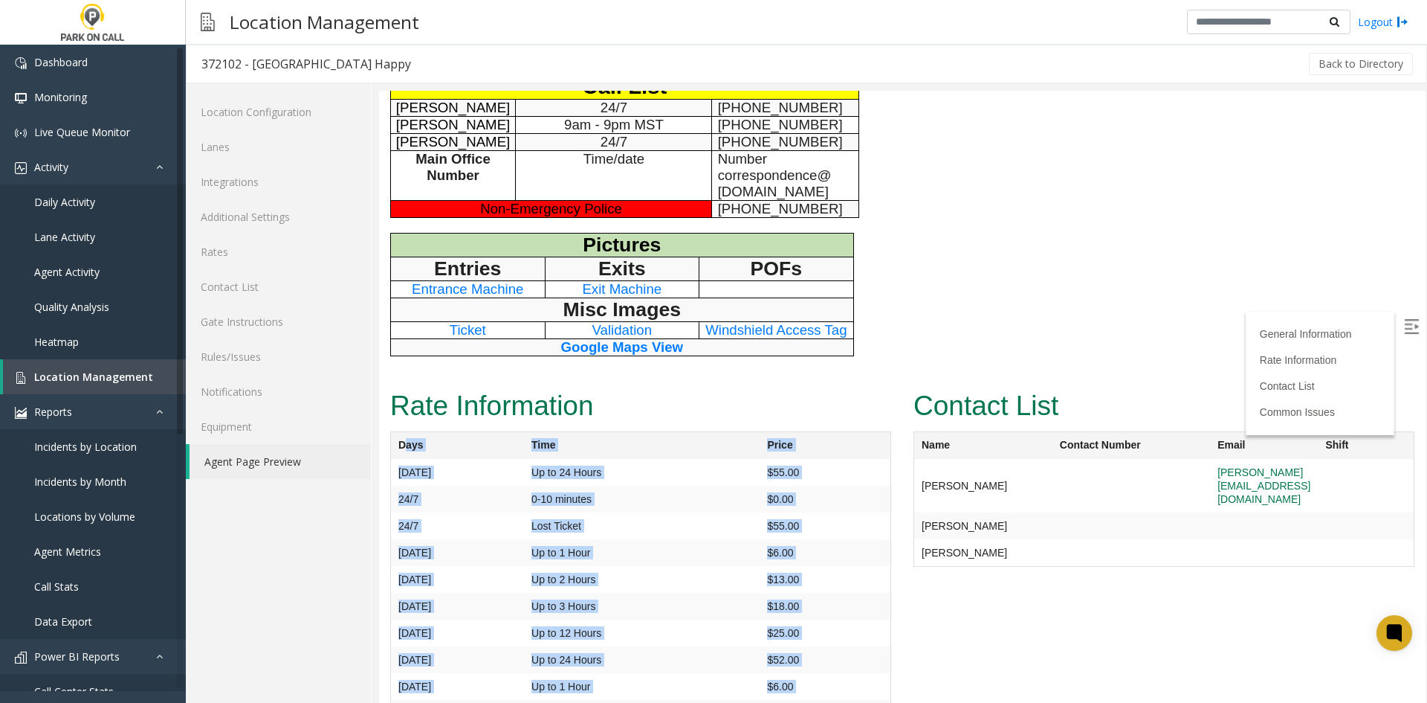
drag, startPoint x: 799, startPoint y: 608, endPoint x: 404, endPoint y: 444, distance: 427.6
click at [403, 454] on th "Days" at bounding box center [458, 446] width 134 height 28
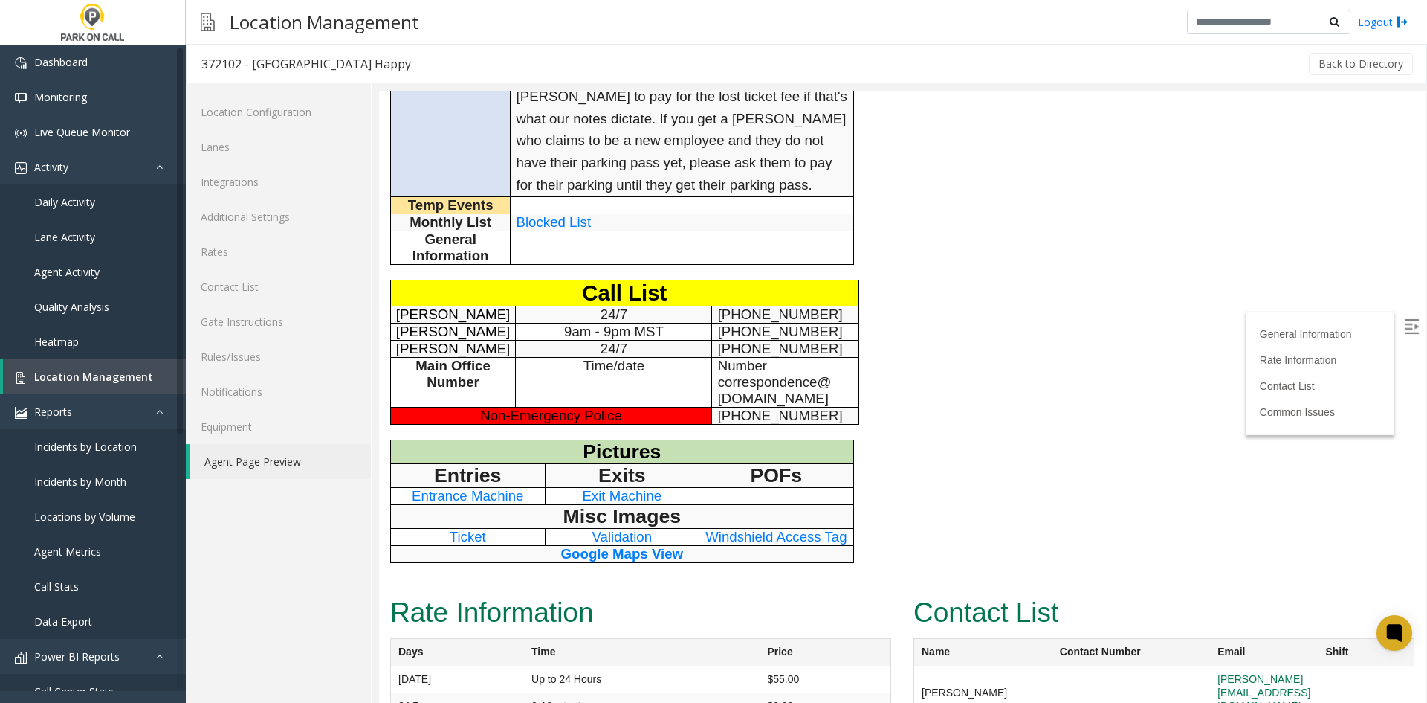
scroll to position [375, 0]
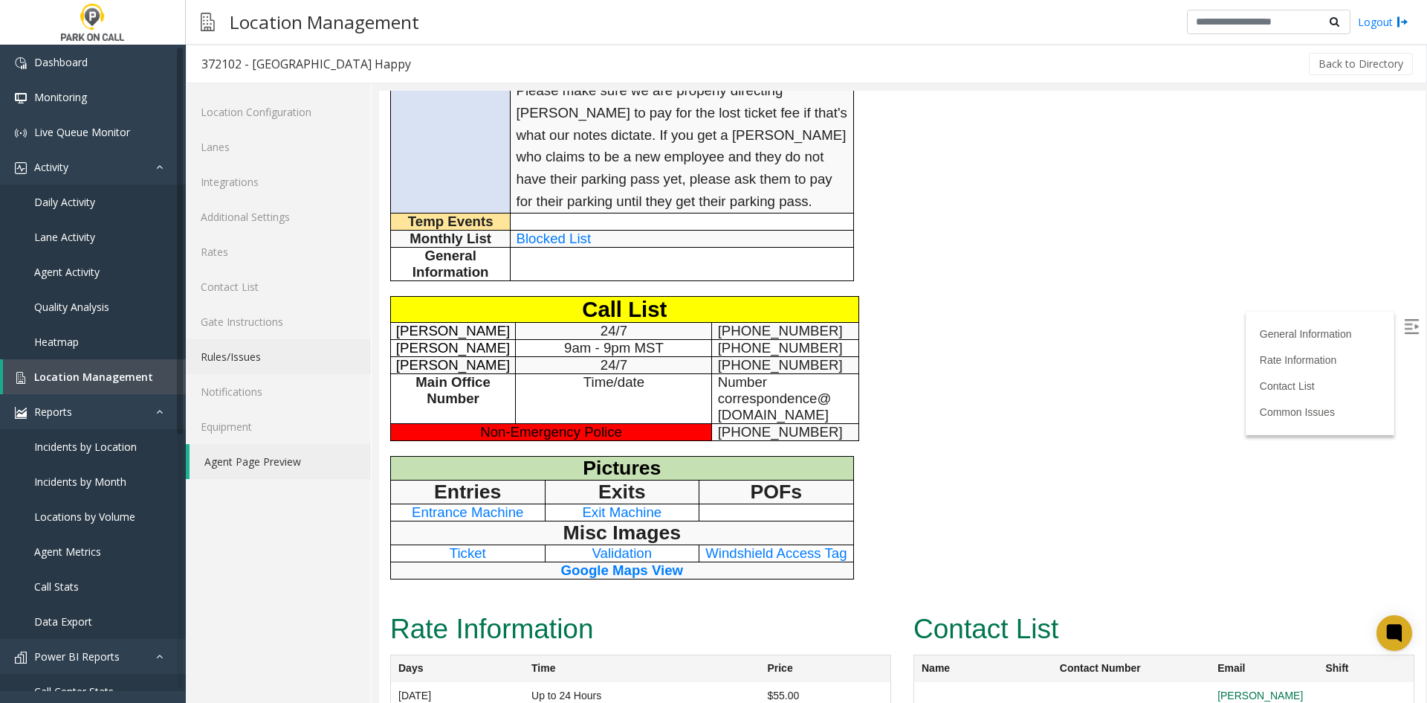
click at [268, 357] on link "Rules/Issues" at bounding box center [278, 356] width 185 height 35
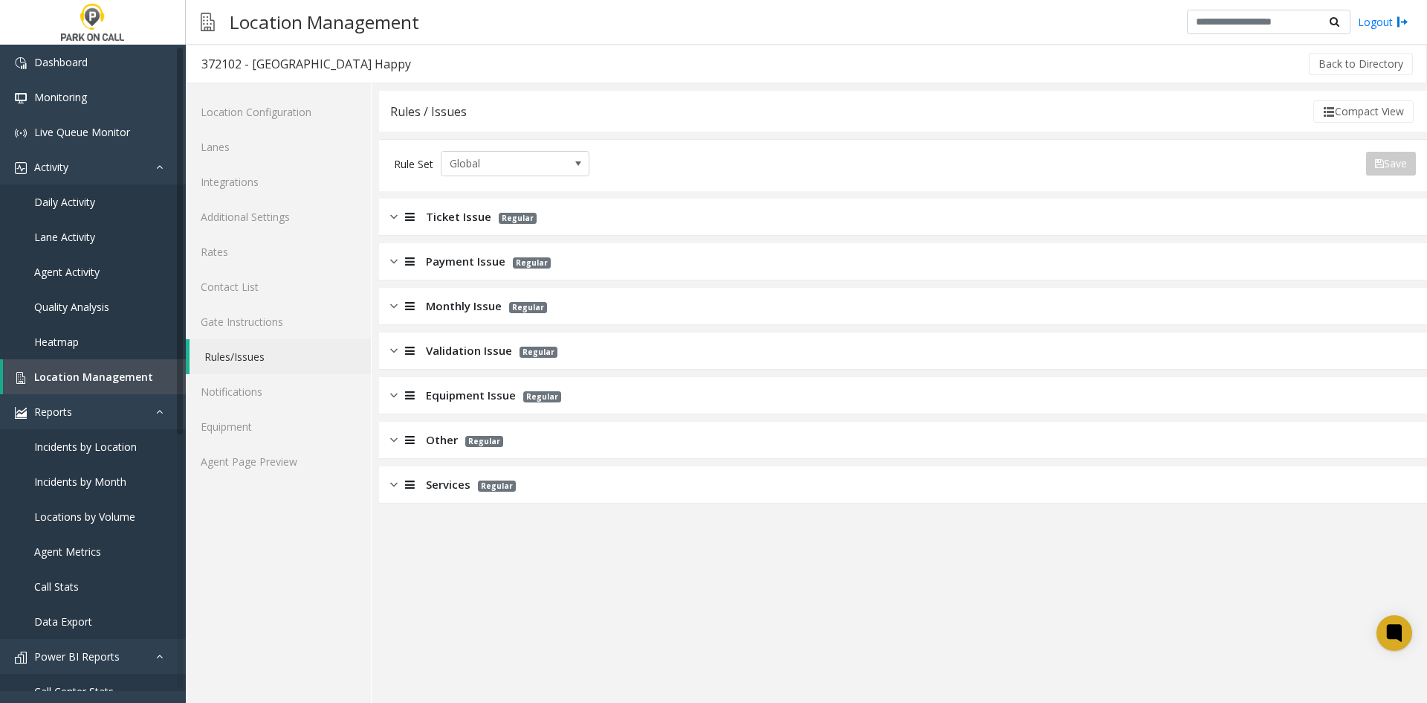
click at [448, 303] on span "Monthly Issue" at bounding box center [464, 305] width 76 height 17
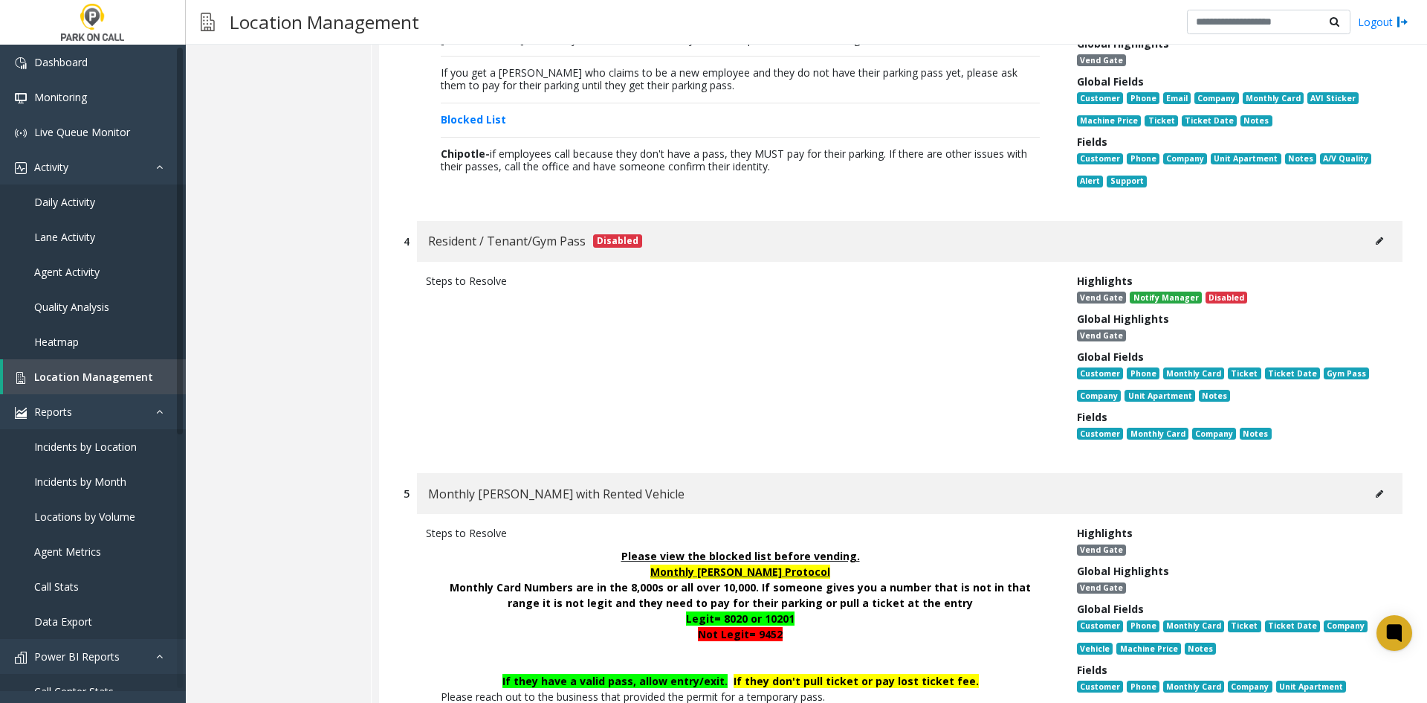
scroll to position [1190, 0]
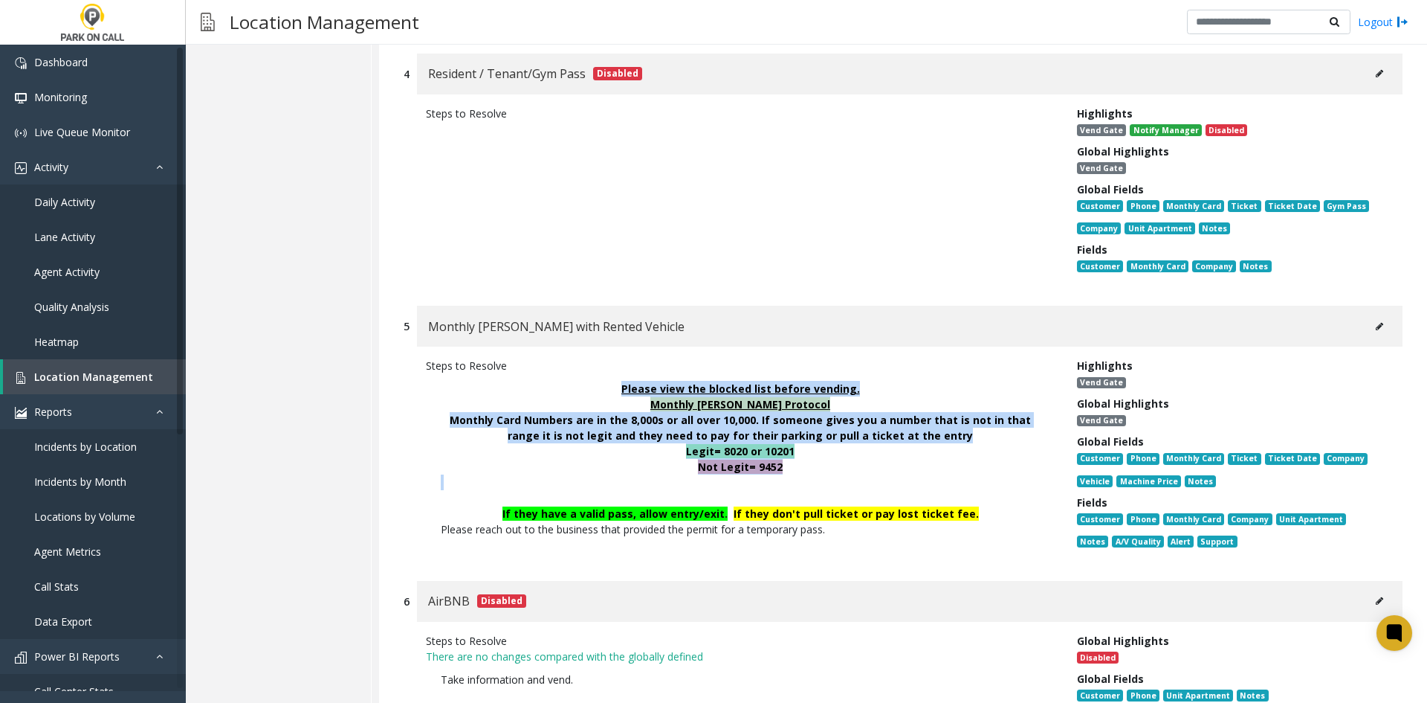
drag, startPoint x: 787, startPoint y: 491, endPoint x: 625, endPoint y: 396, distance: 187.3
click at [625, 396] on p "Please view the blocked list before vending. Monthly [PERSON_NAME] Protocol Mon…" at bounding box center [740, 458] width 629 height 171
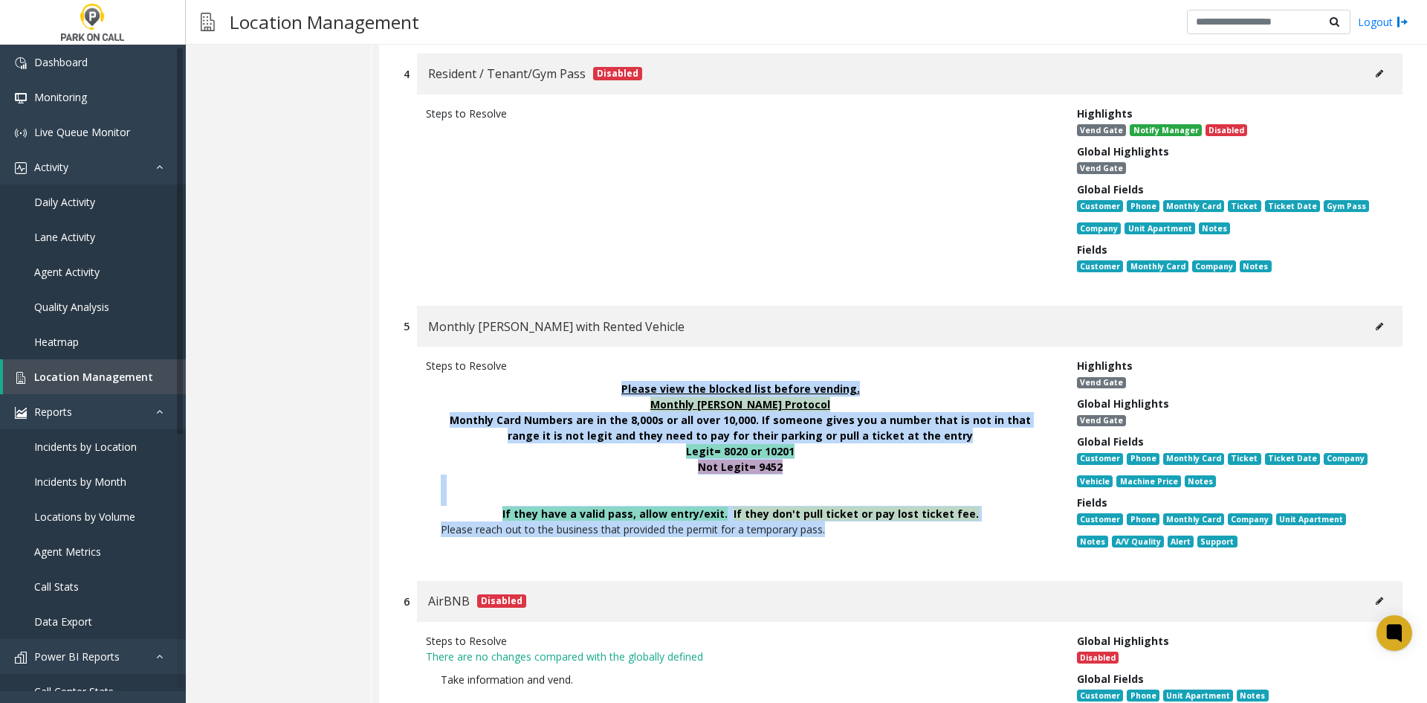
drag, startPoint x: 625, startPoint y: 396, endPoint x: 829, endPoint y: 553, distance: 257.6
click at [829, 544] on p "Please view the blocked list before vending. Monthly [PERSON_NAME] Protocol Mon…" at bounding box center [740, 458] width 629 height 171
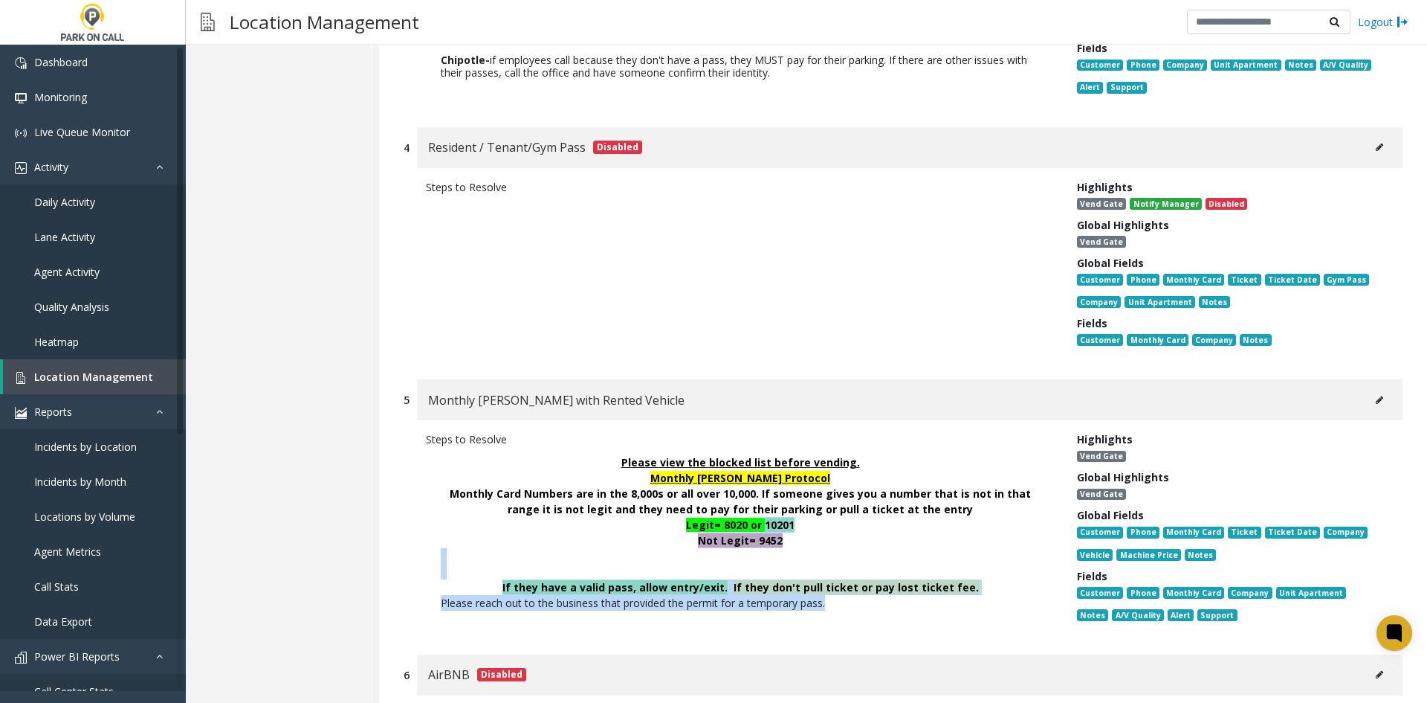
scroll to position [1115, 0]
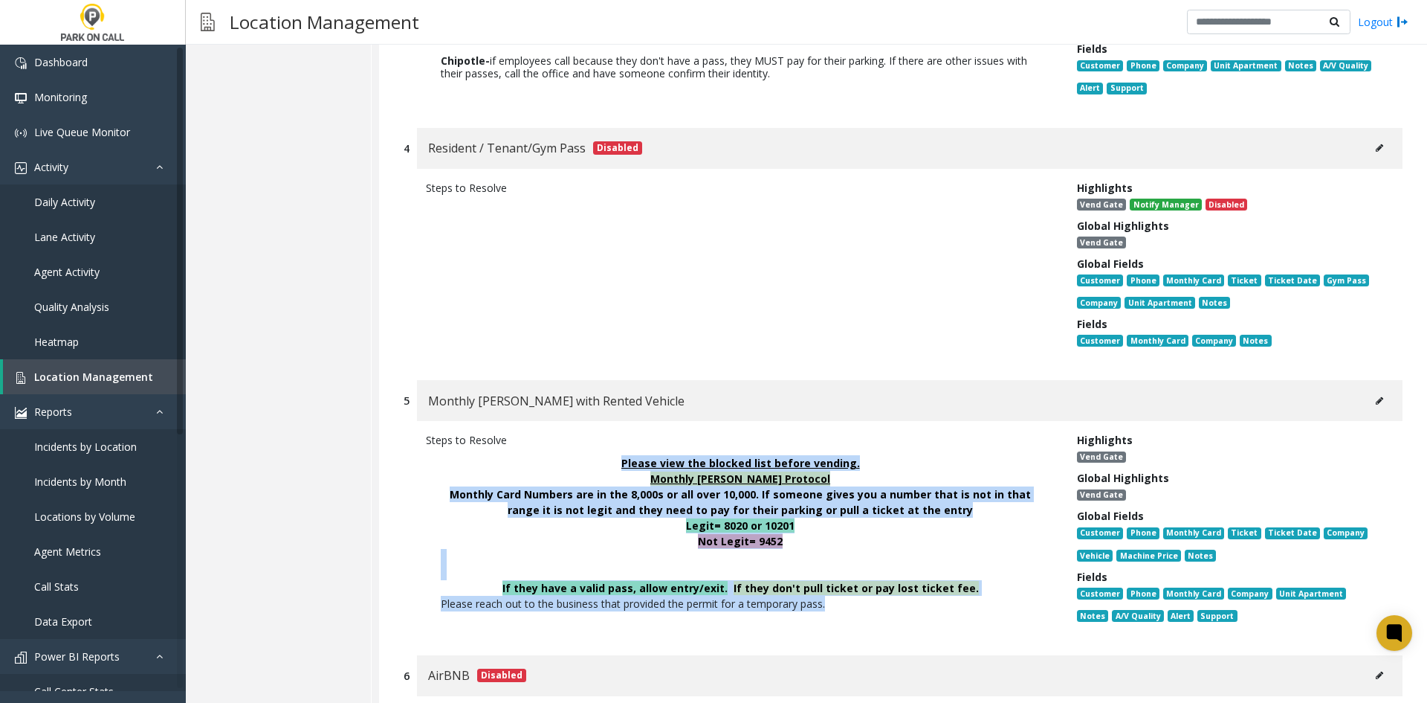
drag, startPoint x: 829, startPoint y: 553, endPoint x: 620, endPoint y: 475, distance: 223.0
click at [620, 475] on p "Please view the blocked list before vending. Monthly [PERSON_NAME] Protocol Mon…" at bounding box center [740, 533] width 629 height 171
click at [619, 471] on p "Please view the blocked list before vending." at bounding box center [740, 463] width 599 height 16
drag, startPoint x: 619, startPoint y: 475, endPoint x: 626, endPoint y: 465, distance: 11.8
click at [626, 465] on p "Please view the blocked list before vending. Monthly [PERSON_NAME] Protocol Mon…" at bounding box center [740, 533] width 629 height 171
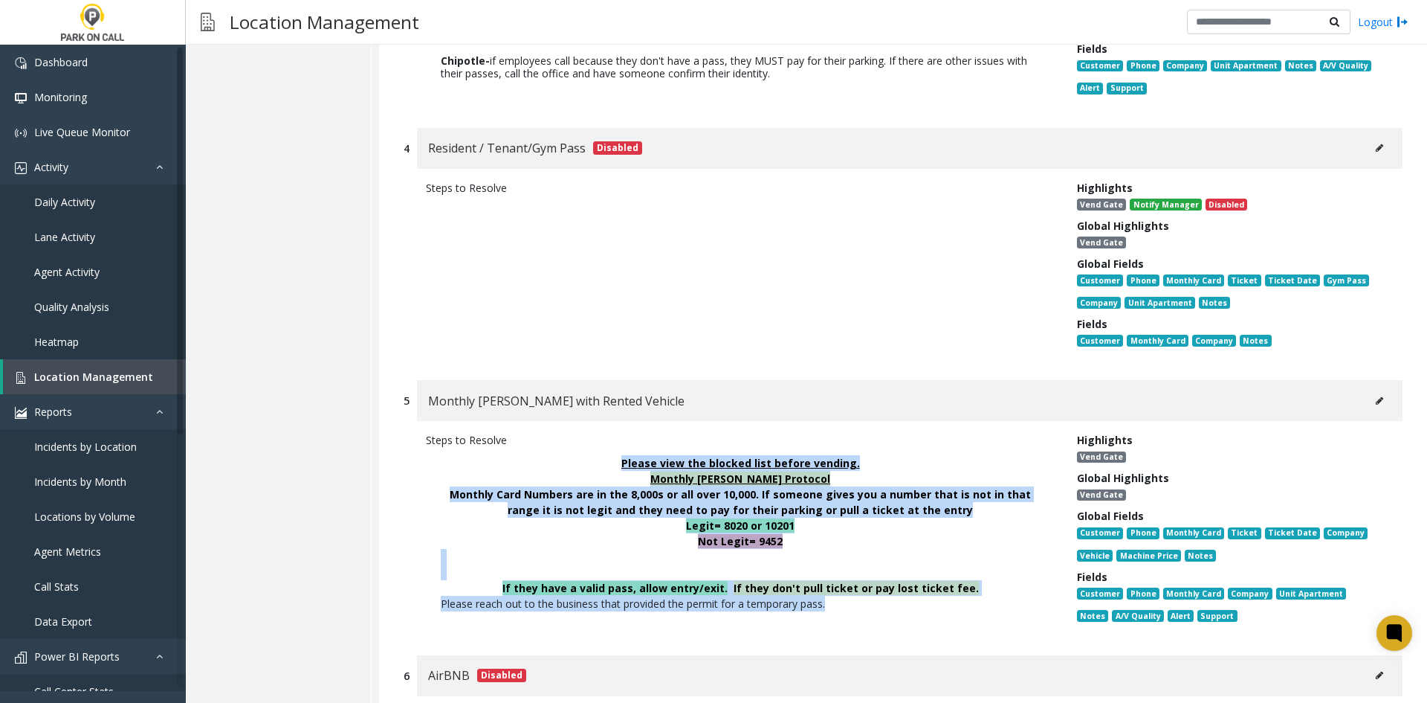
click at [626, 465] on p "Please view the blocked list before vending. Monthly [PERSON_NAME] Protocol Mon…" at bounding box center [740, 533] width 629 height 171
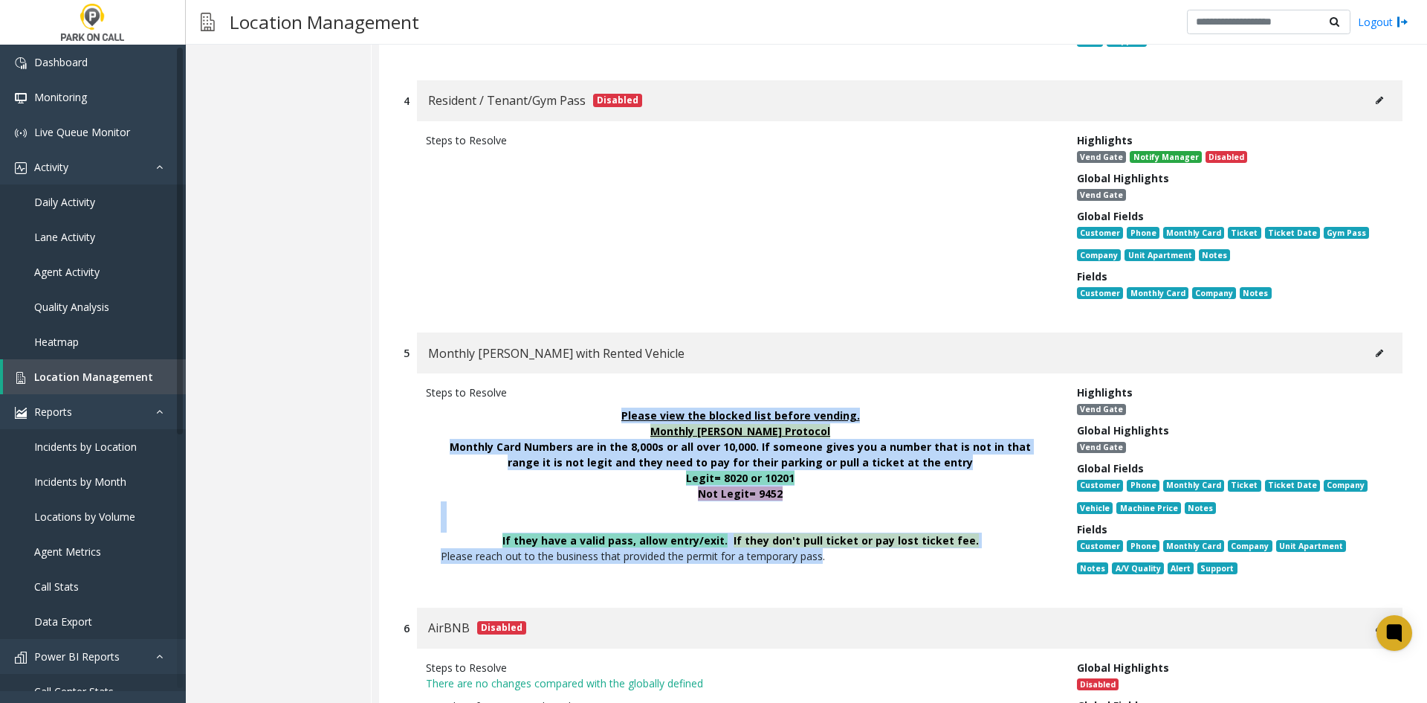
scroll to position [1190, 0]
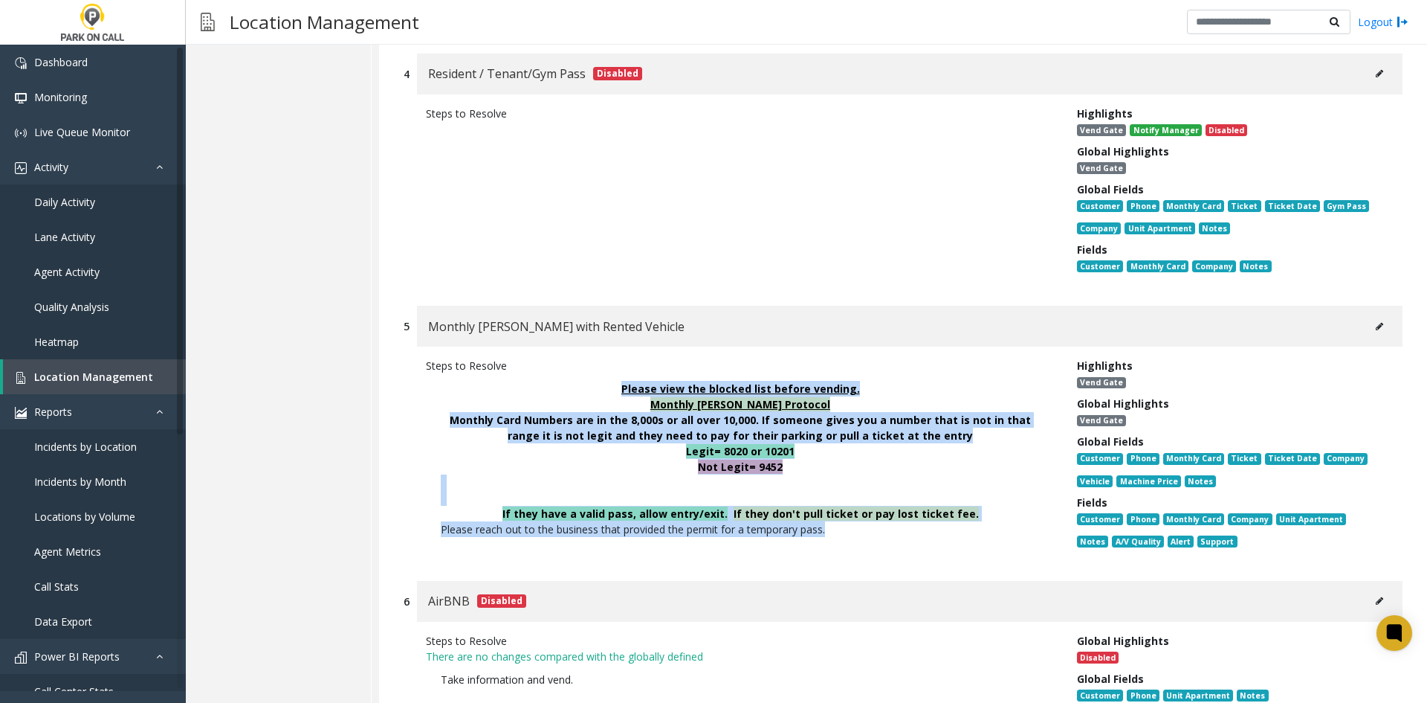
drag, startPoint x: 626, startPoint y: 465, endPoint x: 830, endPoint y: 574, distance: 231.5
click at [830, 566] on div "Steps to Resolve Please view the blocked list before vending. Monthly [PERSON_N…" at bounding box center [903, 455] width 999 height 219
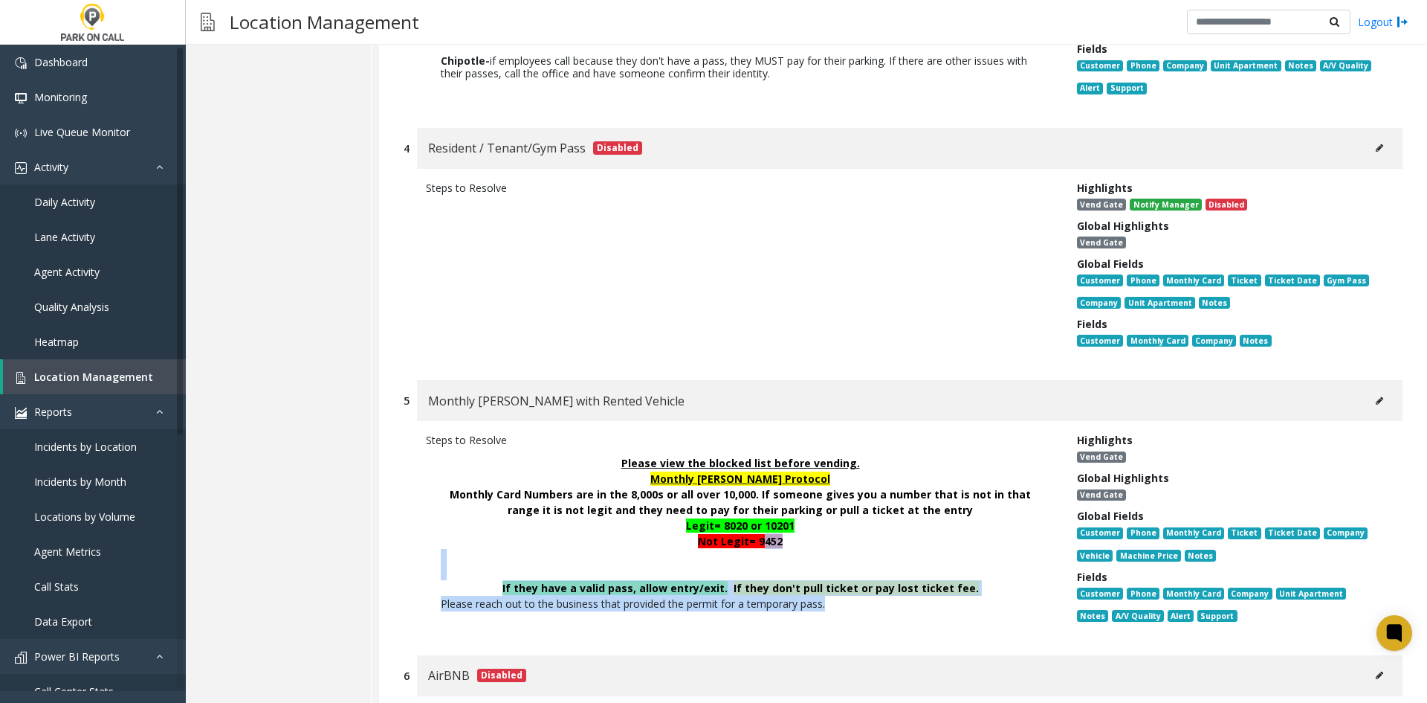
scroll to position [1041, 0]
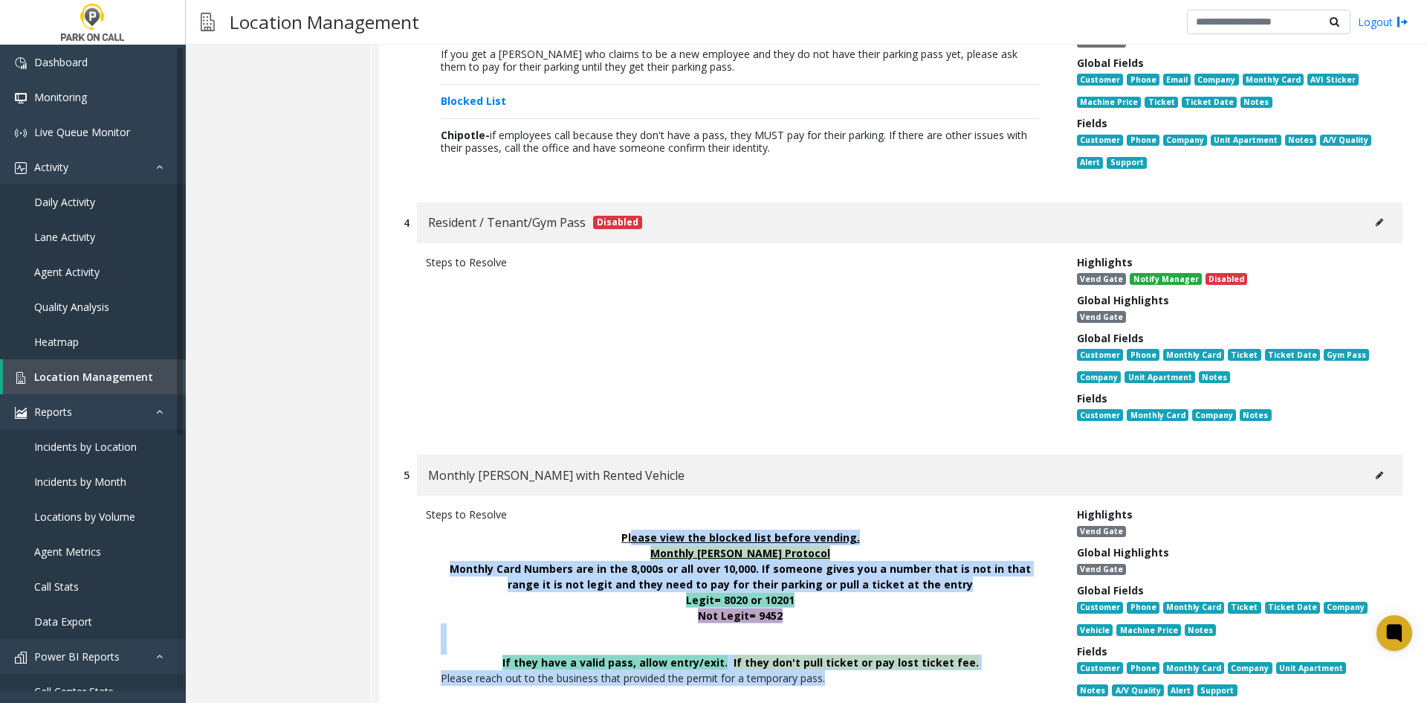
drag, startPoint x: 830, startPoint y: 574, endPoint x: 636, endPoint y: 544, distance: 197.0
click at [636, 544] on div "Steps to Resolve Please view the blocked list before vending. Monthly [PERSON_N…" at bounding box center [903, 604] width 999 height 219
click at [636, 544] on p "Please view the blocked list before vending. Monthly [PERSON_NAME] Protocol Mon…" at bounding box center [740, 607] width 629 height 171
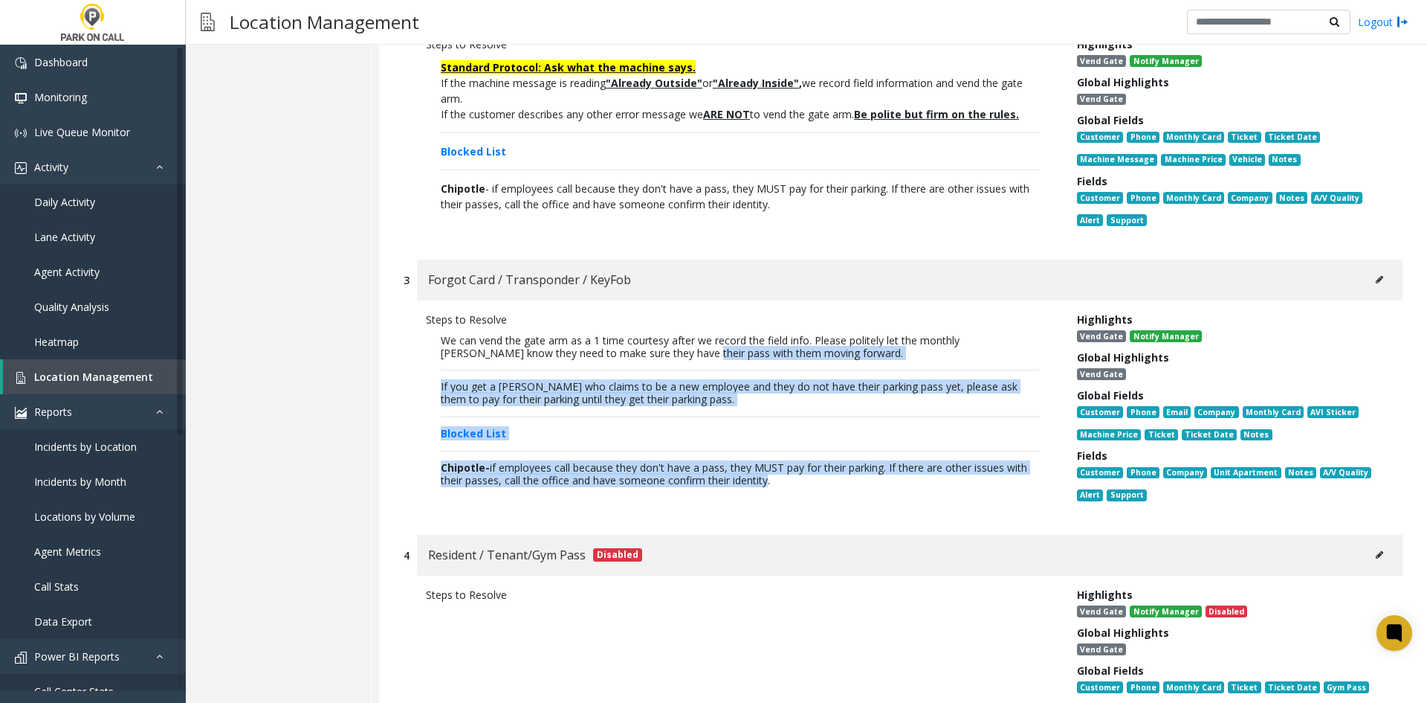
scroll to position [669, 0]
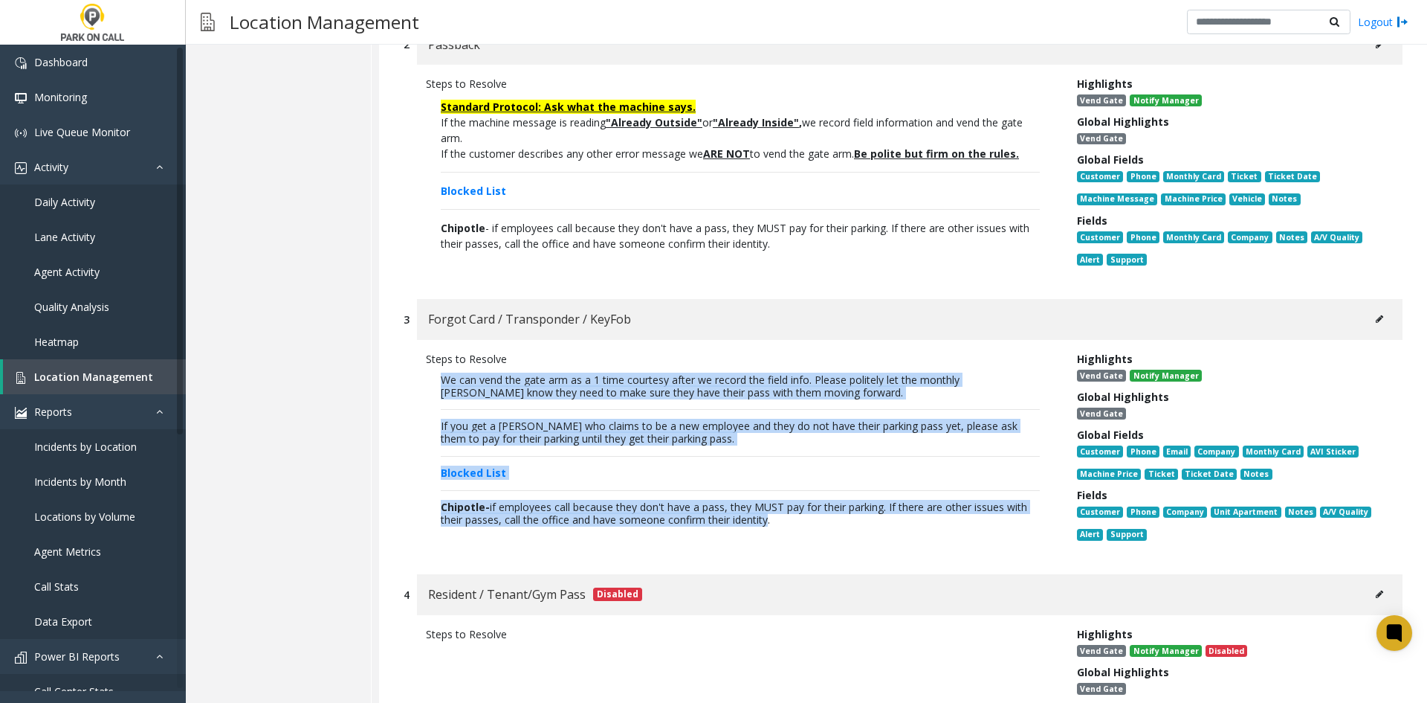
drag, startPoint x: 762, startPoint y: 394, endPoint x: 432, endPoint y: 398, distance: 330.1
click at [432, 398] on p "We can vend the gate arm as a 1 time courtesy after we record the field info. P…" at bounding box center [740, 453] width 629 height 172
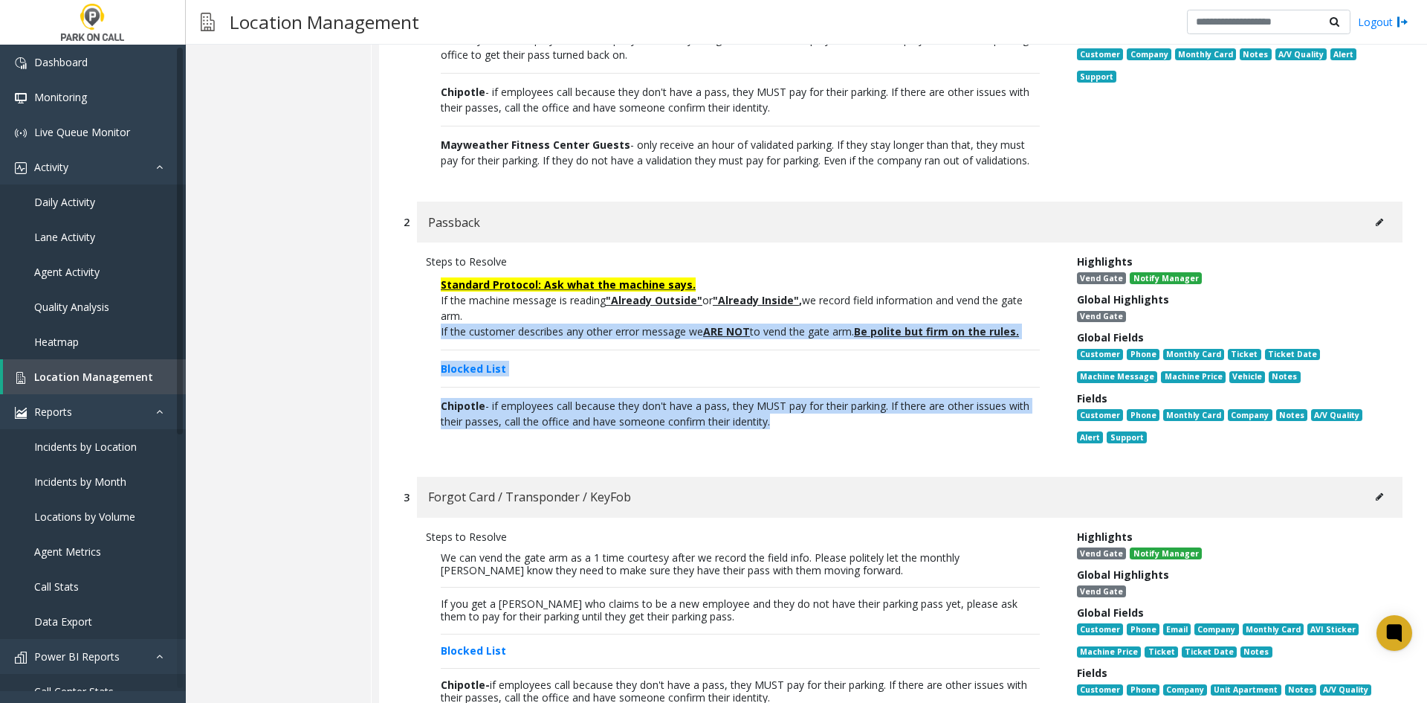
scroll to position [446, 0]
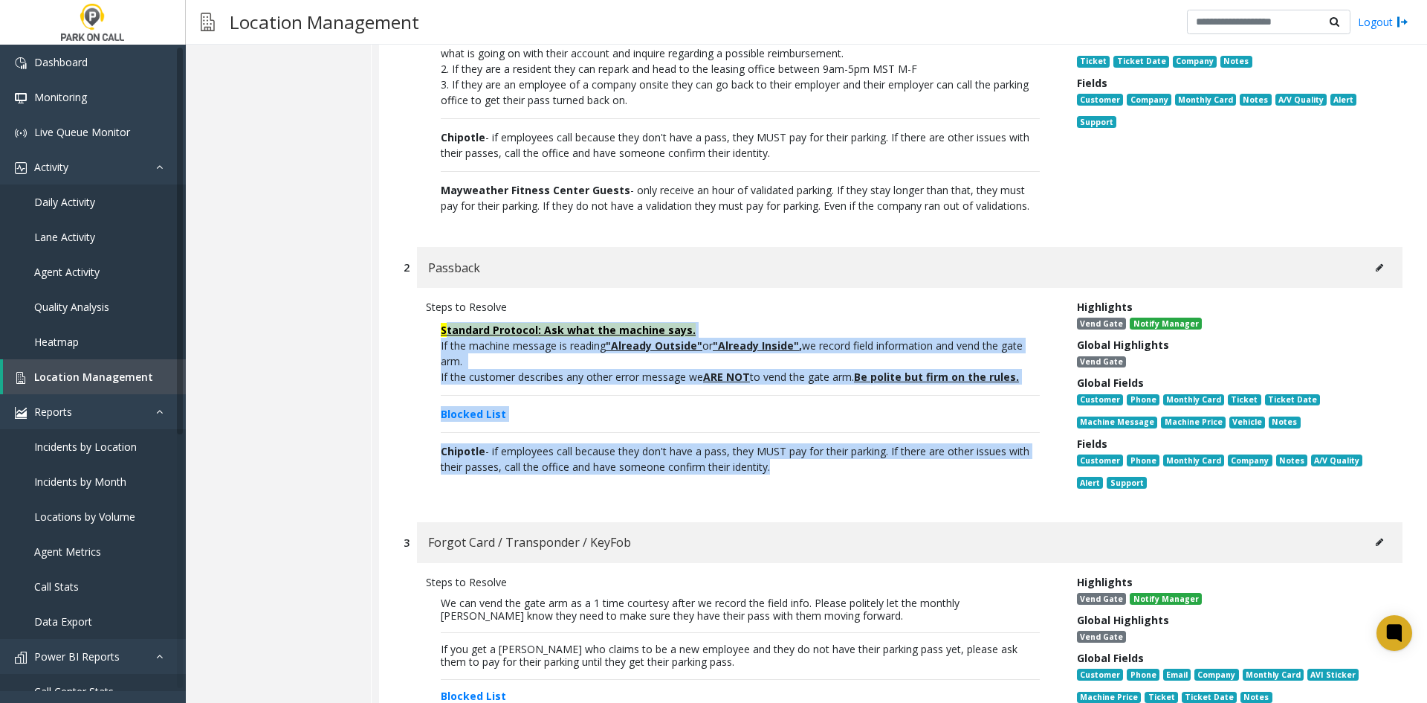
drag, startPoint x: 790, startPoint y: 418, endPoint x: 448, endPoint y: 342, distance: 351.0
click at [448, 342] on p "Standard Protocol: Ask what the machine says. If the machine message is reading…" at bounding box center [740, 397] width 629 height 167
click at [448, 337] on font "Standard Protocol: Ask what the machine says." at bounding box center [568, 330] width 255 height 14
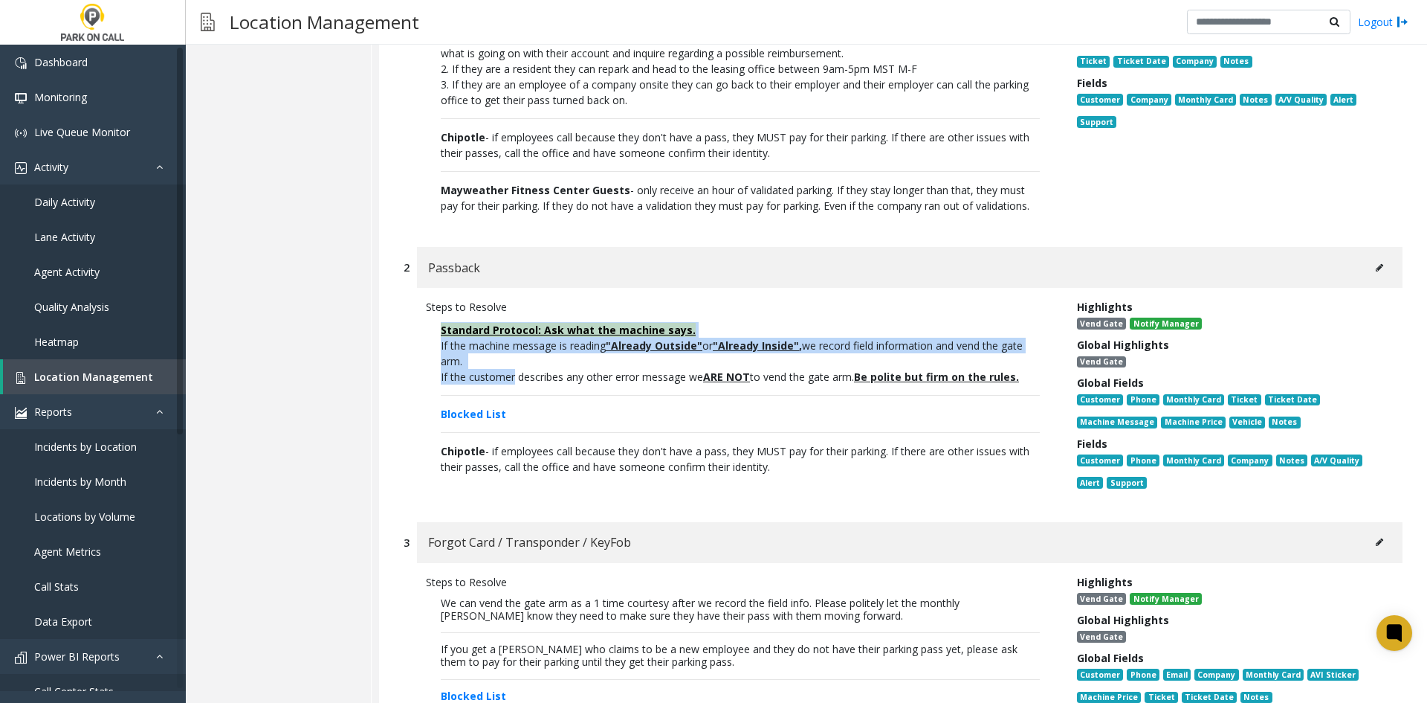
drag, startPoint x: 448, startPoint y: 342, endPoint x: 485, endPoint y: 390, distance: 61.4
click at [485, 390] on p "Standard Protocol: Ask what the machine says. If the machine message is reading…" at bounding box center [740, 397] width 629 height 167
drag, startPoint x: 485, startPoint y: 390, endPoint x: 505, endPoint y: 393, distance: 19.6
click at [485, 384] on p "If the customer describes any other error message we ARE NOT to vend the gate a…" at bounding box center [740, 377] width 599 height 16
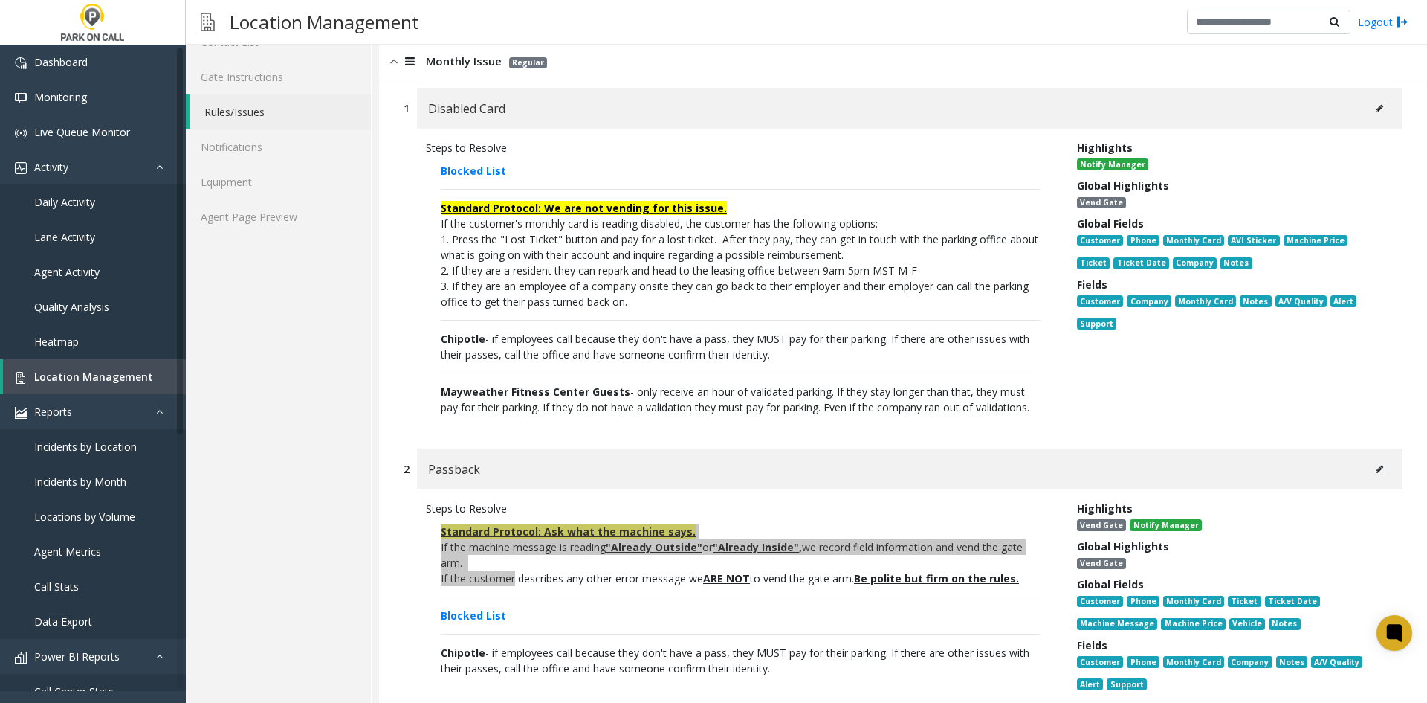
scroll to position [0, 0]
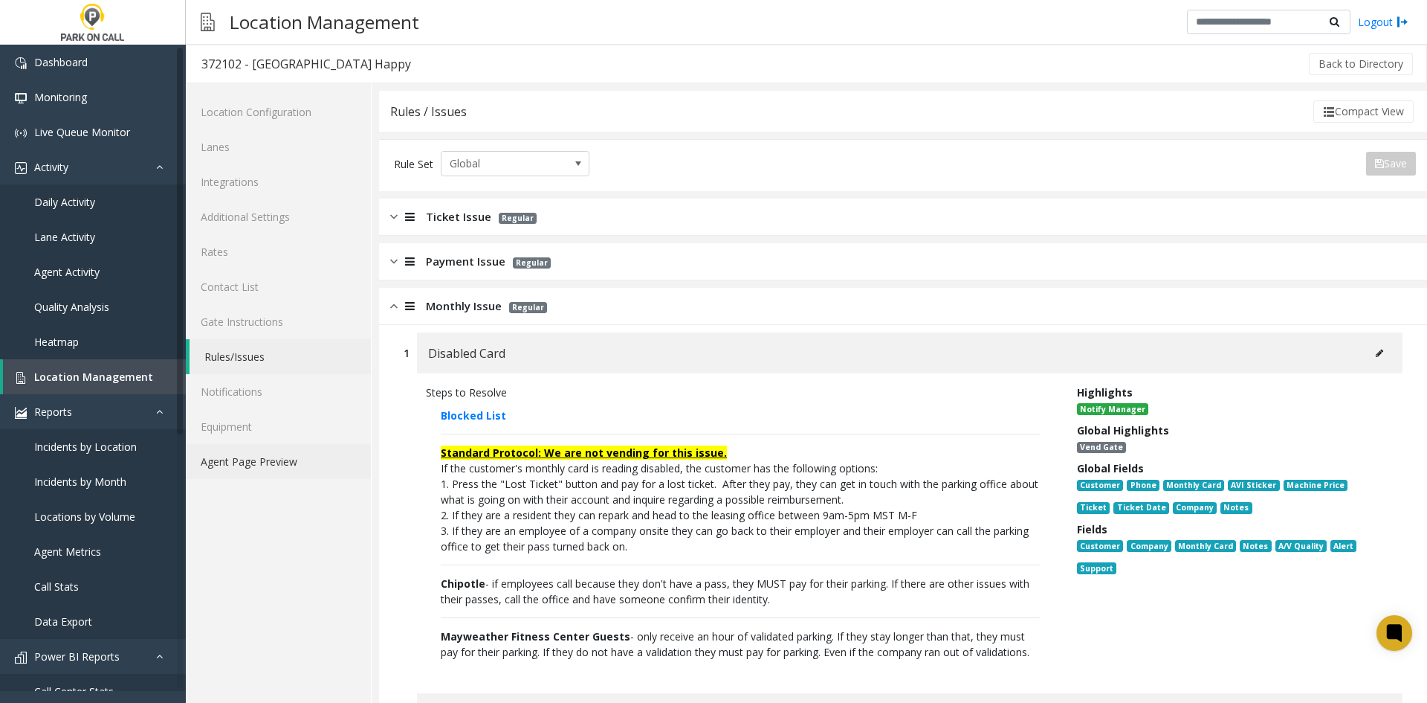
click at [242, 470] on link "Agent Page Preview" at bounding box center [278, 461] width 185 height 35
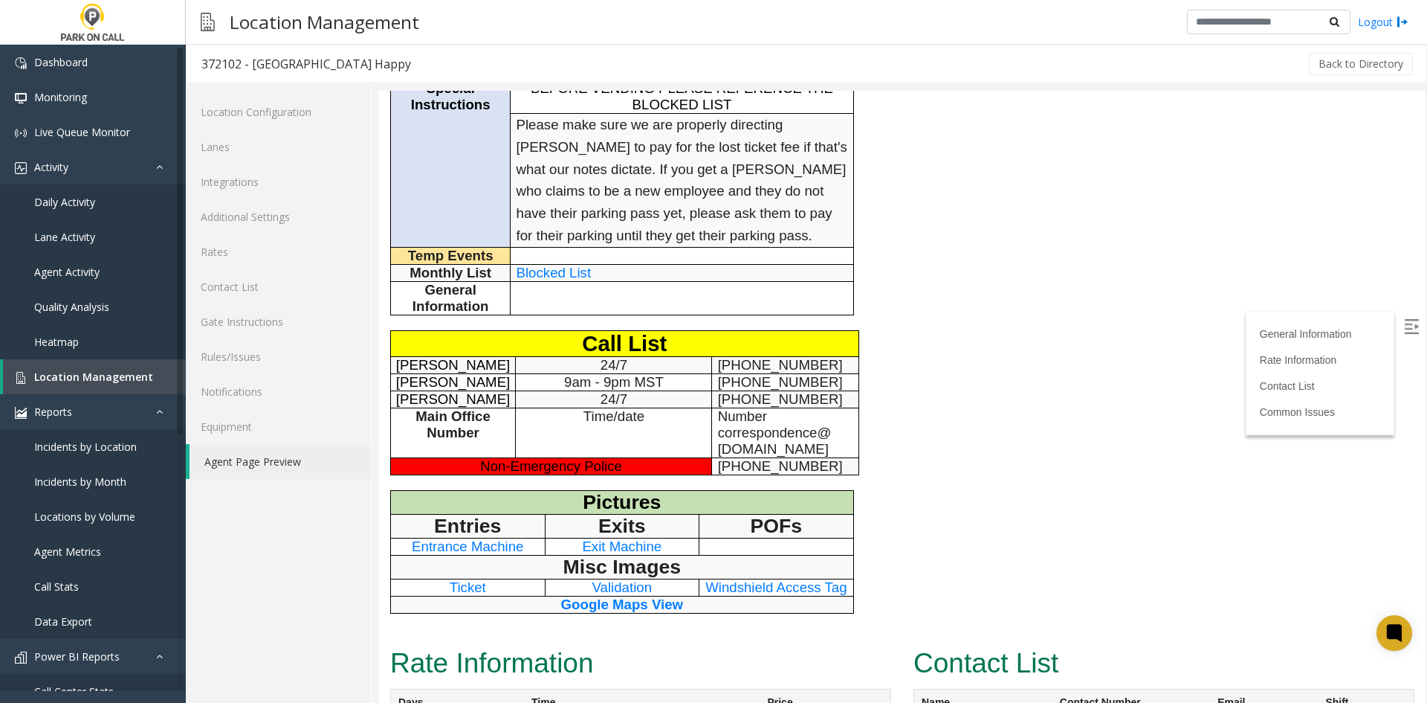
scroll to position [297, 0]
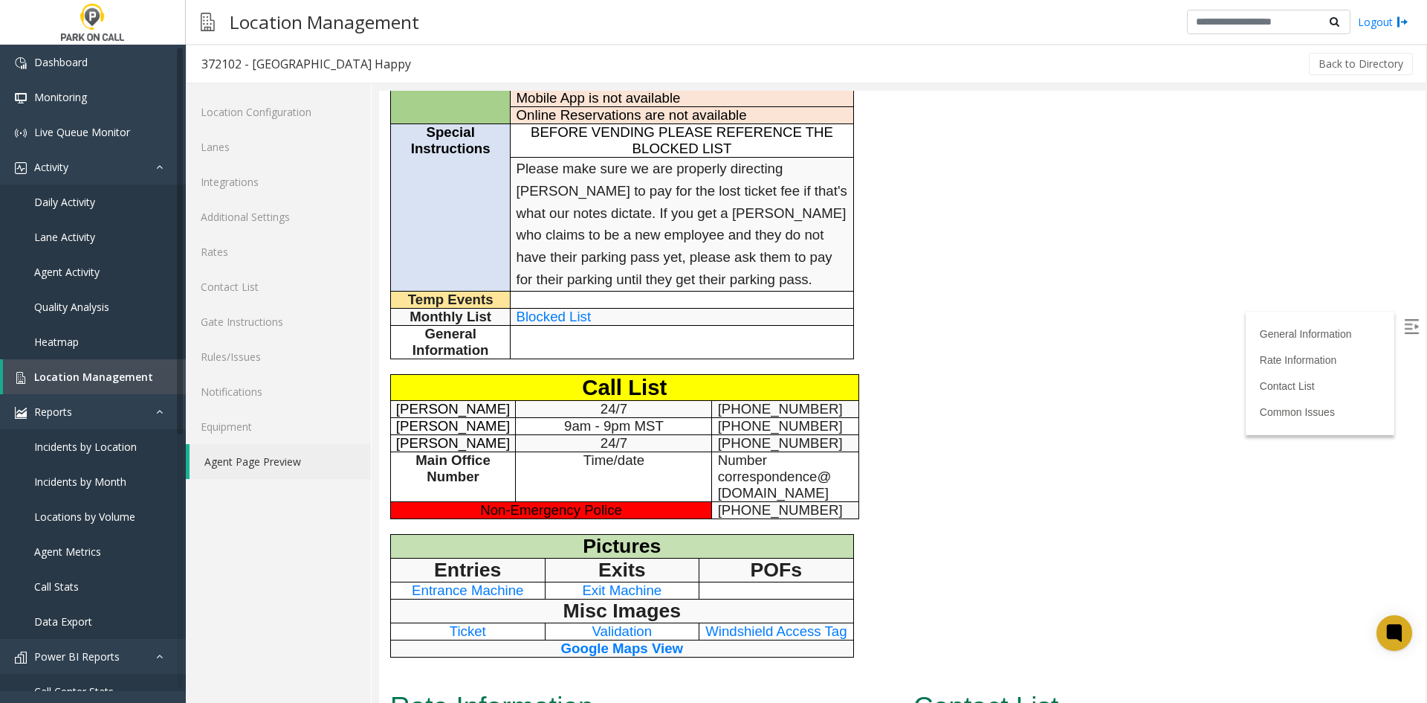
click at [440, 409] on span "[PERSON_NAME]" at bounding box center [453, 409] width 114 height 16
drag, startPoint x: 440, startPoint y: 409, endPoint x: 456, endPoint y: 417, distance: 17.6
click at [456, 417] on p "[PERSON_NAME]" at bounding box center [453, 409] width 114 height 16
copy span "[PERSON_NAME]"
click at [500, 472] on p "Main Office Number" at bounding box center [453, 468] width 114 height 33
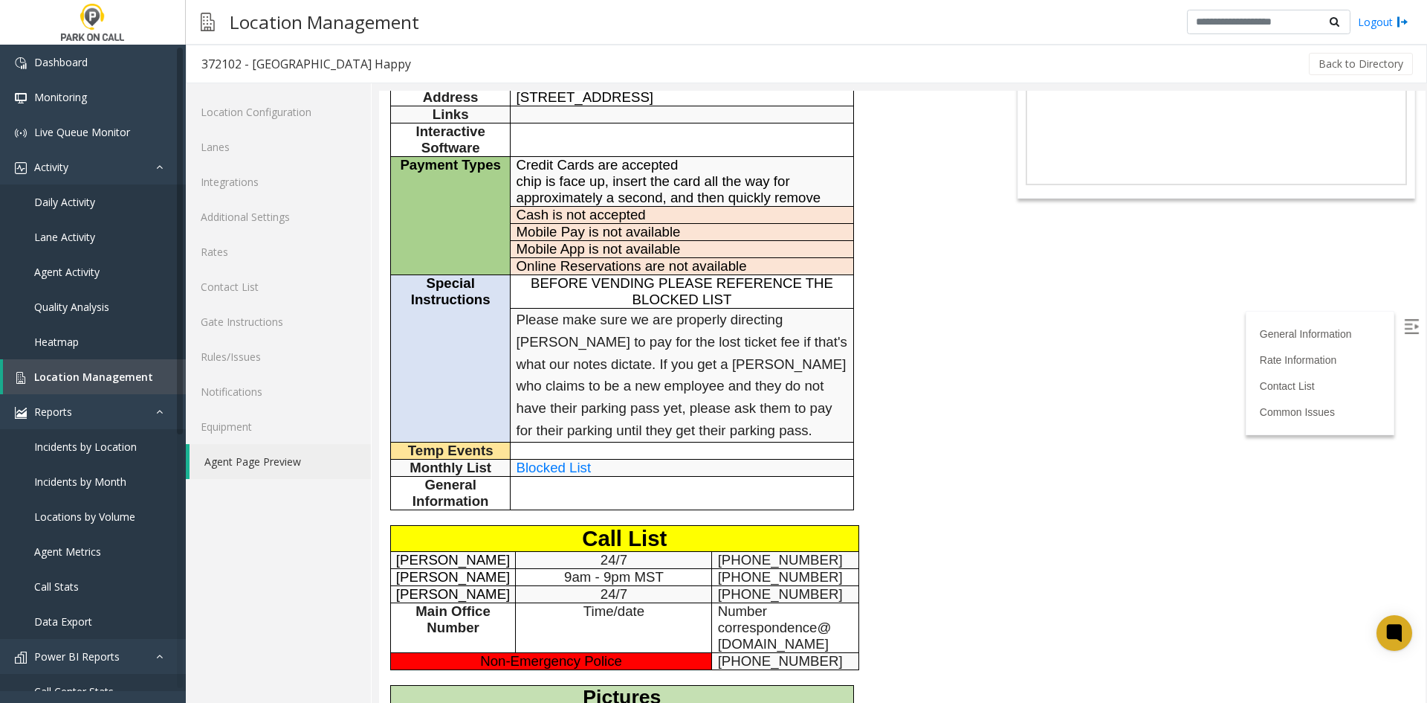
scroll to position [0, 0]
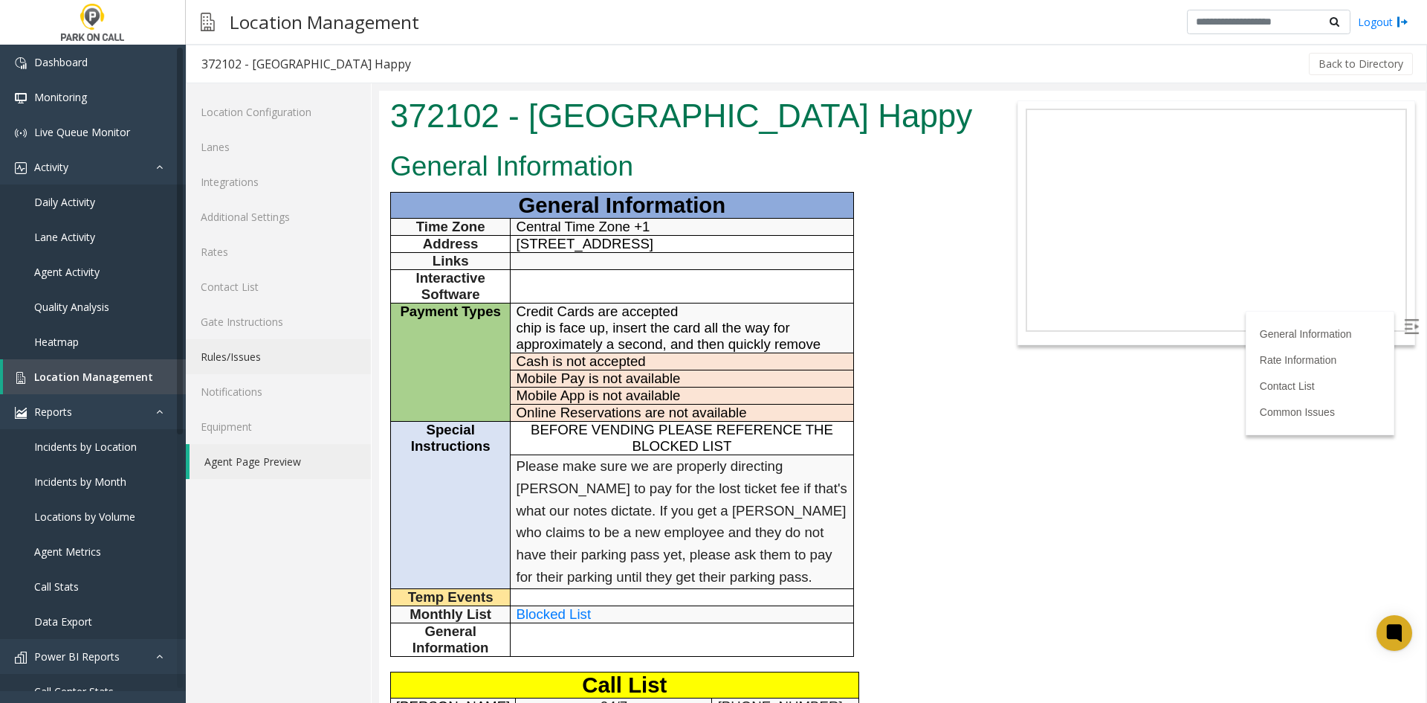
click at [254, 365] on link "Rules/Issues" at bounding box center [278, 356] width 185 height 35
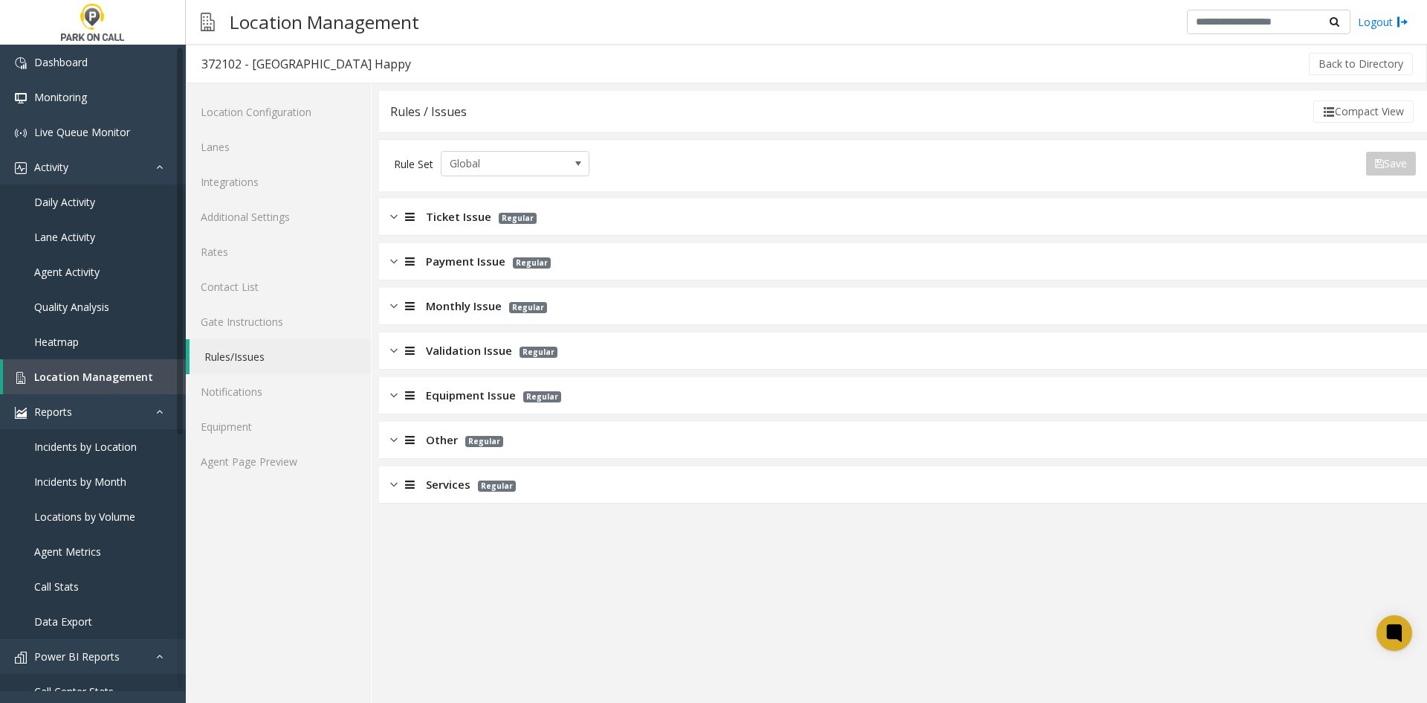
click at [448, 311] on span "Monthly Issue" at bounding box center [464, 305] width 76 height 17
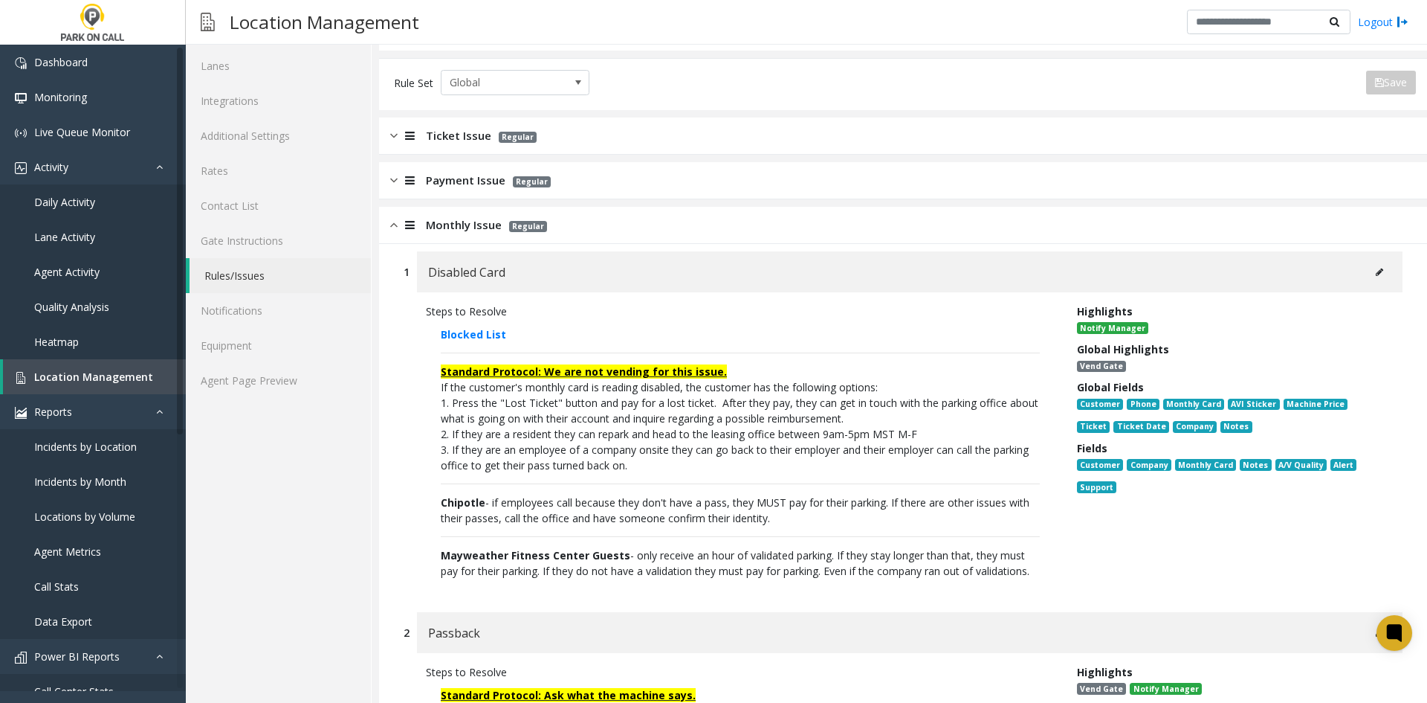
scroll to position [74, 0]
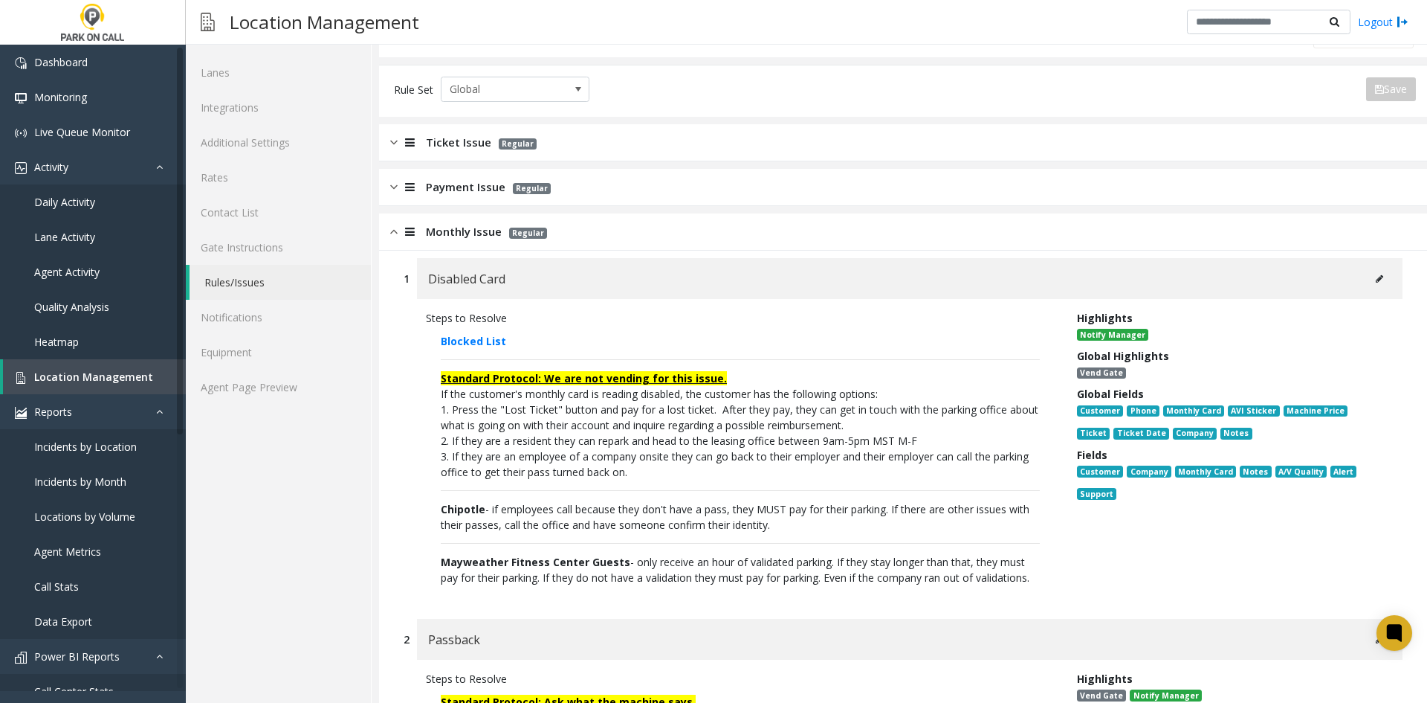
drag, startPoint x: 532, startPoint y: 447, endPoint x: 432, endPoint y: 301, distance: 176.9
click at [432, 301] on div "Steps to Resolve Blocked List Standard Protocol: We are not vending for this is…" at bounding box center [903, 451] width 999 height 305
click at [424, 316] on div "Steps to Resolve Blocked List Standard Protocol: We are not vending for this is…" at bounding box center [740, 451] width 651 height 283
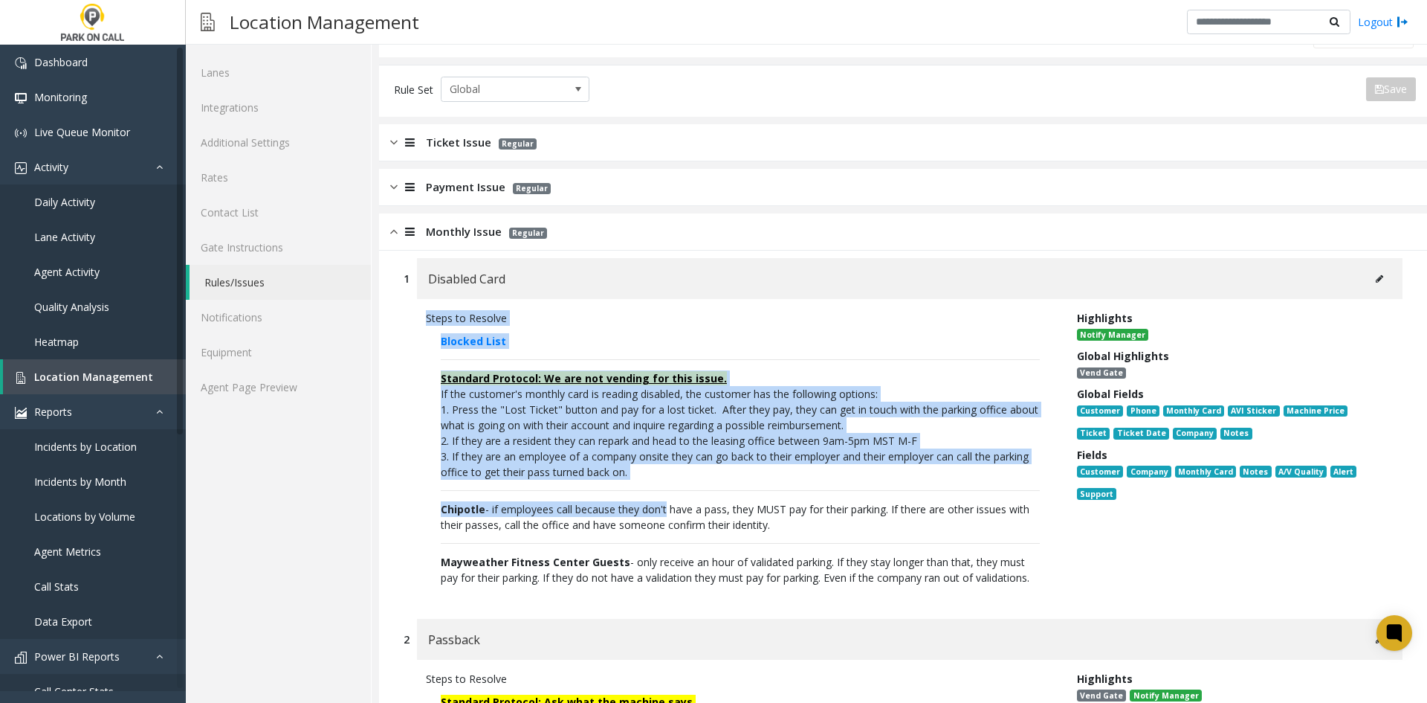
drag, startPoint x: 424, startPoint y: 316, endPoint x: 645, endPoint y: 510, distance: 294.5
click at [645, 510] on div "Steps to Resolve Blocked List Standard Protocol: We are not vending for this is…" at bounding box center [740, 451] width 651 height 283
click at [645, 510] on span "Chipotle - if employees call because they don't have a pass, they MUST pay for …" at bounding box center [735, 517] width 589 height 30
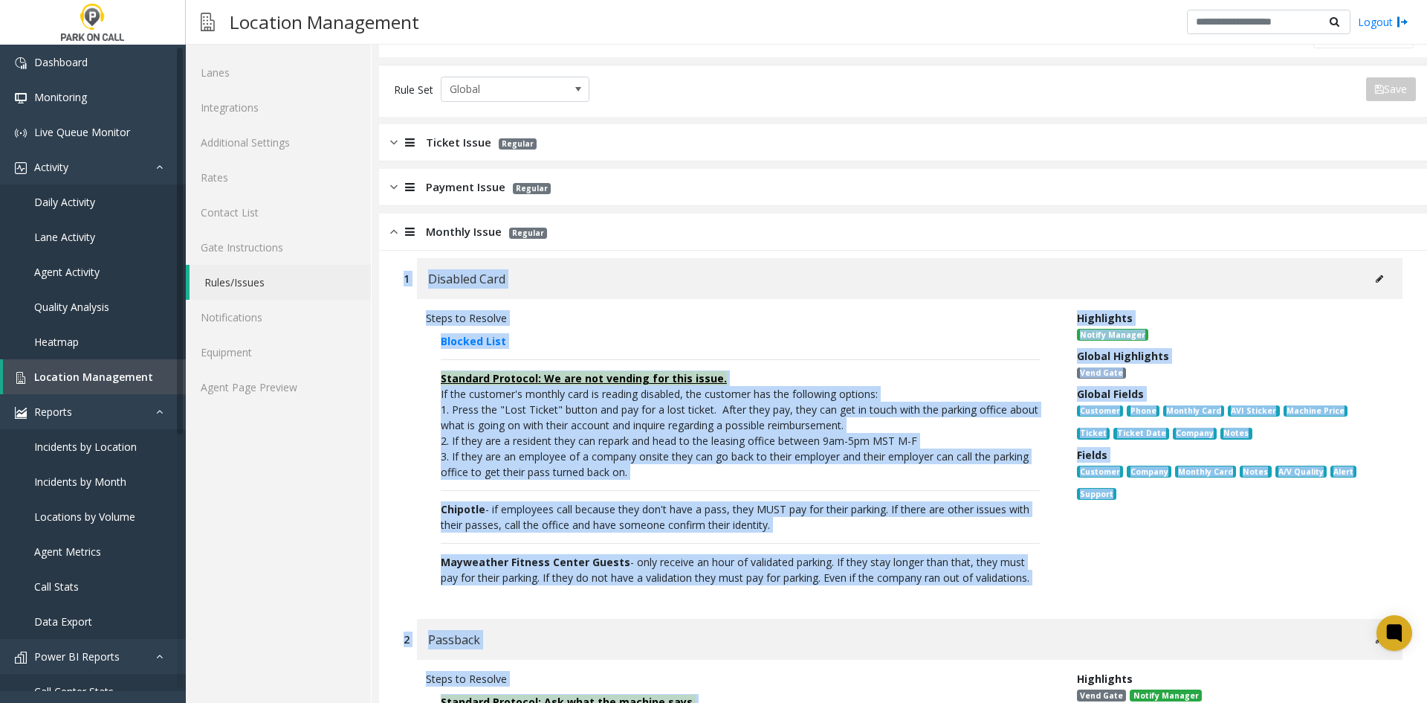
drag, startPoint x: 772, startPoint y: 486, endPoint x: 406, endPoint y: 292, distance: 414.1
click at [406, 292] on div "1 Disabled Card" at bounding box center [903, 278] width 999 height 41
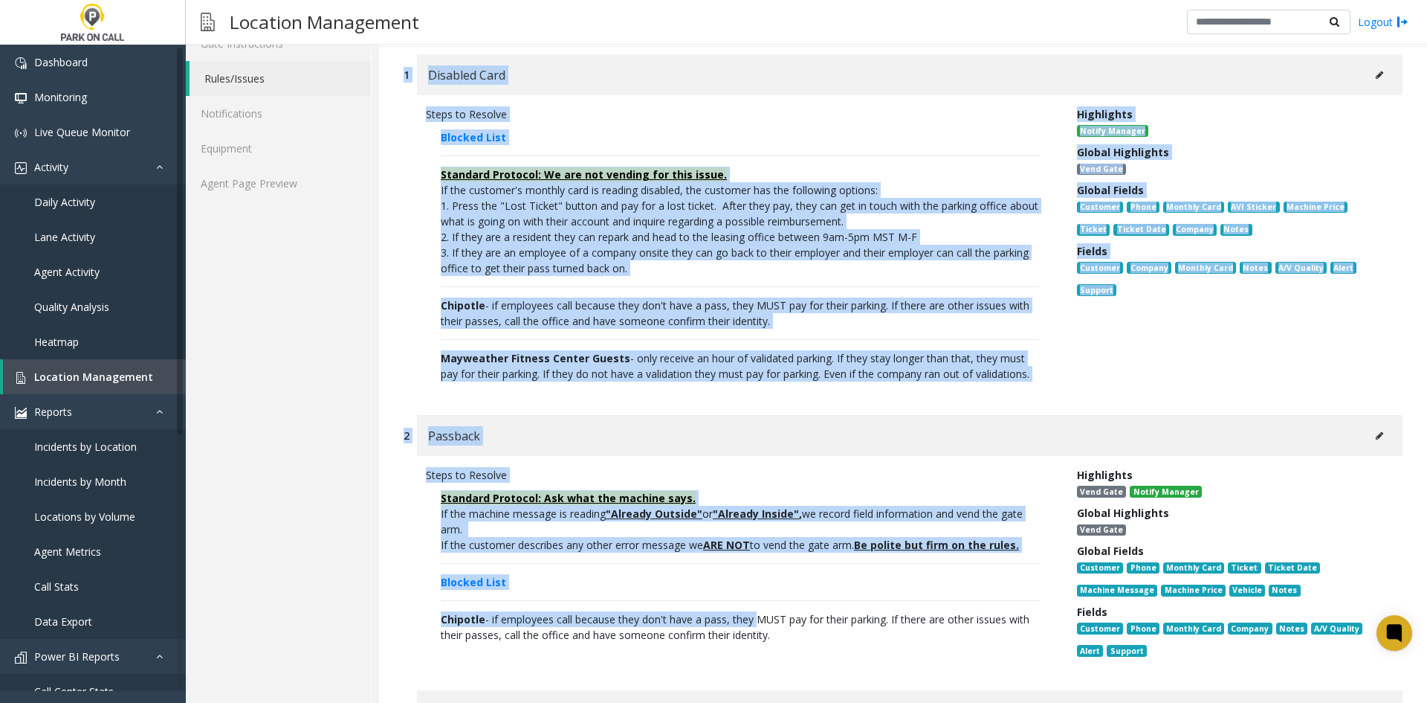
scroll to position [372, 0]
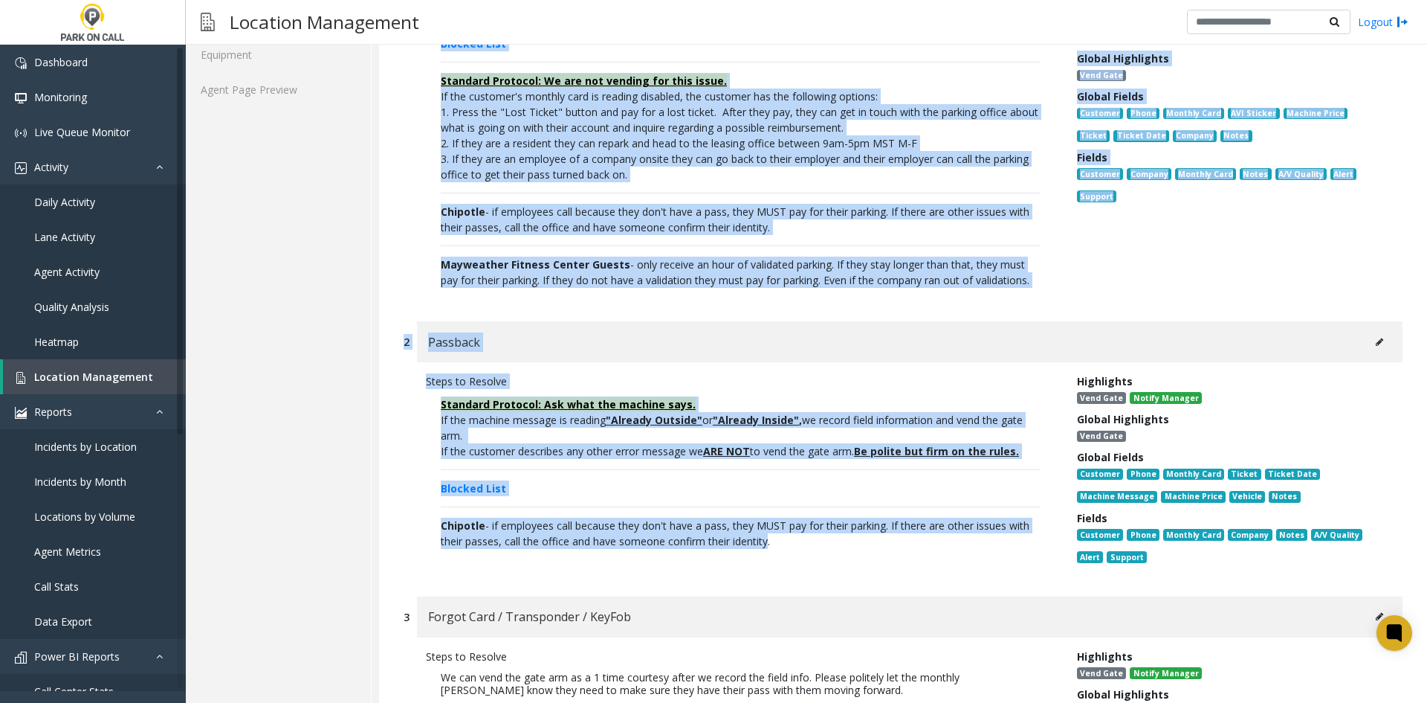
drag, startPoint x: 406, startPoint y: 292, endPoint x: 750, endPoint y: 549, distance: 429.3
click at [750, 549] on div "Chipotle - if employees call because they don't have a pass, they MUST pay for …" at bounding box center [740, 532] width 599 height 31
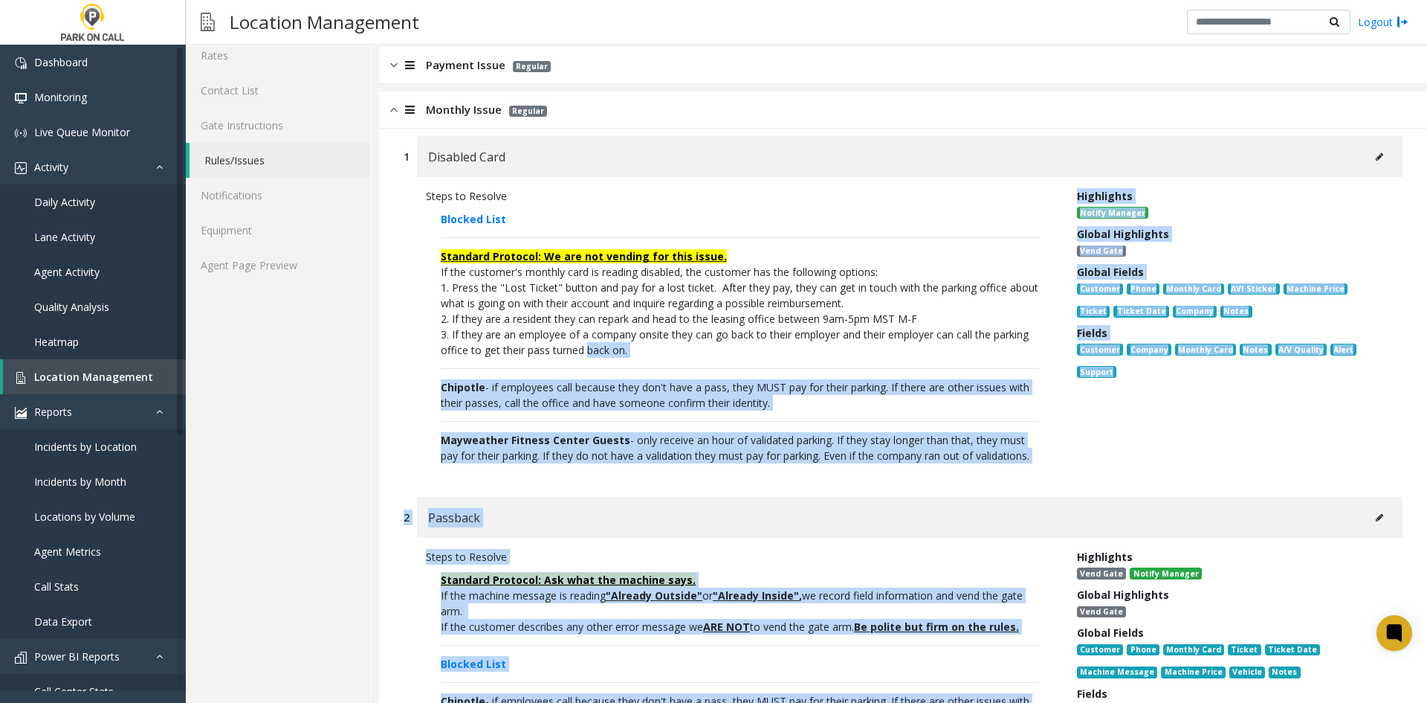
scroll to position [74, 0]
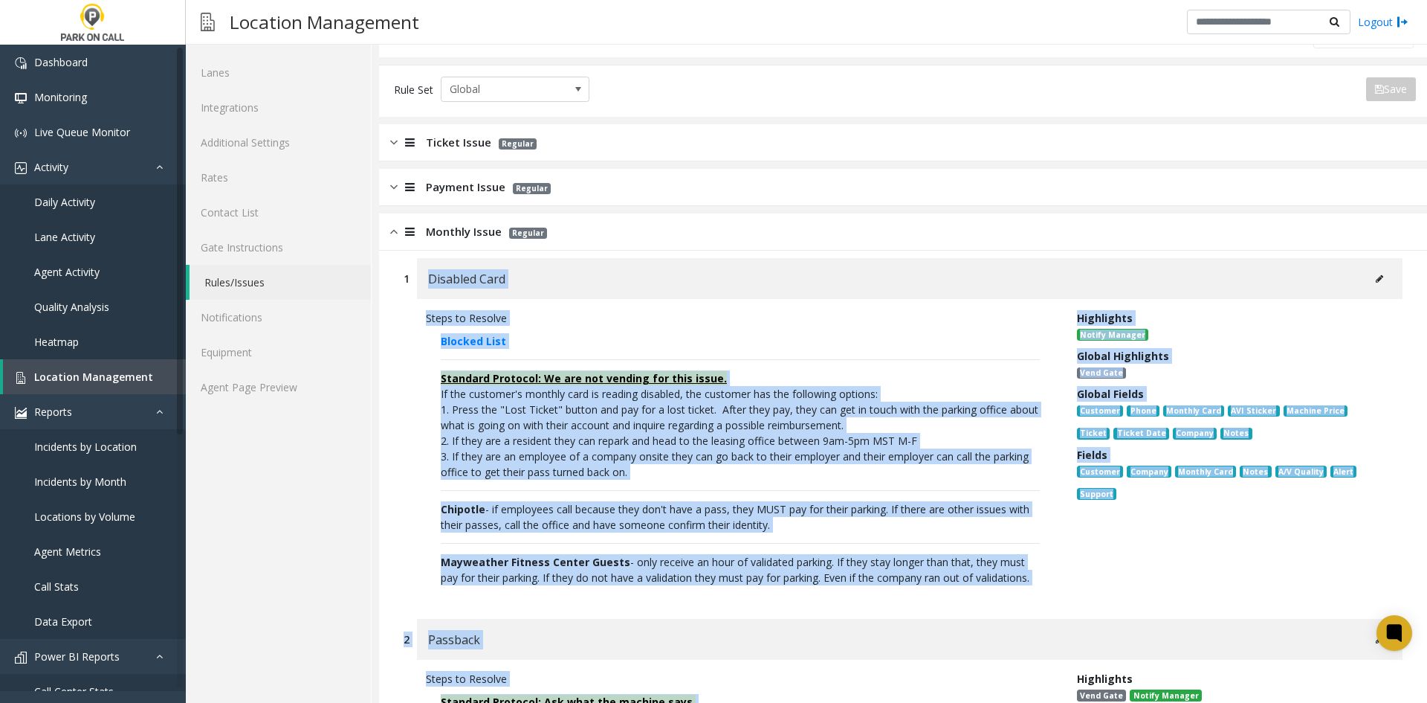
drag, startPoint x: 750, startPoint y: 549, endPoint x: 419, endPoint y: 271, distance: 432.7
click at [419, 271] on div "Disabled Card" at bounding box center [910, 278] width 986 height 41
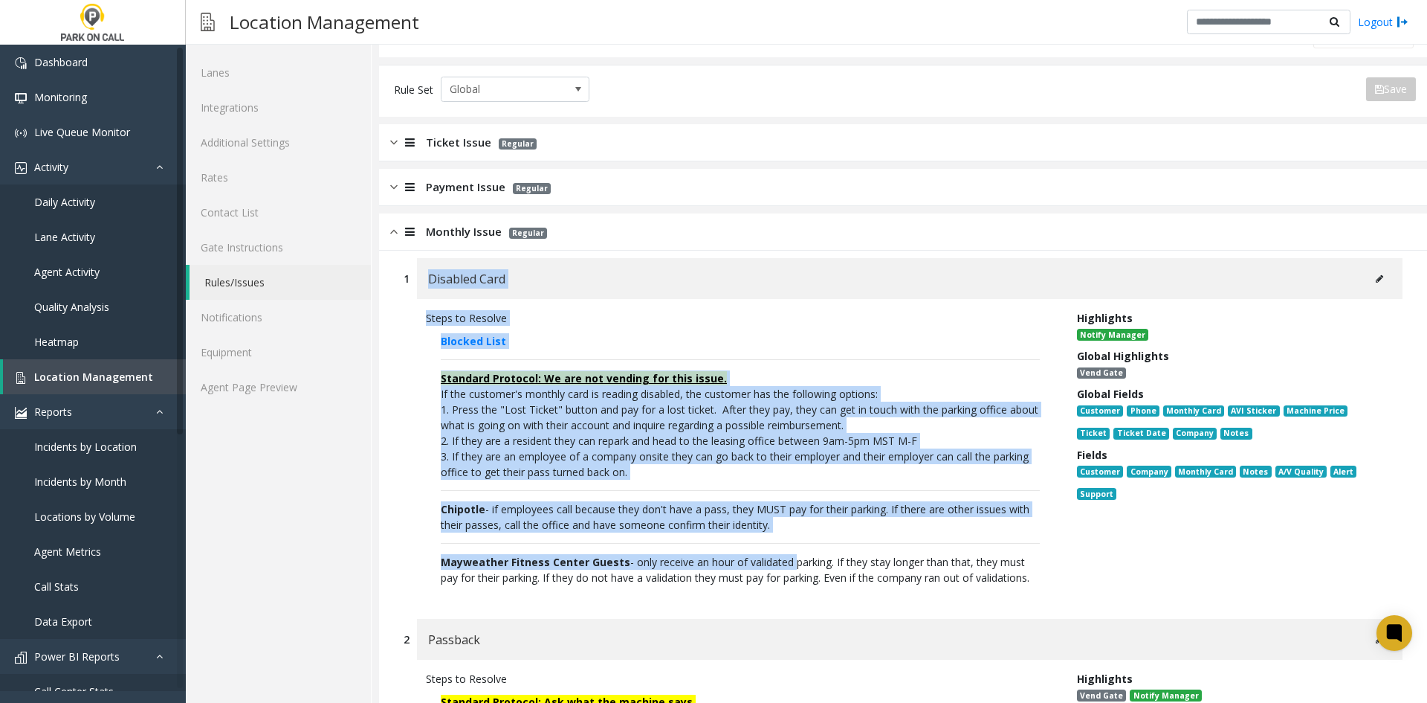
drag, startPoint x: 419, startPoint y: 271, endPoint x: 764, endPoint y: 567, distance: 455.0
click at [764, 567] on div "1 Disabled Card Steps to Resolve Blocked List Standard Protocol: We are not ven…" at bounding box center [904, 431] width 1022 height 346
click at [764, 567] on span "Mayweather Fitness Center Guests - only receive an hour of validated parking. I…" at bounding box center [735, 570] width 589 height 30
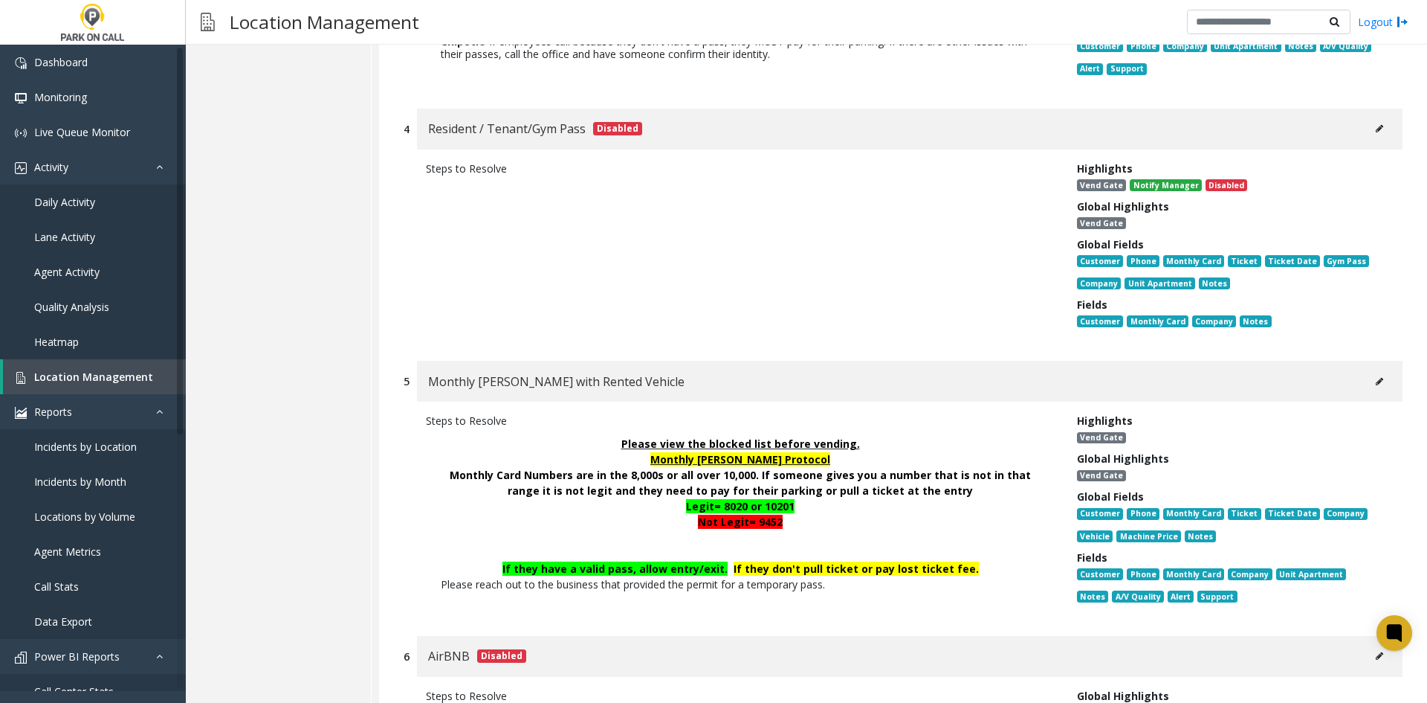
scroll to position [1264, 0]
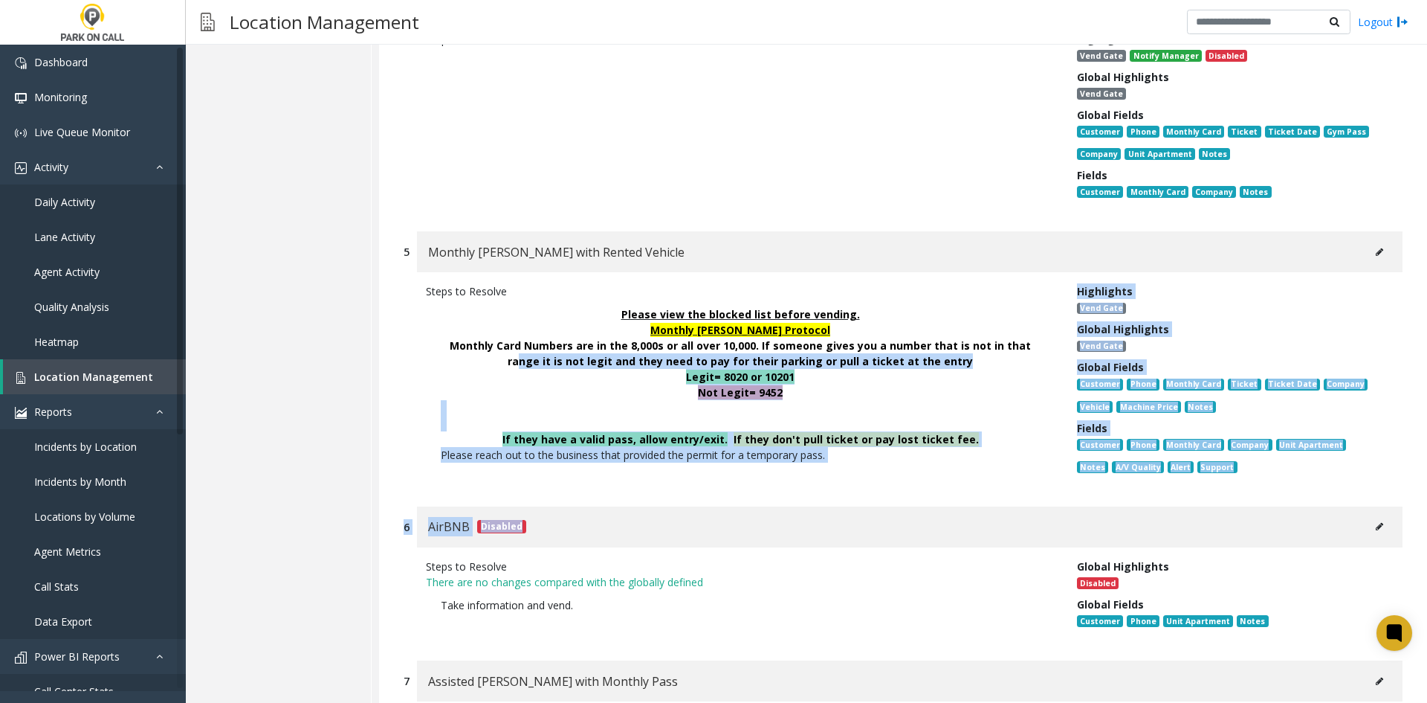
drag, startPoint x: 833, startPoint y: 509, endPoint x: 528, endPoint y: 378, distance: 331.4
click at [528, 368] on span "Monthly Card Numbers are in the 8,000s or all over 10,000. If someone gives you…" at bounding box center [740, 353] width 581 height 30
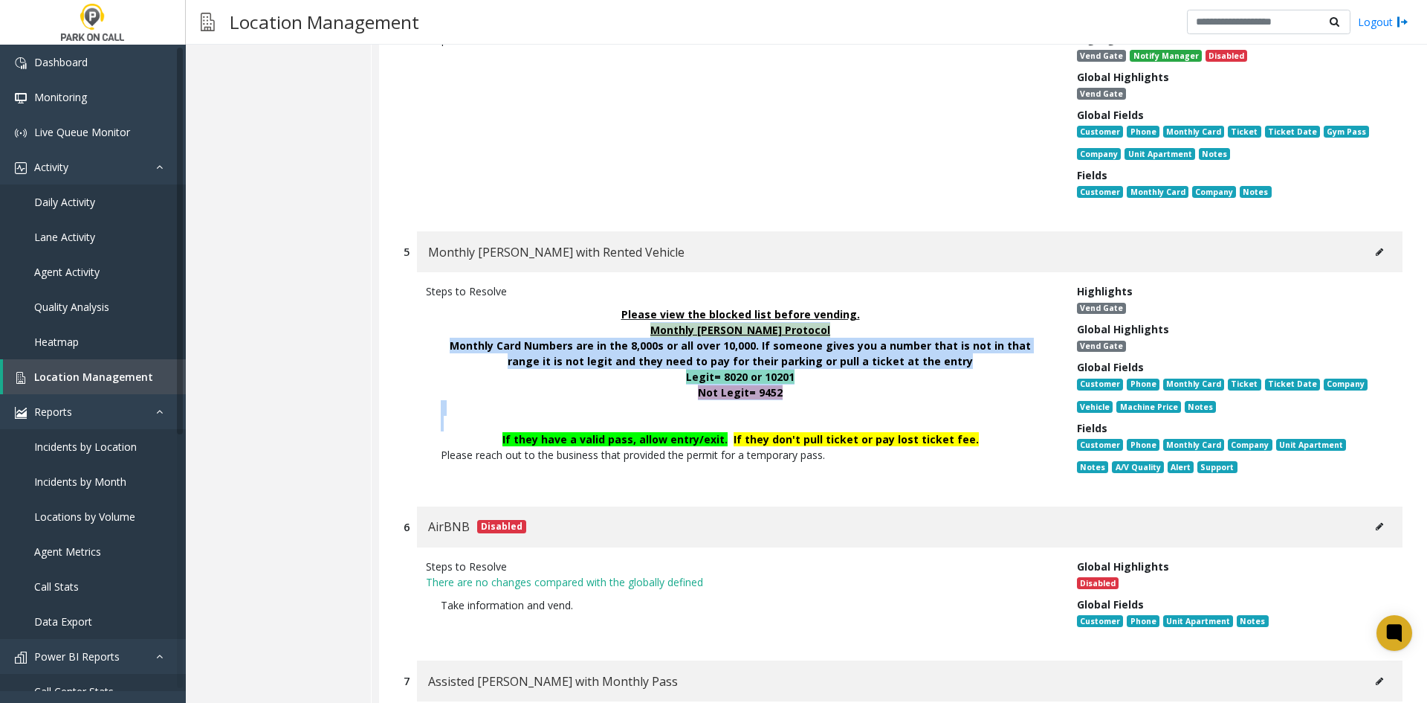
drag, startPoint x: 542, startPoint y: 341, endPoint x: 630, endPoint y: 442, distance: 133.3
click at [630, 442] on p "Please view the blocked list before vending. Monthly [PERSON_NAME] Protocol Mon…" at bounding box center [740, 384] width 629 height 171
click at [630, 431] on p at bounding box center [740, 424] width 599 height 16
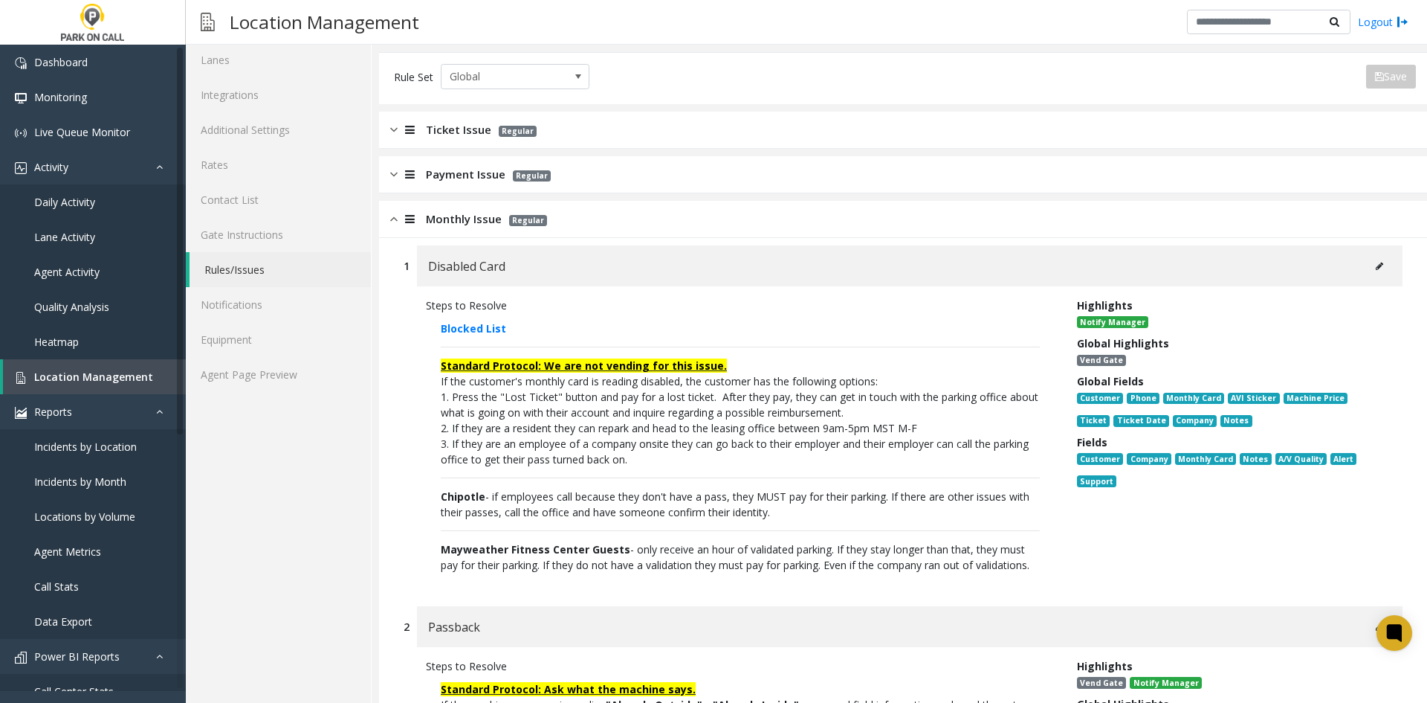
scroll to position [0, 0]
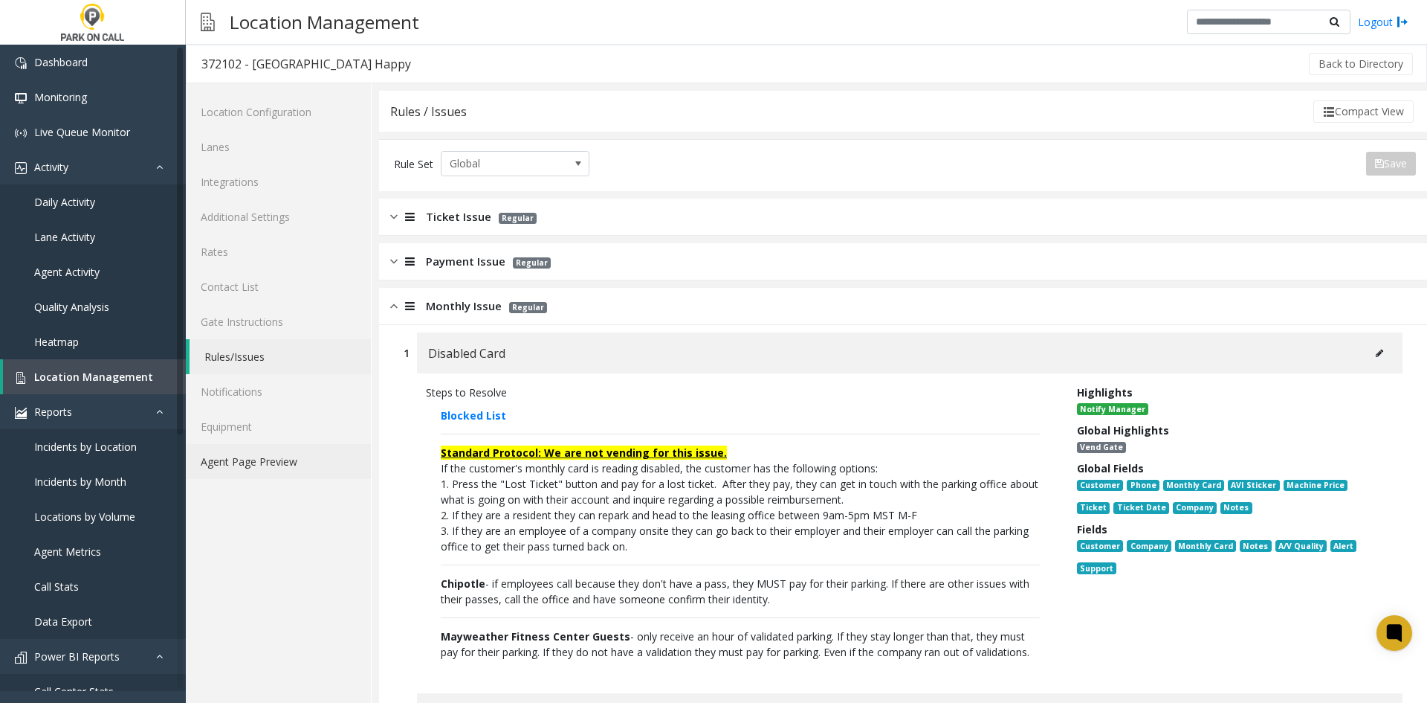
click at [235, 462] on link "Agent Page Preview" at bounding box center [278, 461] width 185 height 35
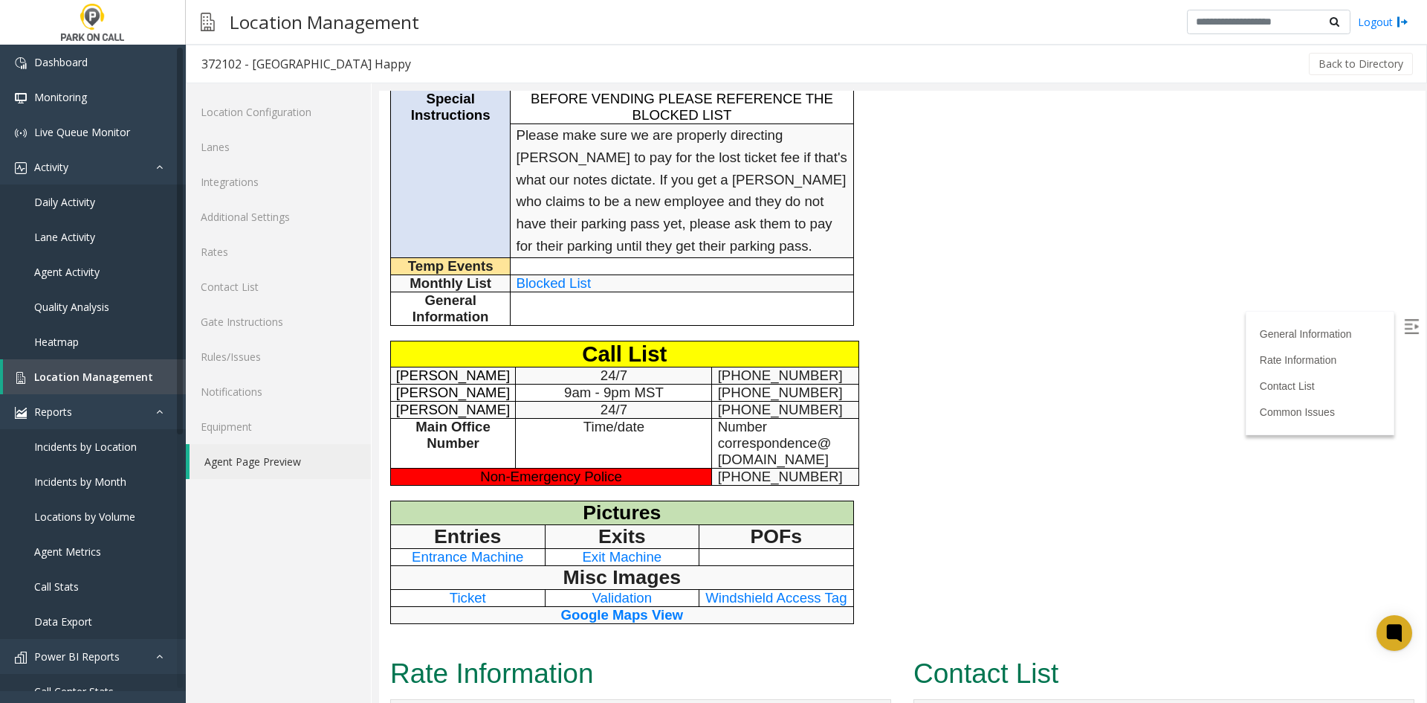
scroll to position [149, 0]
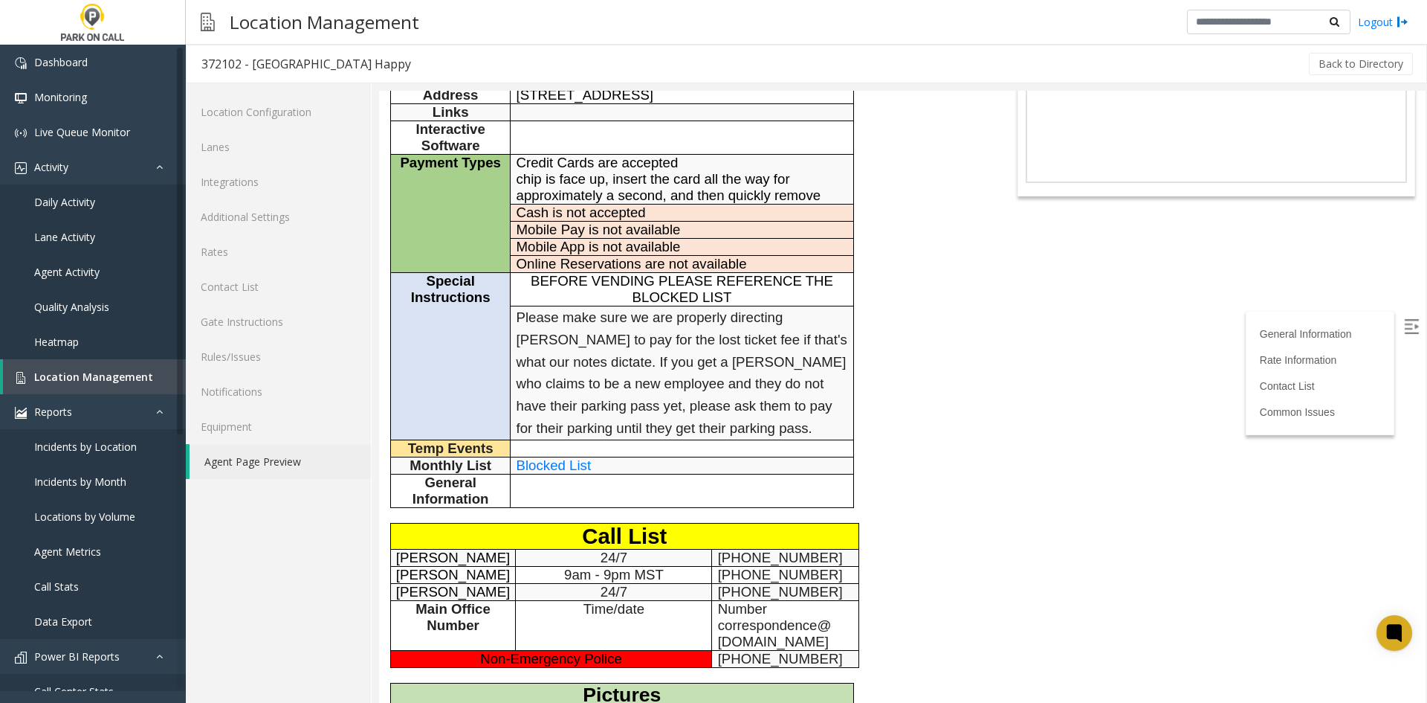
drag, startPoint x: 575, startPoint y: 469, endPoint x: 554, endPoint y: 497, distance: 35.0
click at [554, 497] on td at bounding box center [682, 490] width 343 height 33
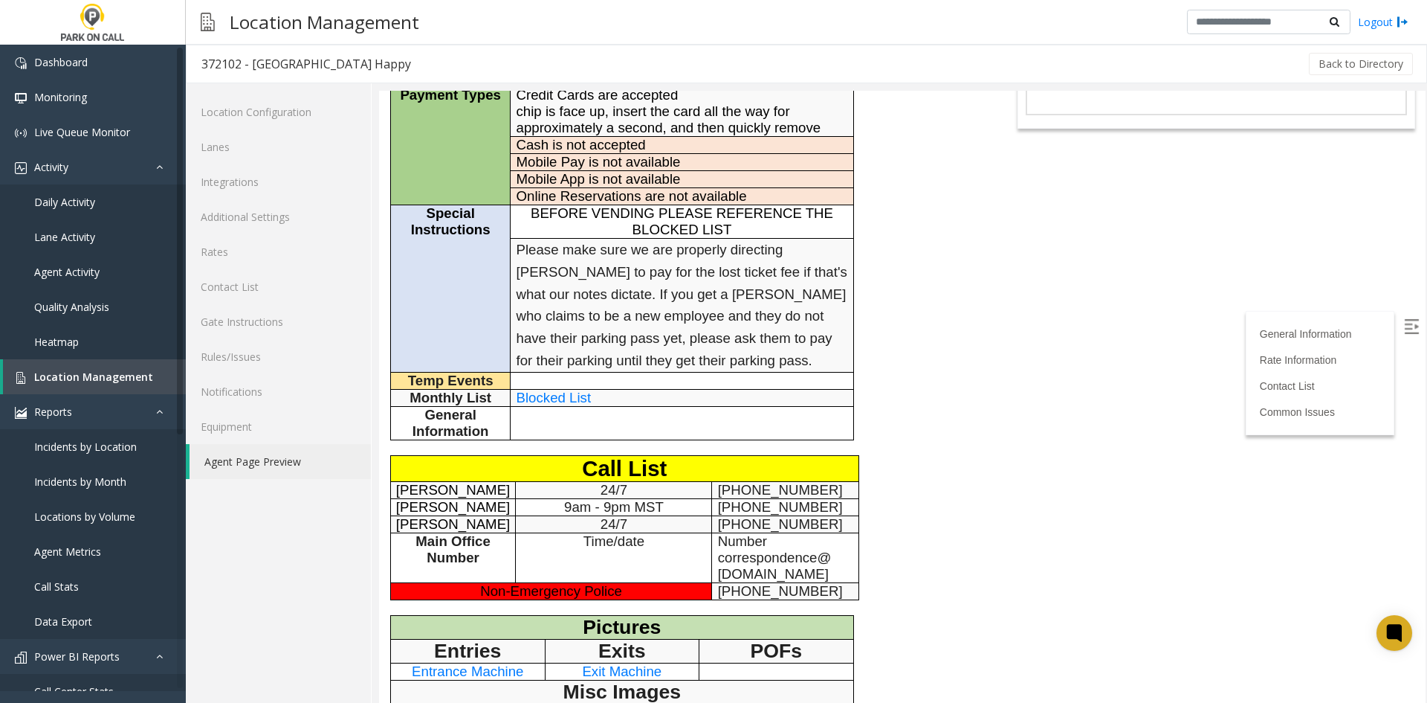
scroll to position [372, 0]
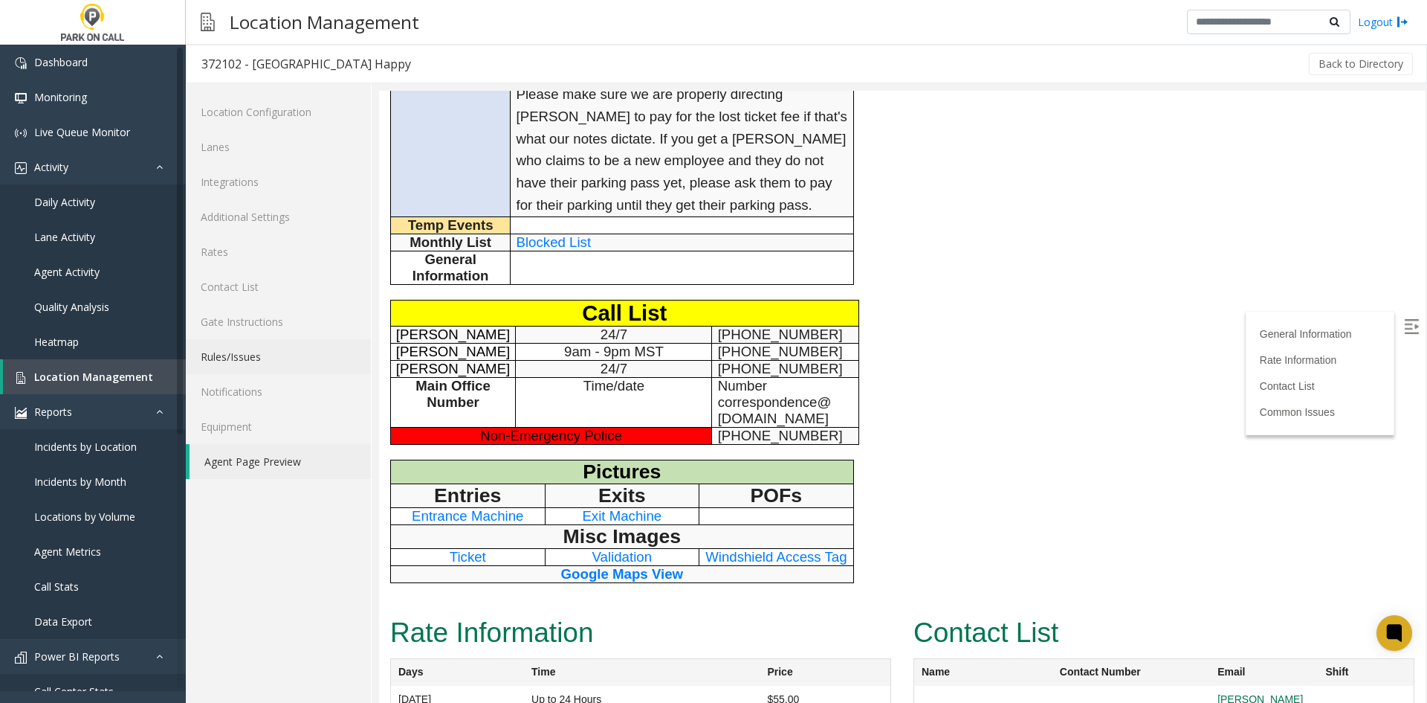
click at [277, 361] on link "Rules/Issues" at bounding box center [278, 356] width 185 height 35
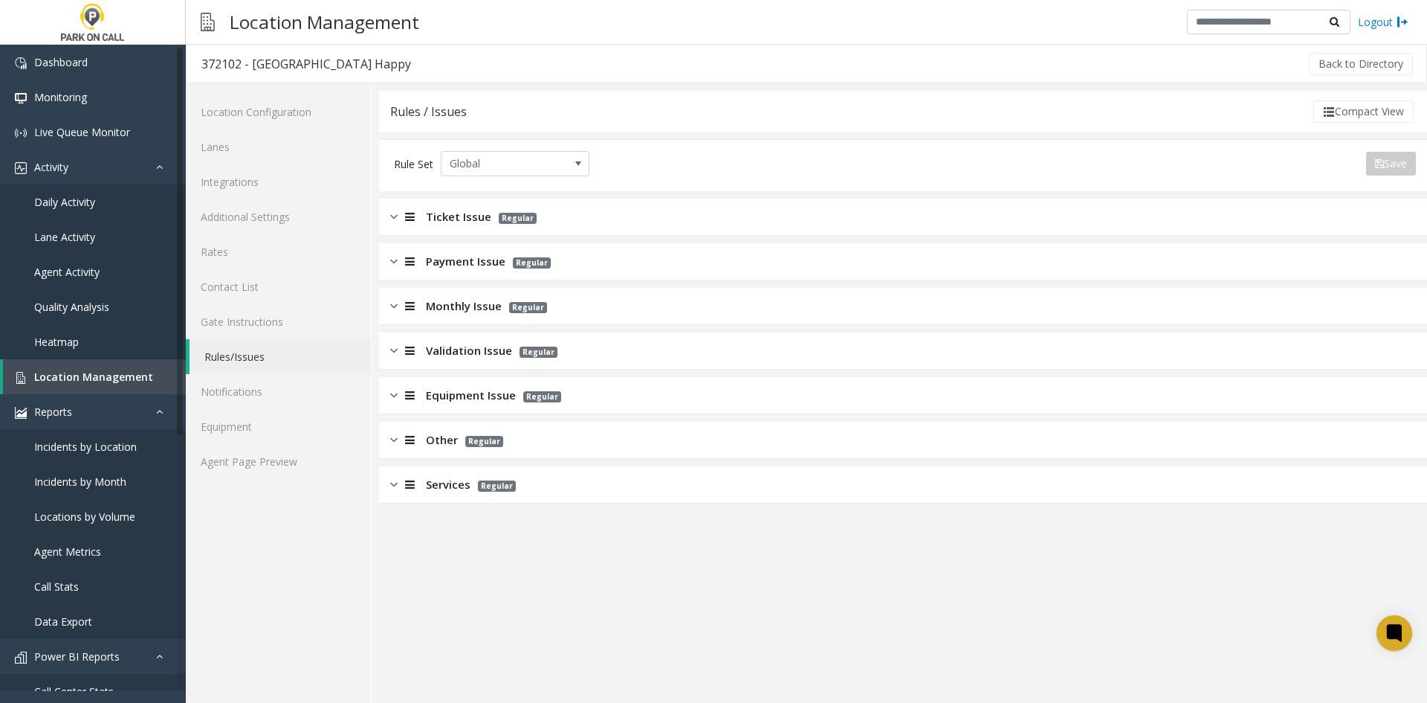
click at [462, 314] on span "Monthly Issue" at bounding box center [464, 305] width 76 height 17
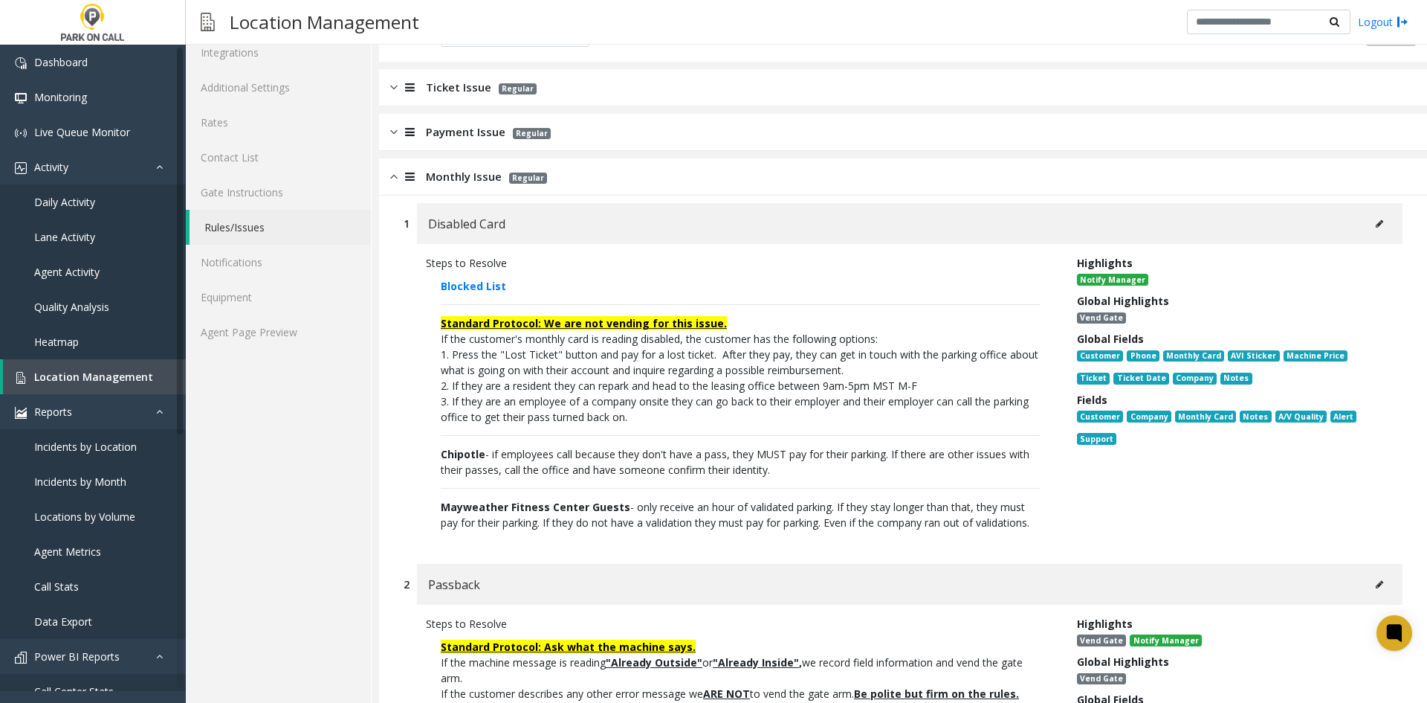
scroll to position [74, 0]
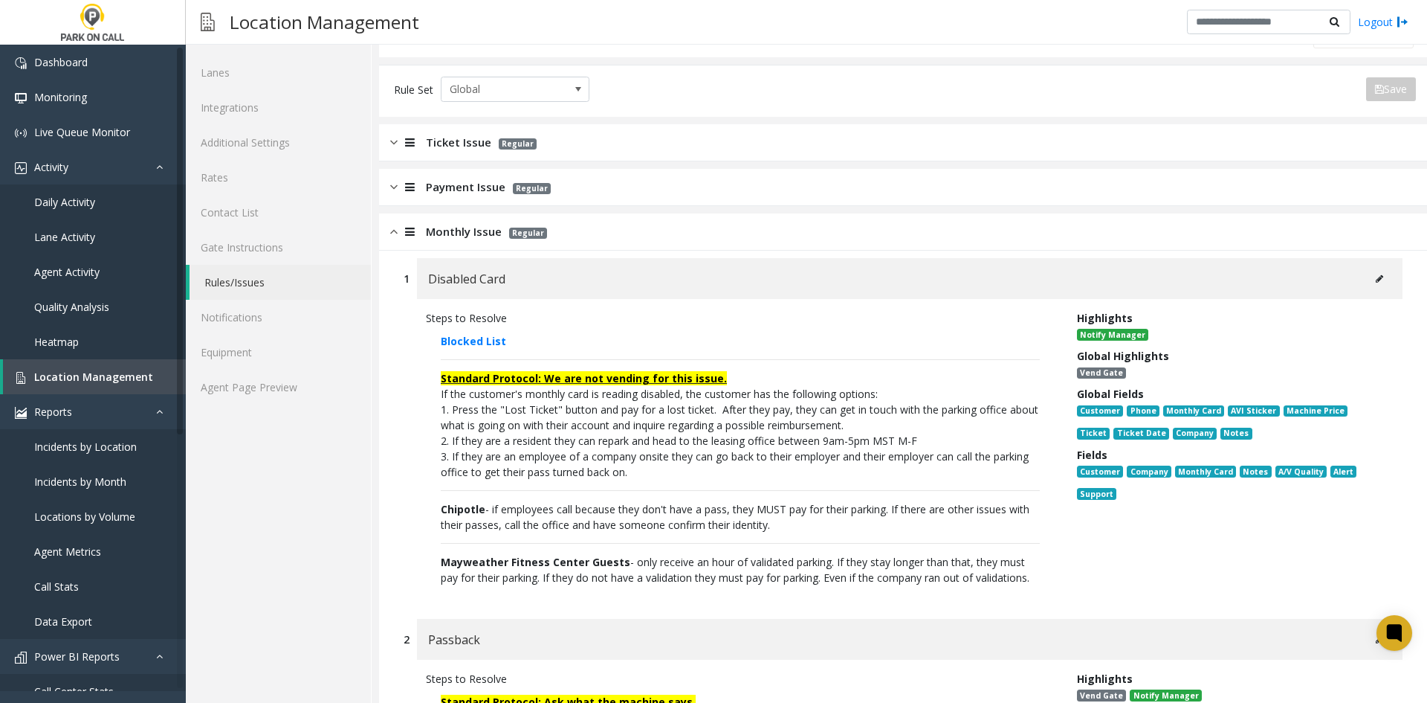
click at [446, 241] on div "Monthly Issue Regular" at bounding box center [903, 231] width 1048 height 37
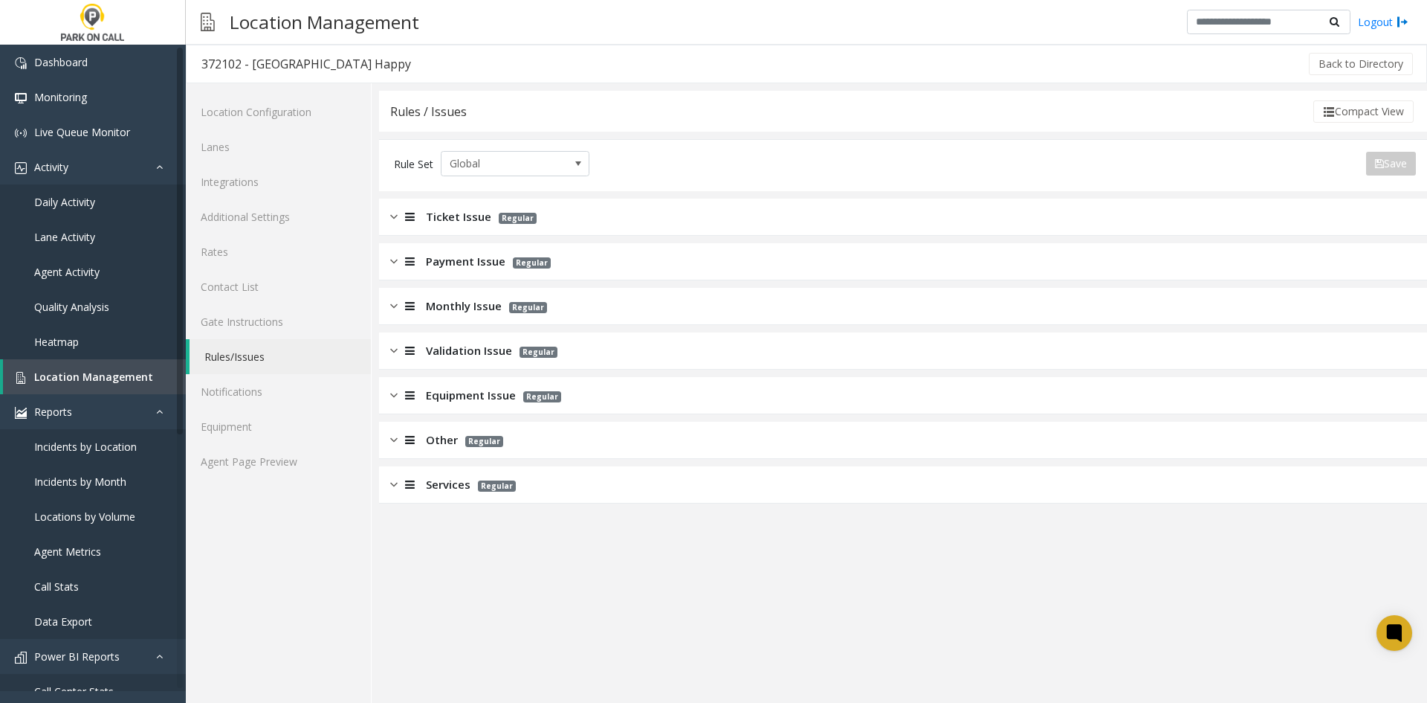
scroll to position [0, 0]
click at [486, 344] on span "Validation Issue" at bounding box center [469, 350] width 86 height 17
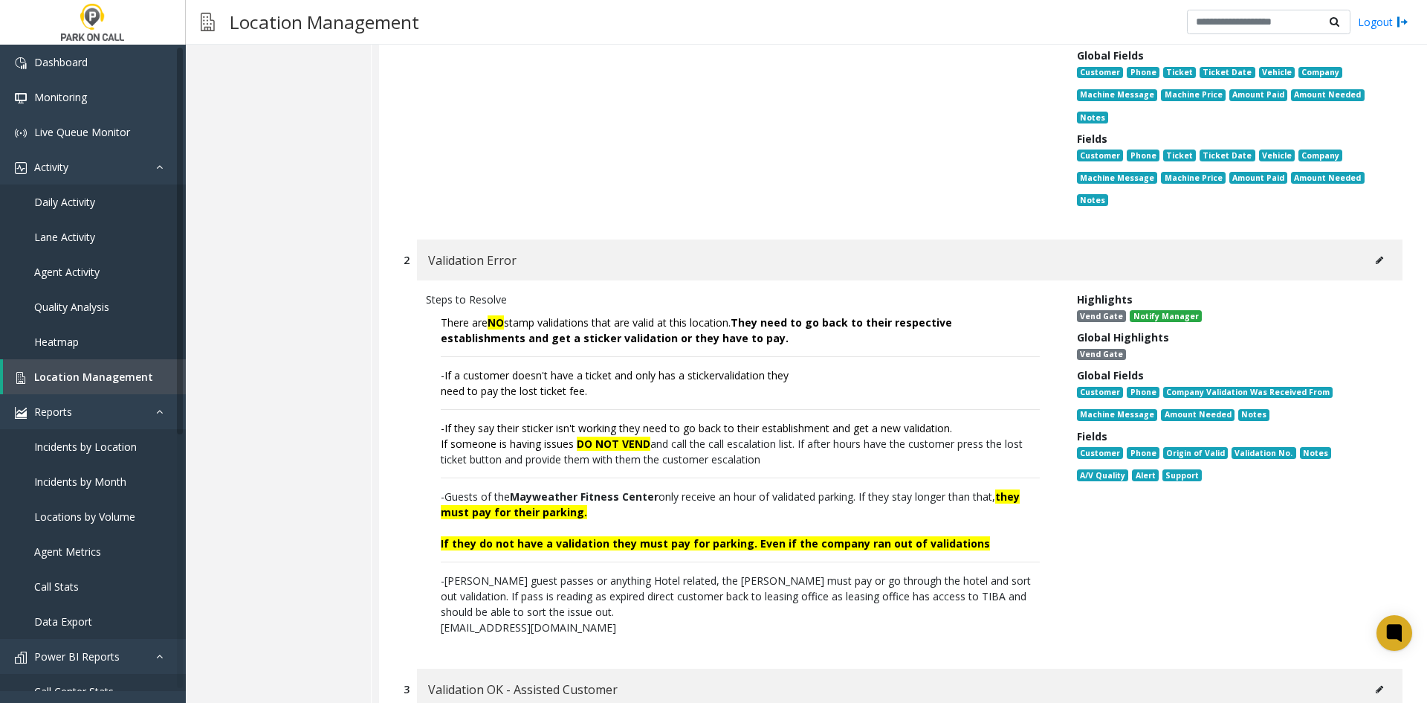
scroll to position [595, 0]
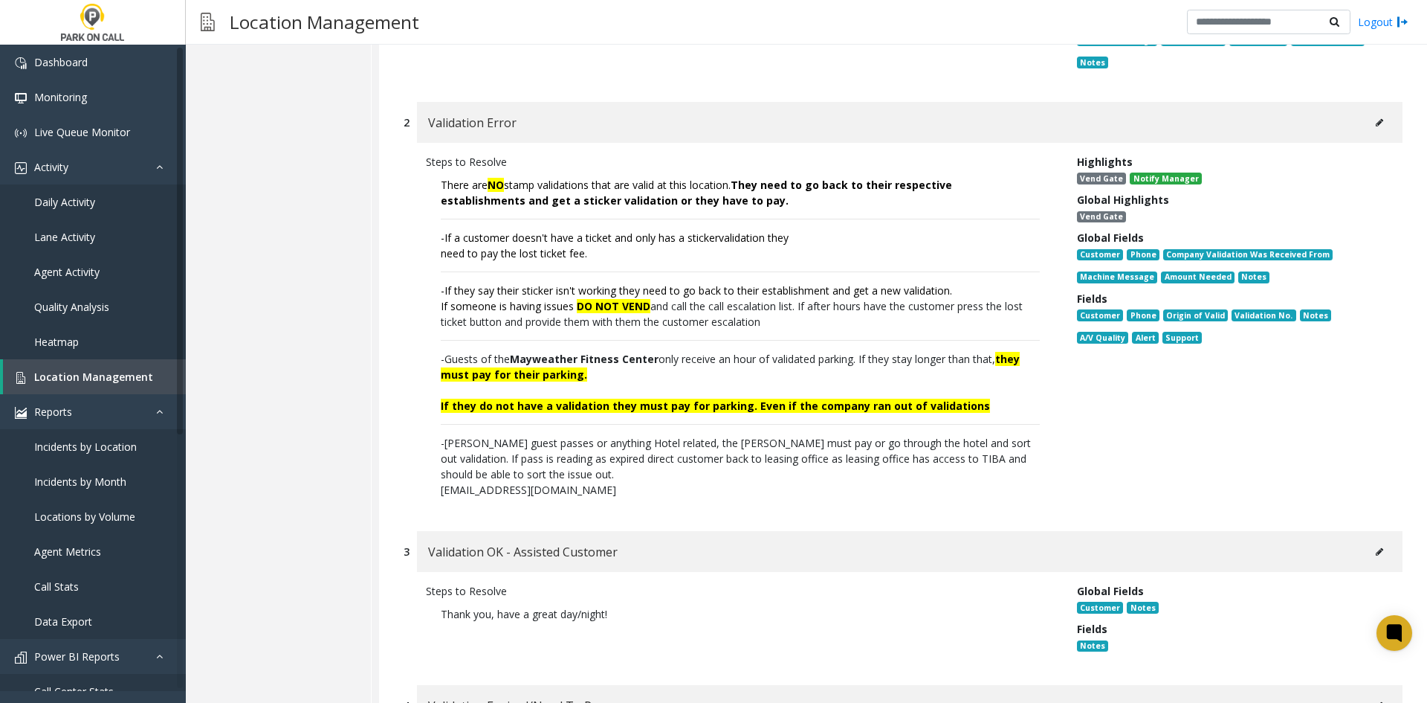
drag, startPoint x: 587, startPoint y: 470, endPoint x: 387, endPoint y: 252, distance: 296.2
click at [387, 252] on div "1 Validation Remotely Applied Disabled Steps to Resolve Not available Highlight…" at bounding box center [903, 527] width 1048 height 1504
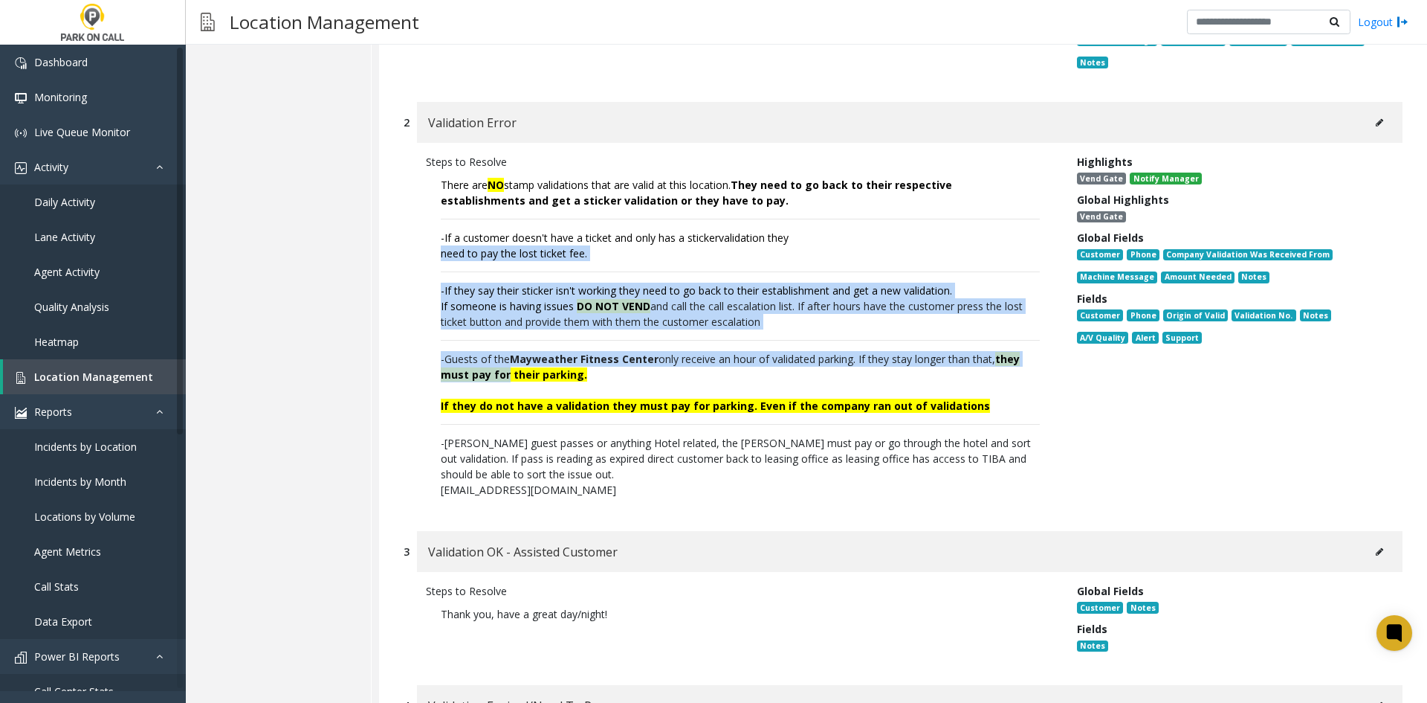
drag, startPoint x: 387, startPoint y: 252, endPoint x: 506, endPoint y: 367, distance: 165.6
click at [506, 367] on div "1 Validation Remotely Applied Disabled Steps to Resolve Not available Highlight…" at bounding box center [903, 527] width 1048 height 1504
click at [506, 367] on font "they must pay for their parking." at bounding box center [730, 367] width 579 height 30
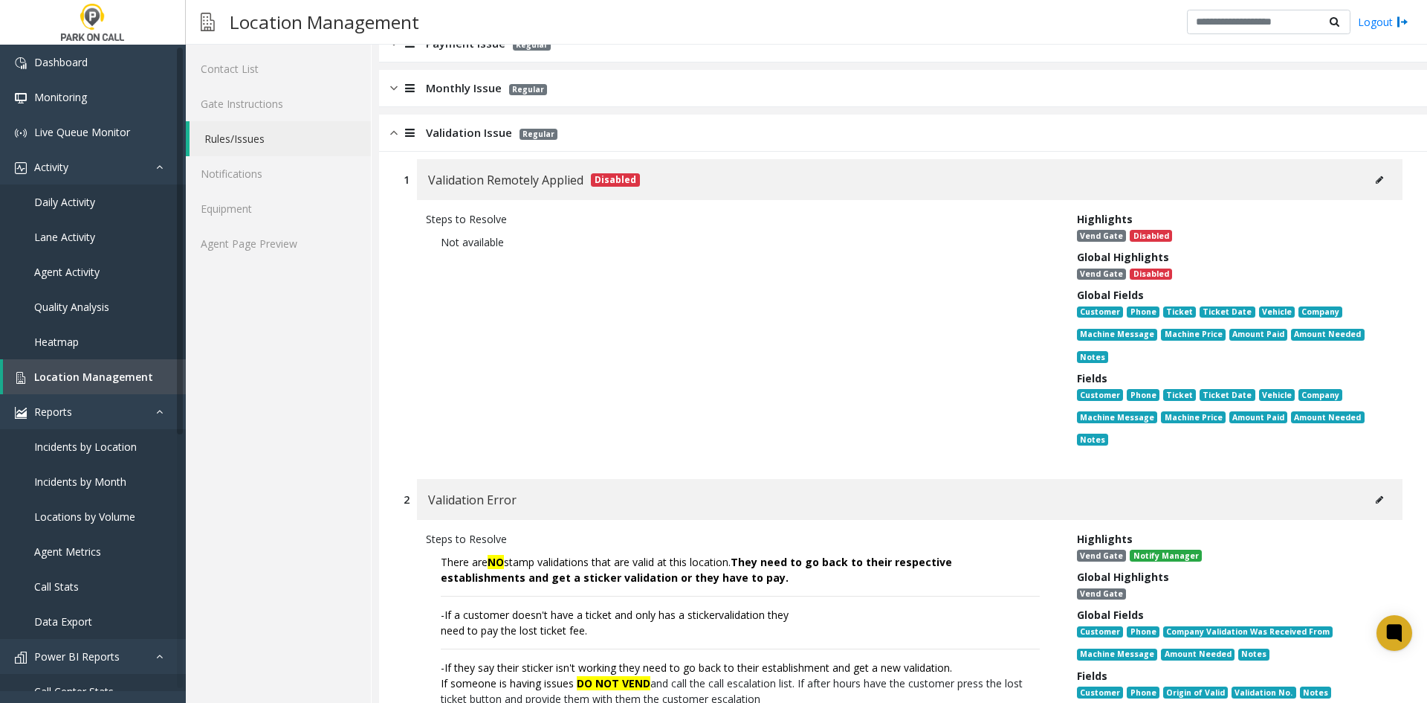
scroll to position [0, 0]
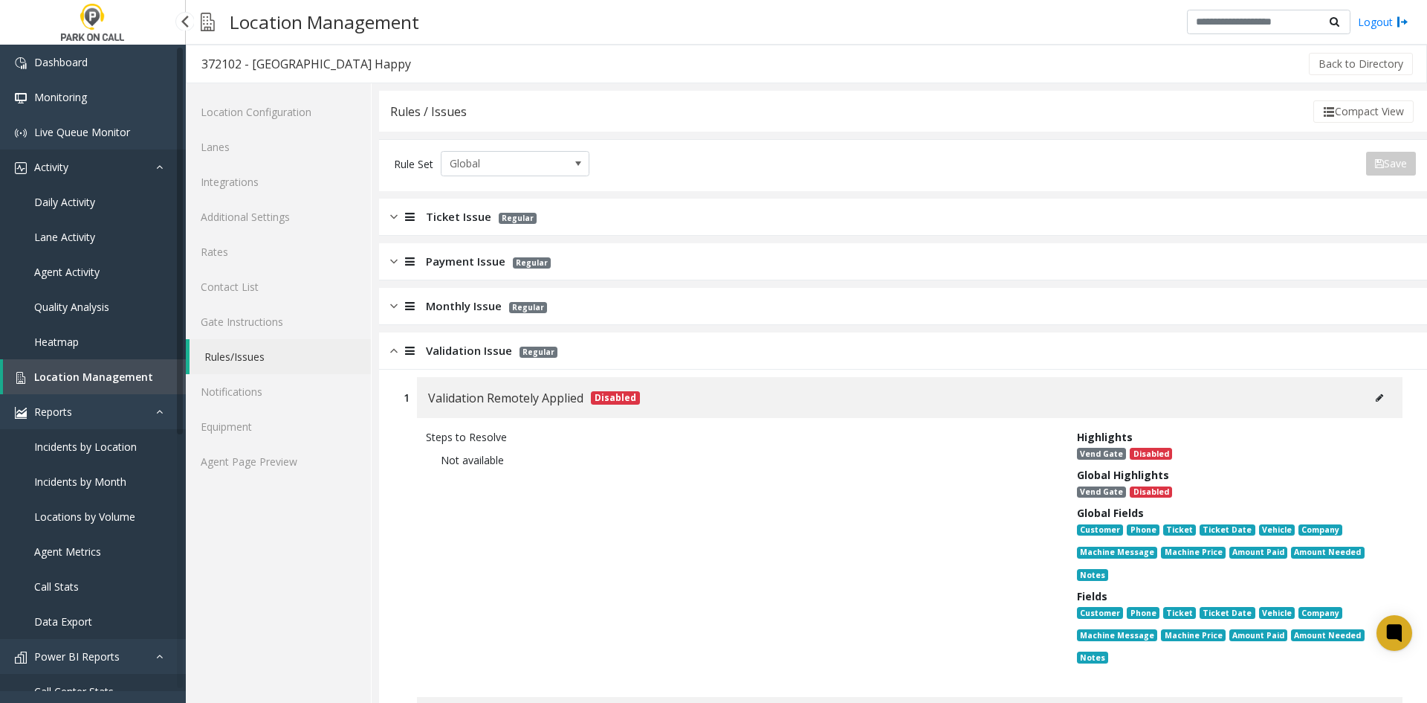
click at [91, 159] on link "Activity" at bounding box center [93, 166] width 186 height 35
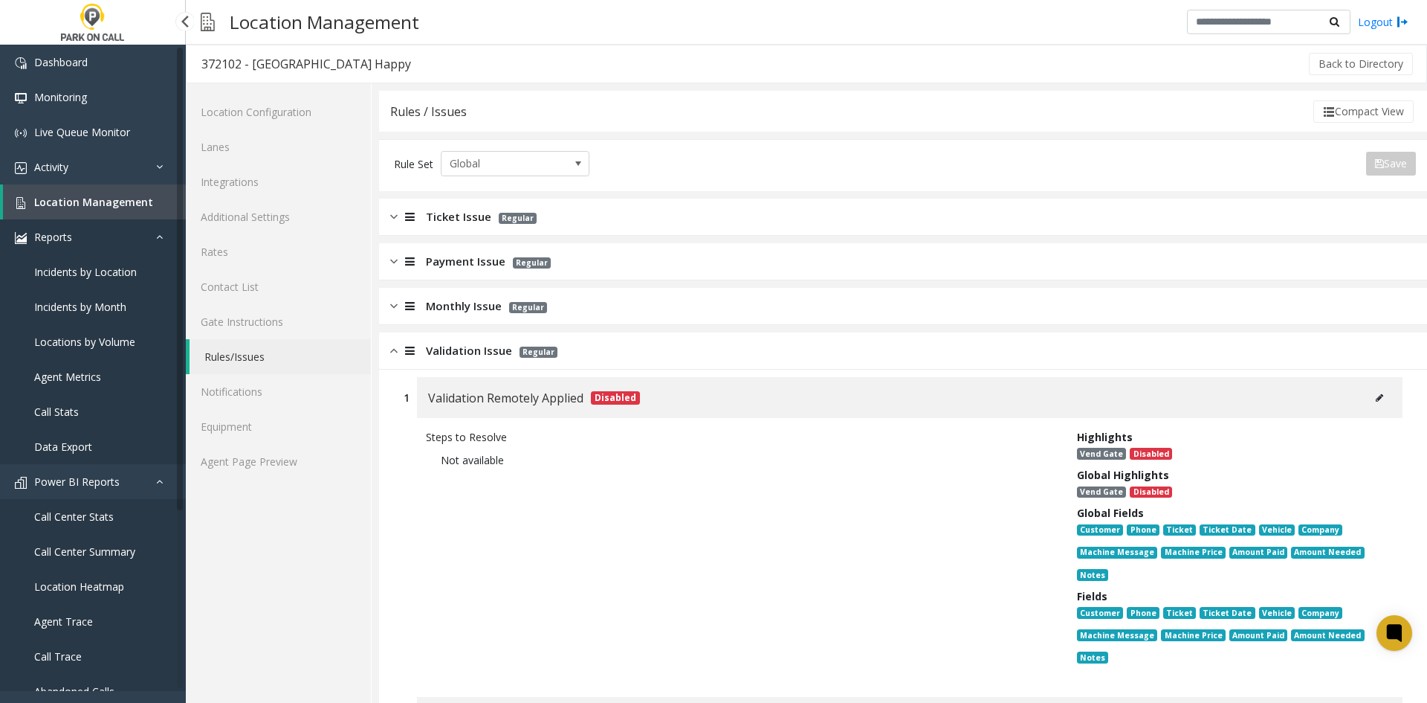
click at [67, 234] on span "Reports" at bounding box center [53, 237] width 38 height 14
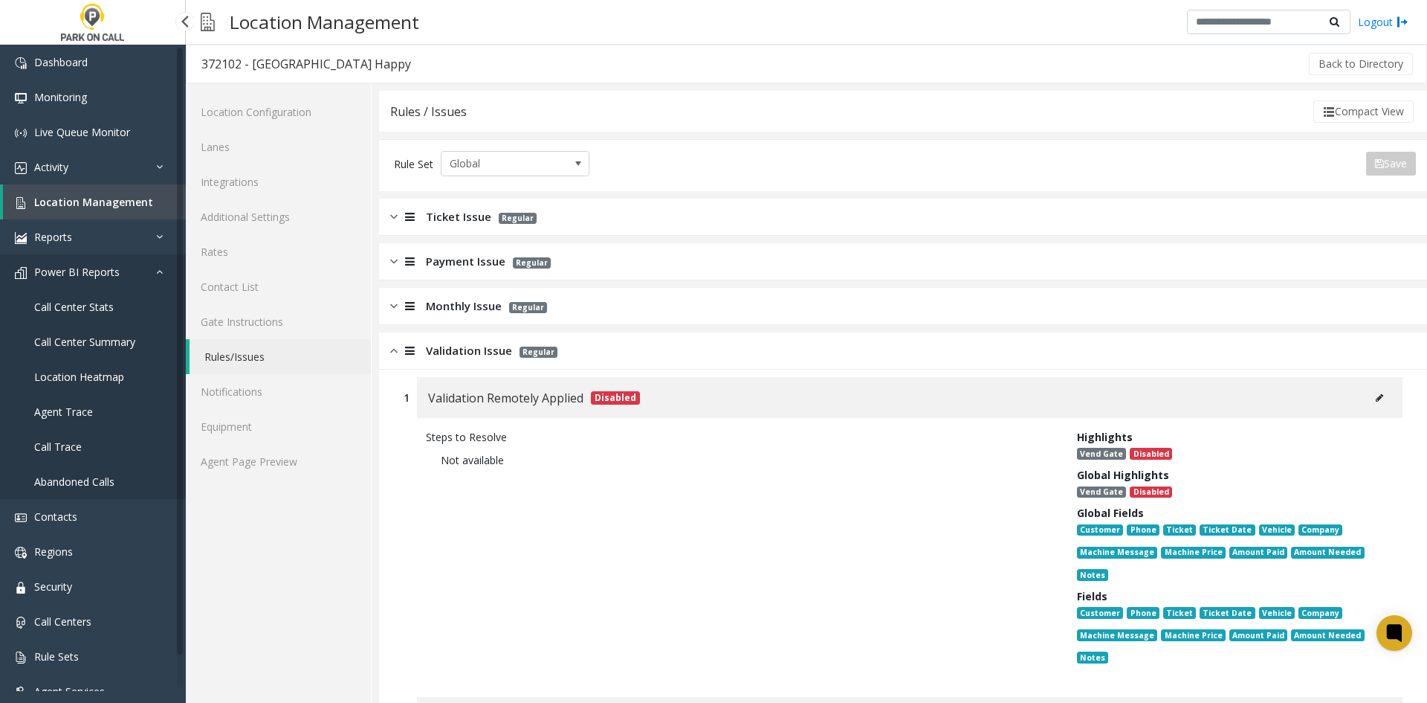
click at [77, 274] on span "Power BI Reports" at bounding box center [76, 272] width 85 height 14
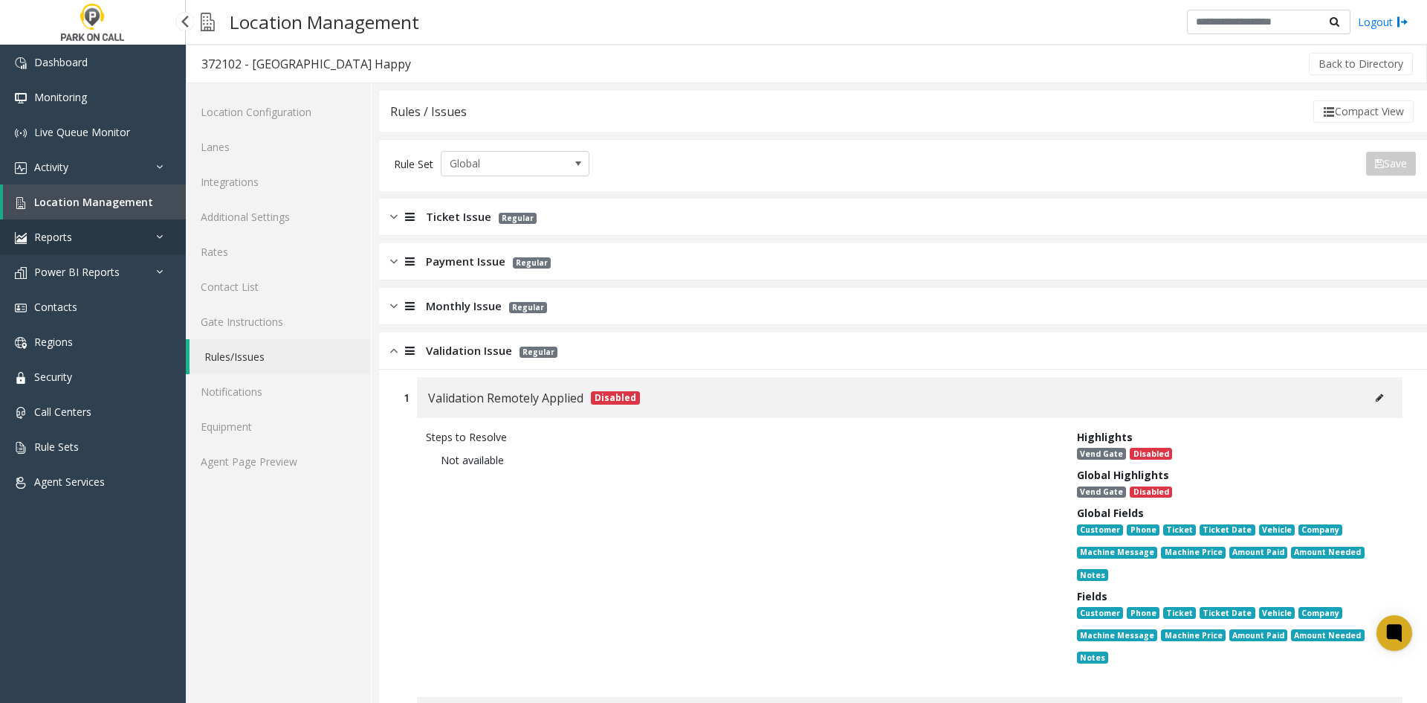
click at [54, 232] on span "Reports" at bounding box center [53, 237] width 38 height 14
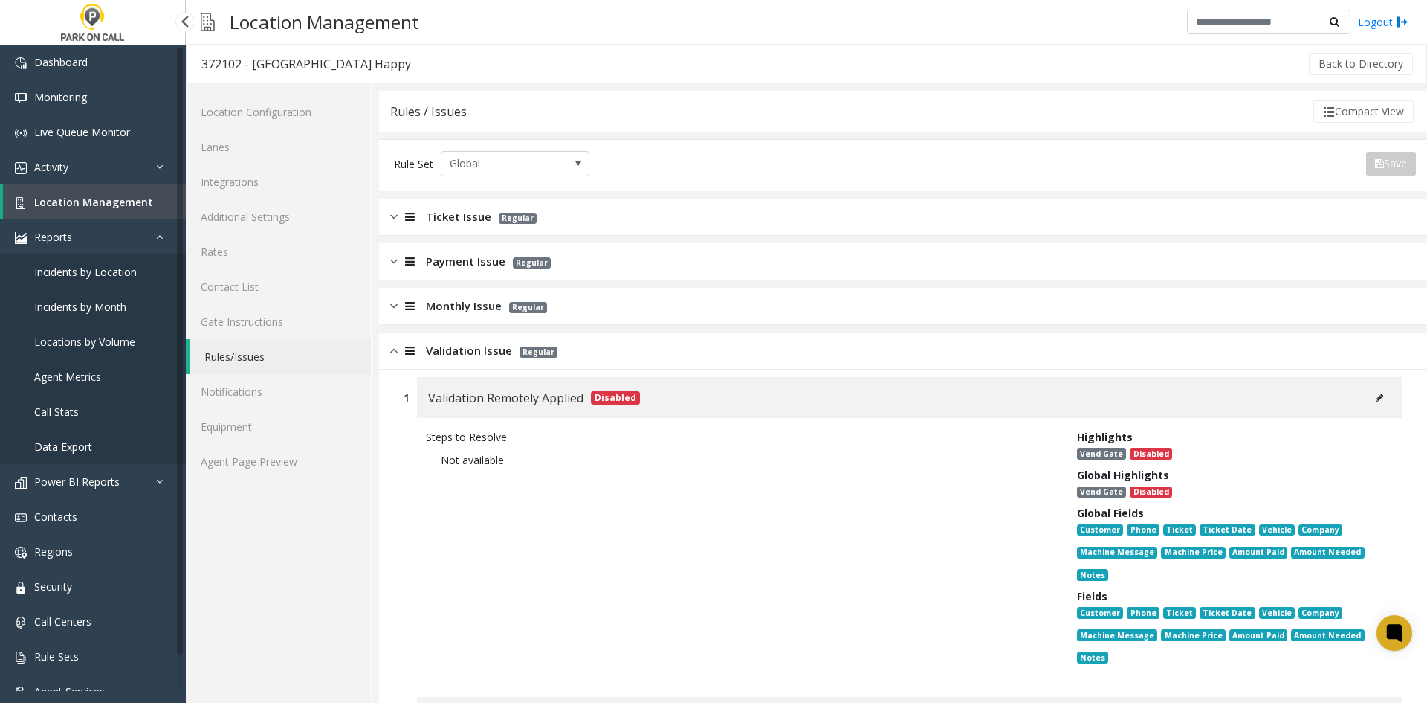
click at [61, 199] on span "Location Management" at bounding box center [93, 202] width 119 height 14
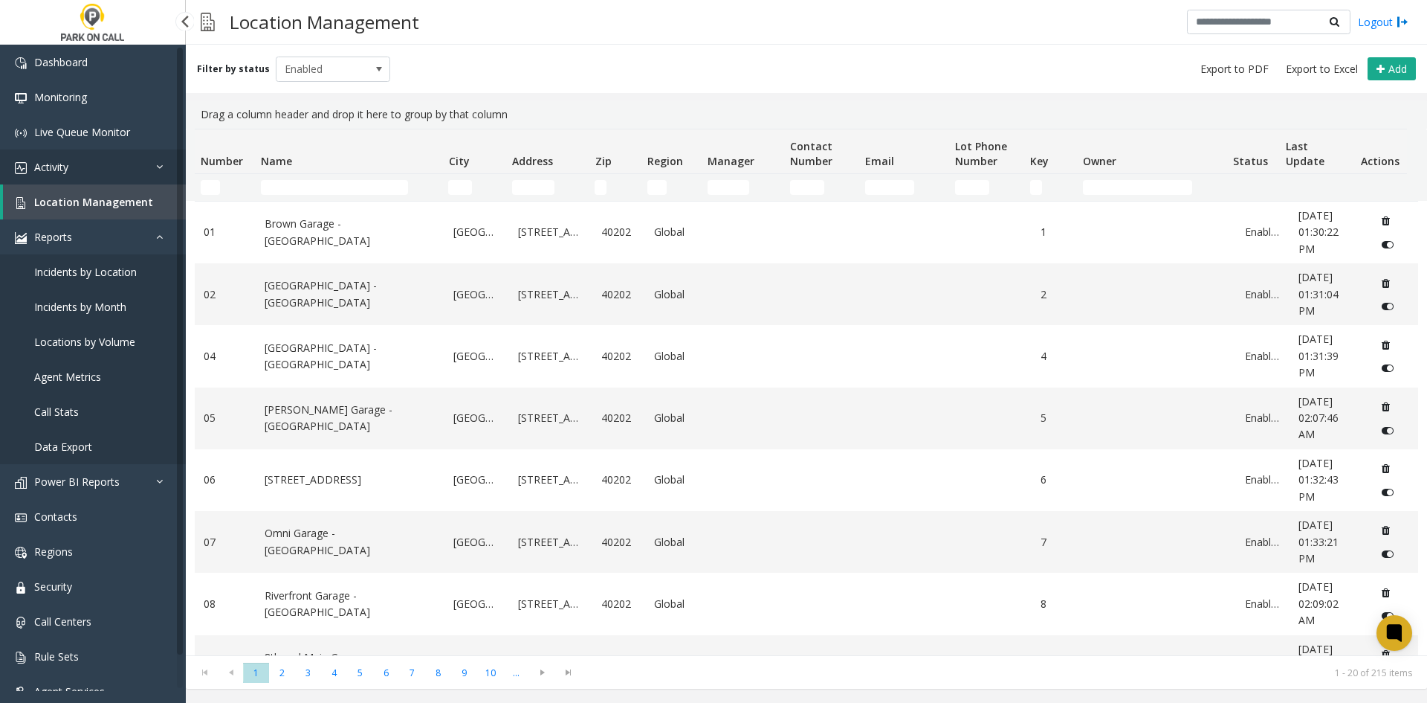
click at [69, 172] on link "Activity" at bounding box center [93, 166] width 186 height 35
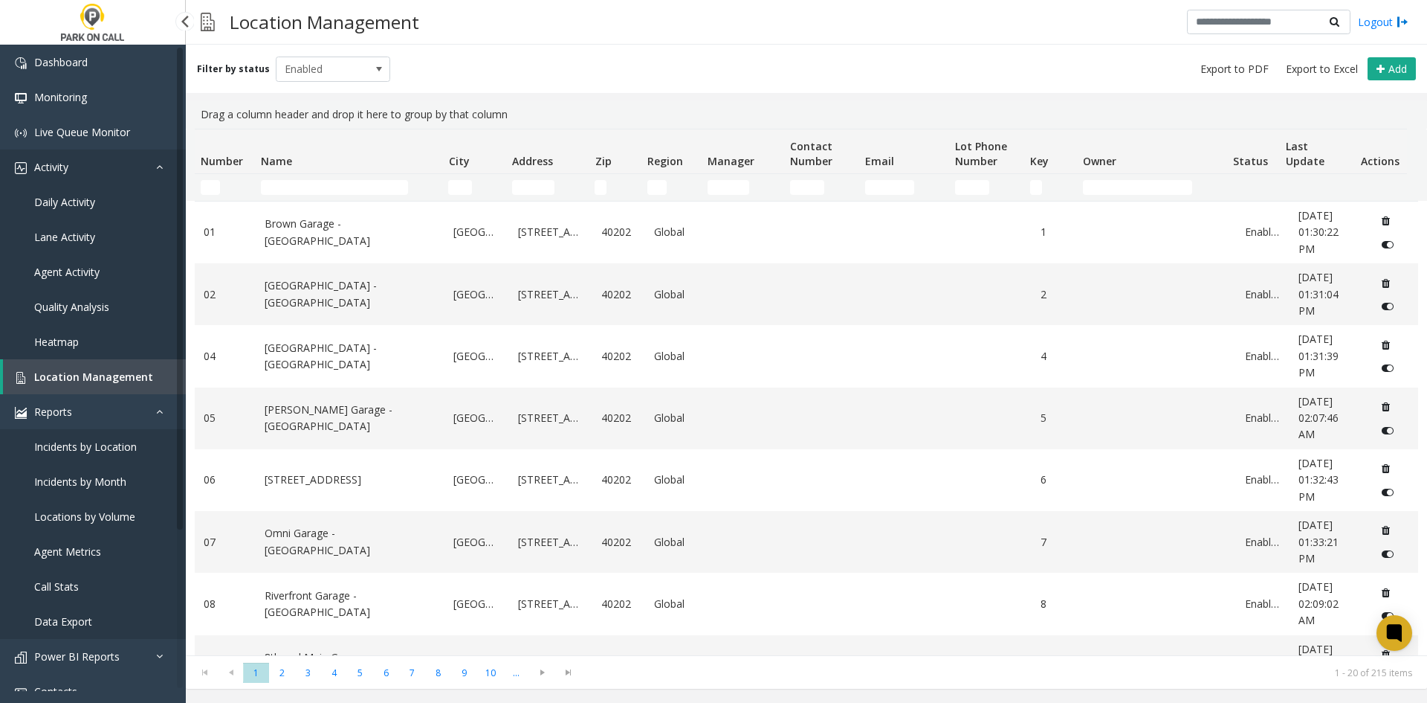
click at [69, 172] on link "Activity" at bounding box center [93, 166] width 186 height 35
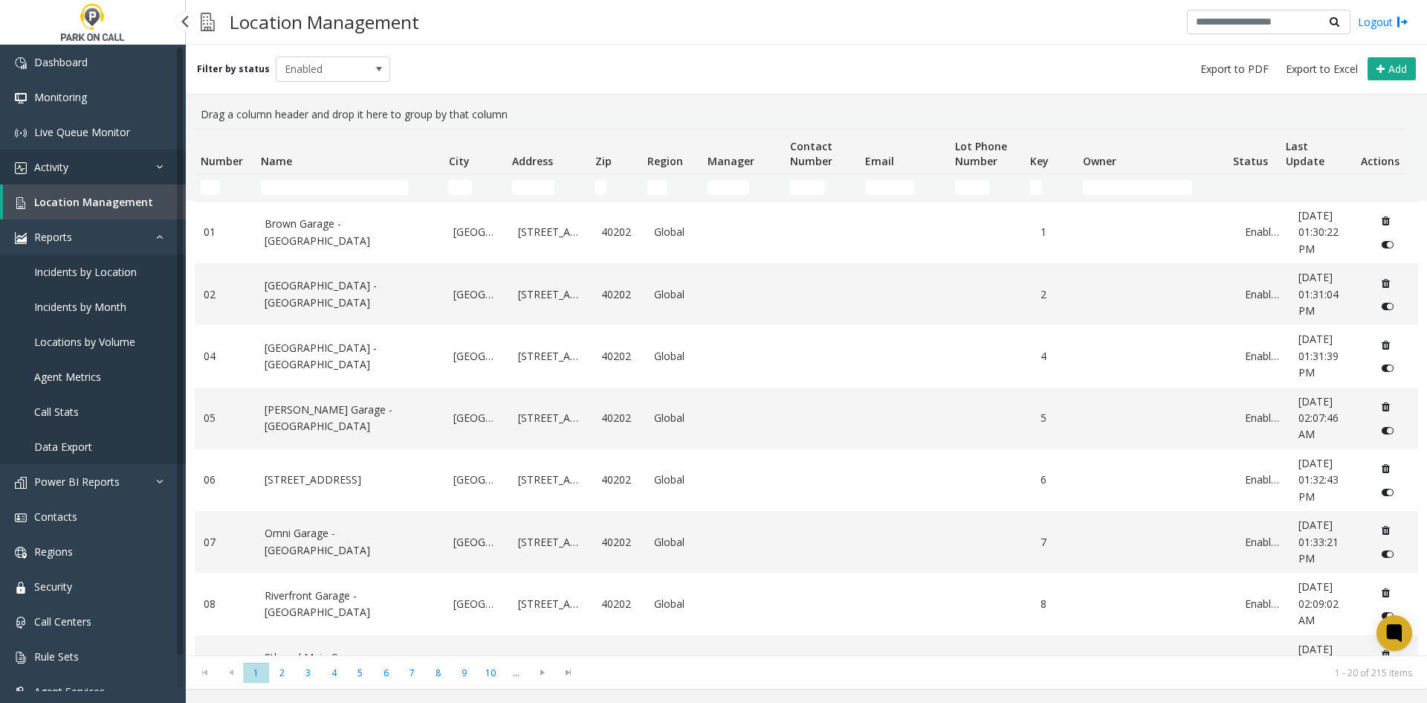
click at [69, 172] on link "Activity" at bounding box center [93, 166] width 186 height 35
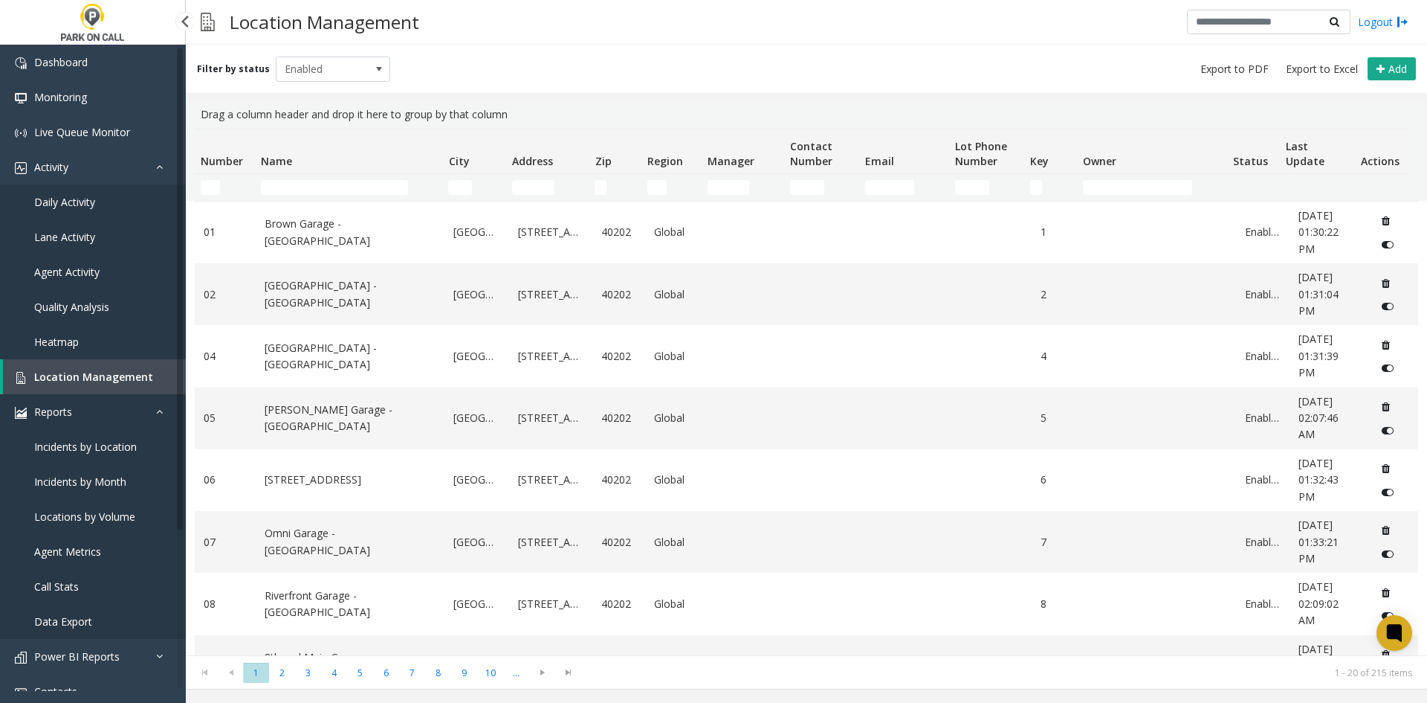
click at [36, 413] on span "Reports" at bounding box center [53, 411] width 38 height 14
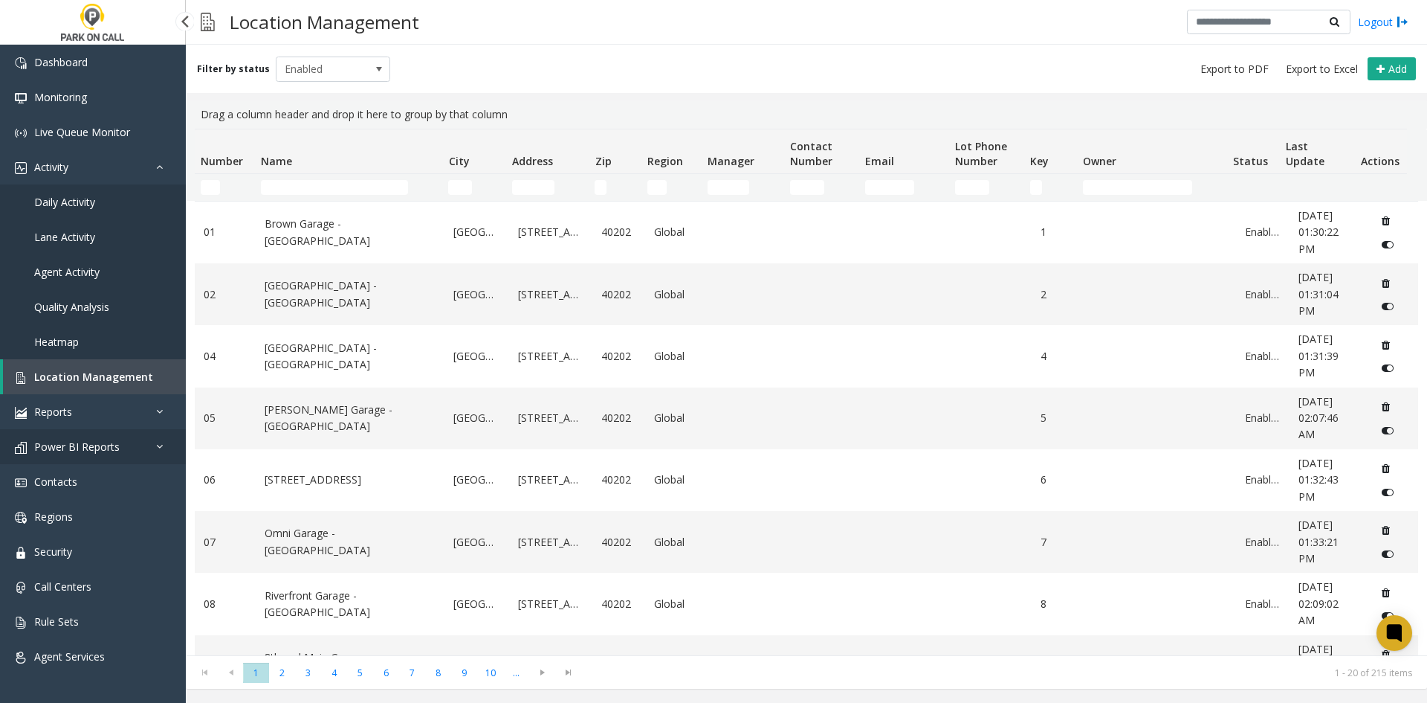
click at [44, 447] on span "Power BI Reports" at bounding box center [76, 446] width 85 height 14
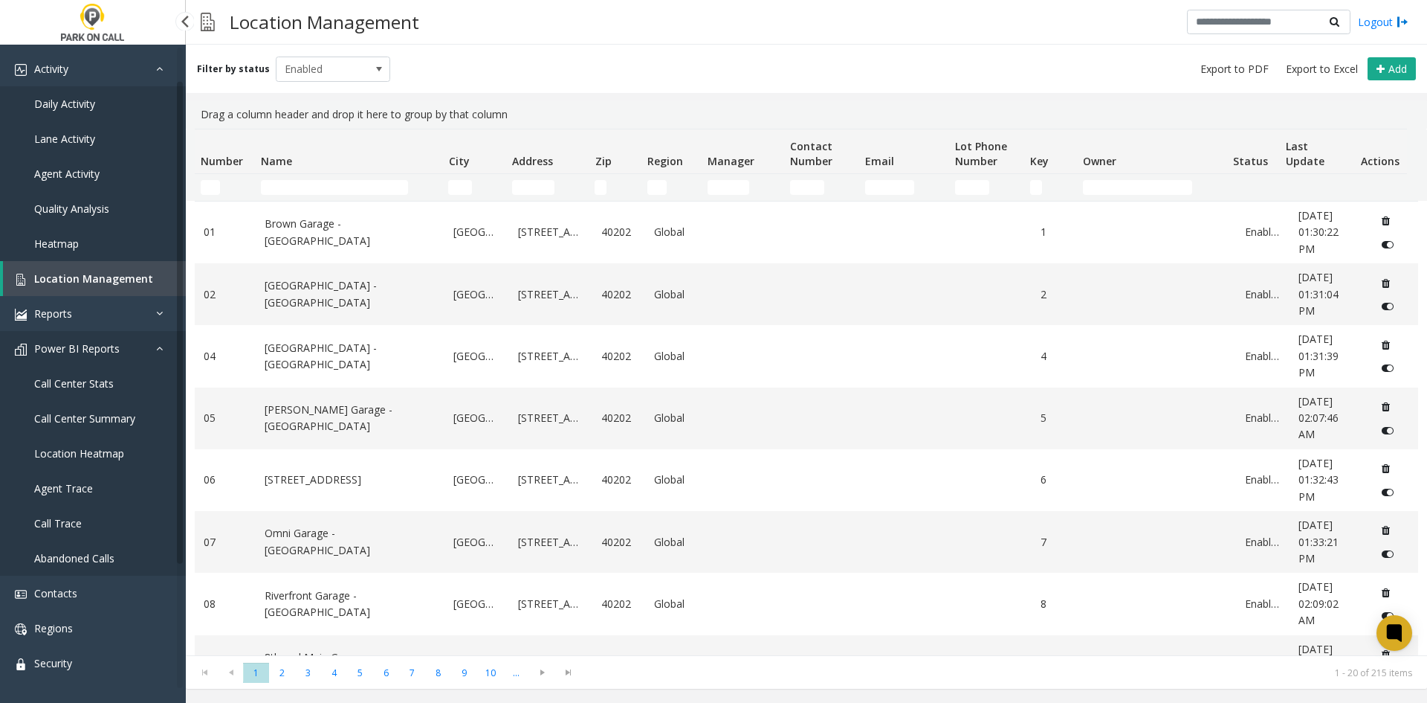
scroll to position [204, 0]
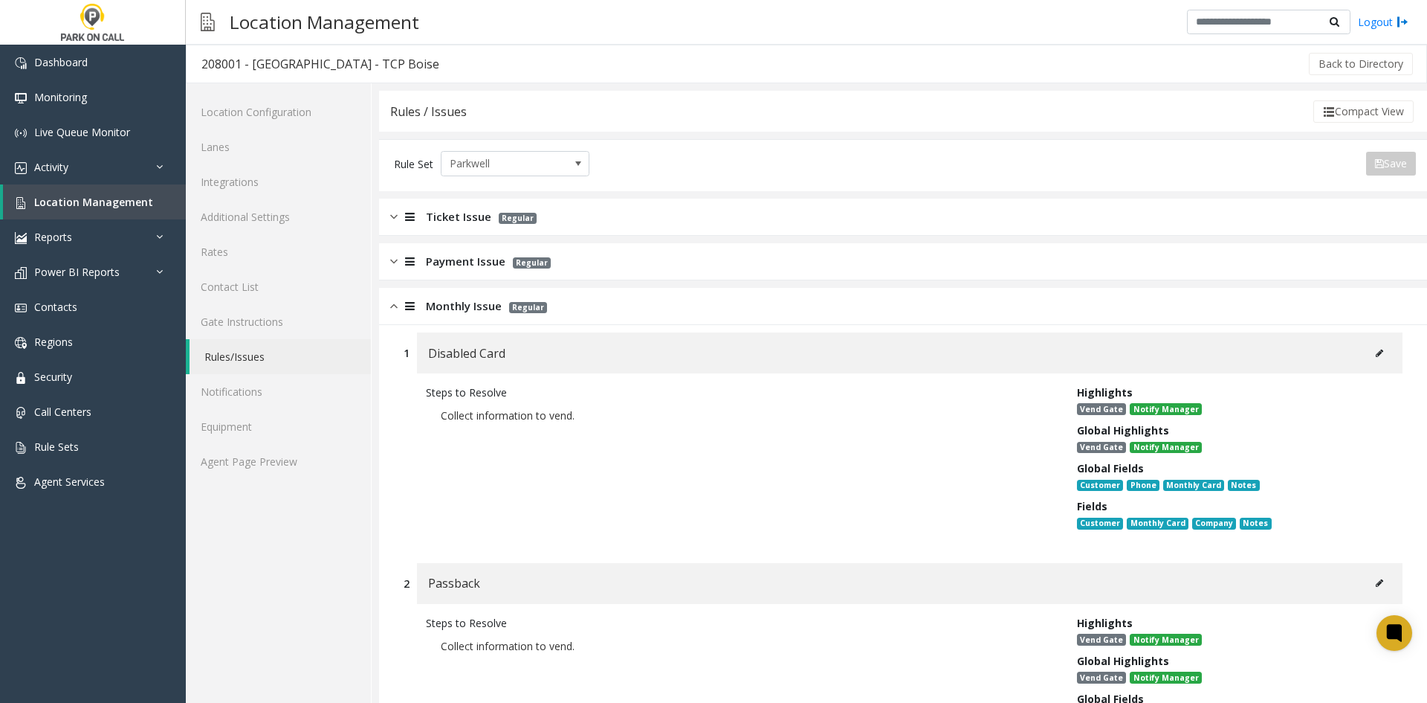
click at [462, 308] on span "Monthly Issue" at bounding box center [464, 305] width 76 height 17
